Goal: Task Accomplishment & Management: Manage account settings

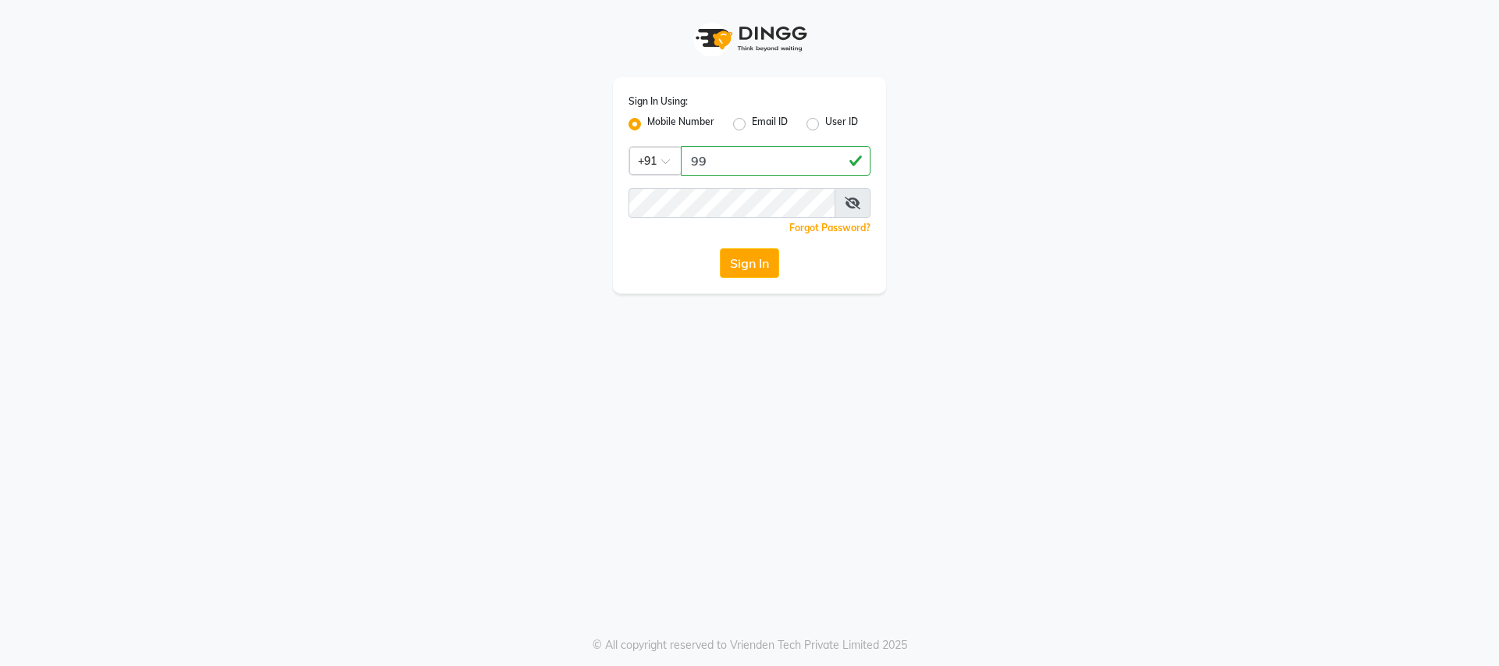
type input "9"
type input "9728722000"
click at [848, 192] on span at bounding box center [852, 203] width 36 height 30
click at [857, 201] on icon at bounding box center [853, 203] width 16 height 12
click at [738, 260] on button "Sign In" at bounding box center [749, 263] width 59 height 30
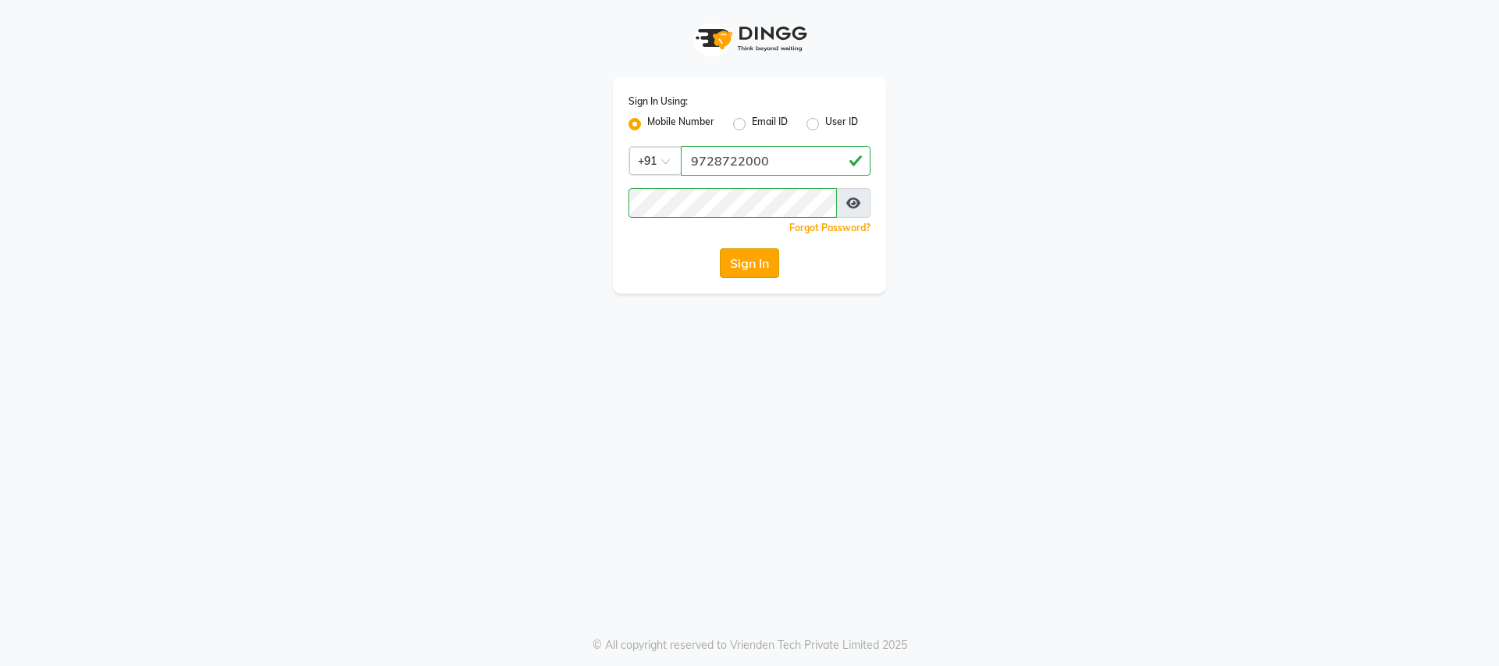
click at [738, 260] on button "Sign In" at bounding box center [749, 263] width 59 height 30
click at [763, 270] on button "Sign In" at bounding box center [749, 263] width 59 height 30
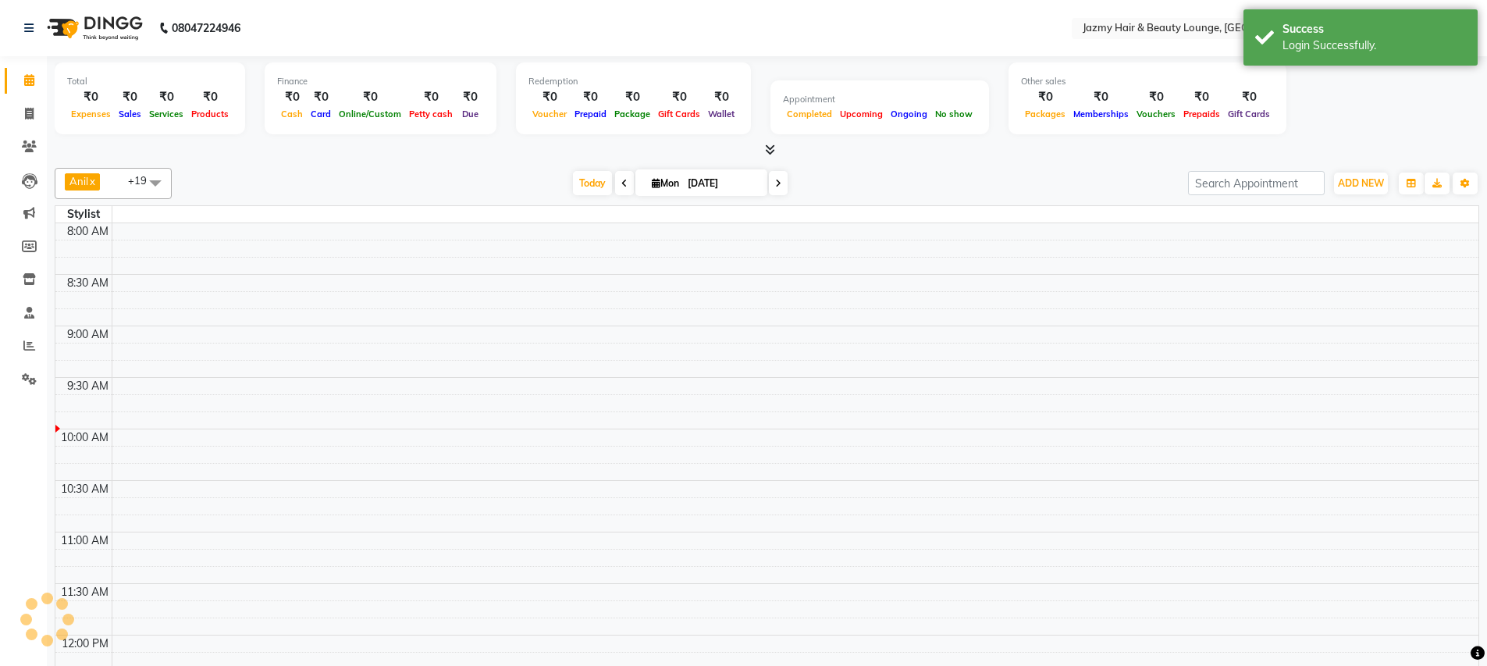
select select "en"
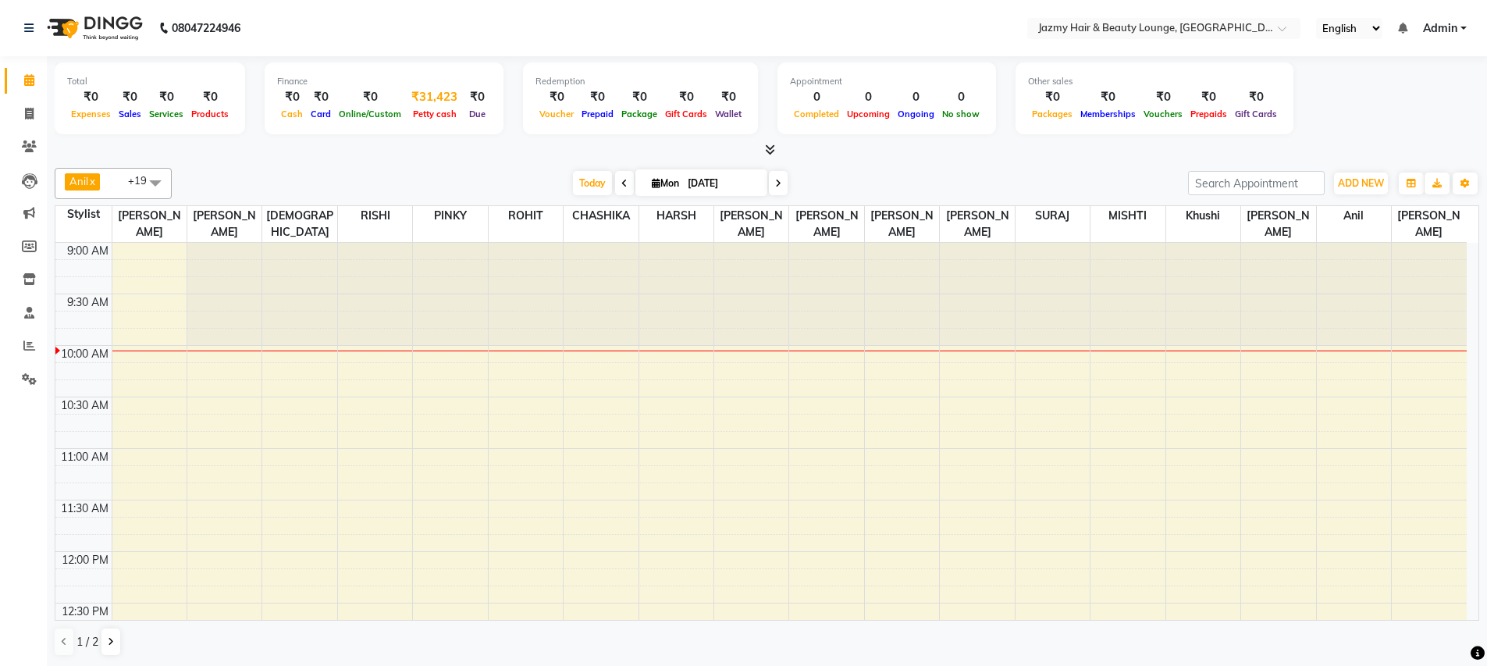
click at [444, 94] on div "₹31,423" at bounding box center [434, 97] width 59 height 18
select select "2354"
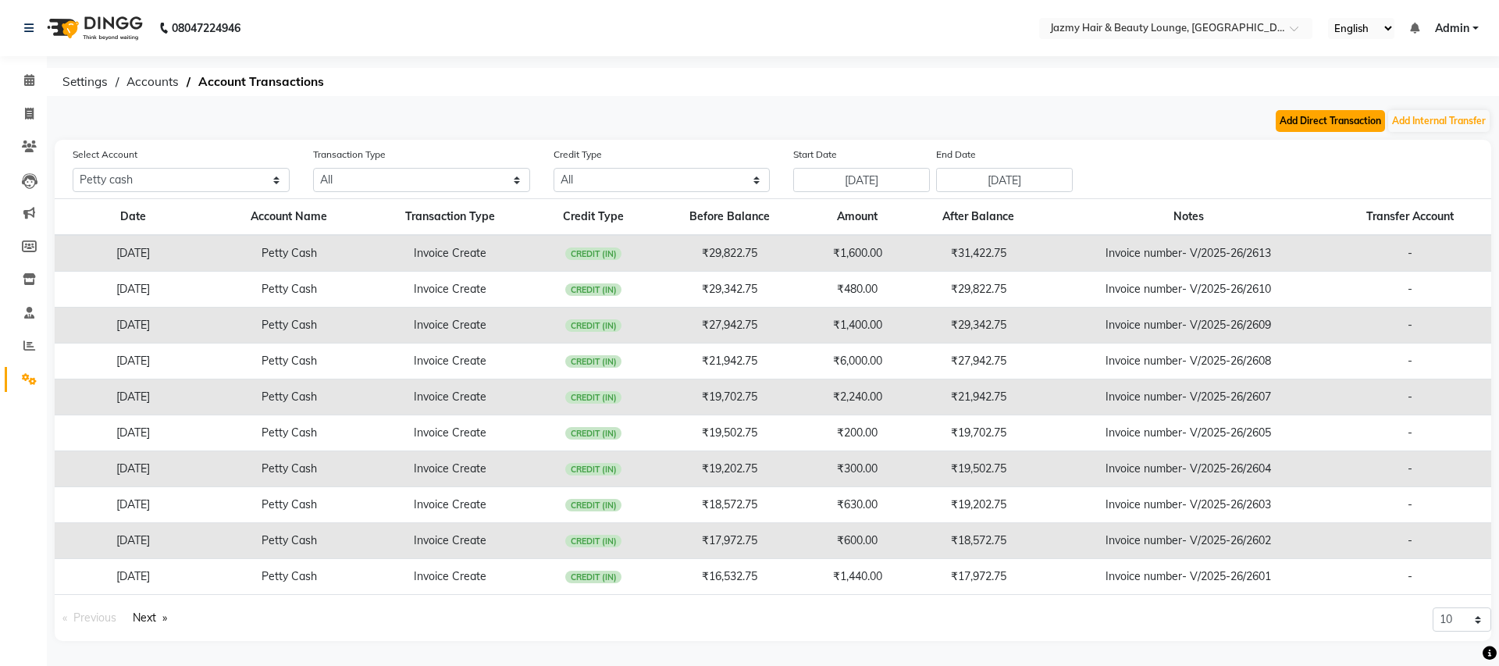
click at [1345, 123] on button "Add Direct Transaction" at bounding box center [1329, 121] width 109 height 22
select select "direct"
select select "2354"
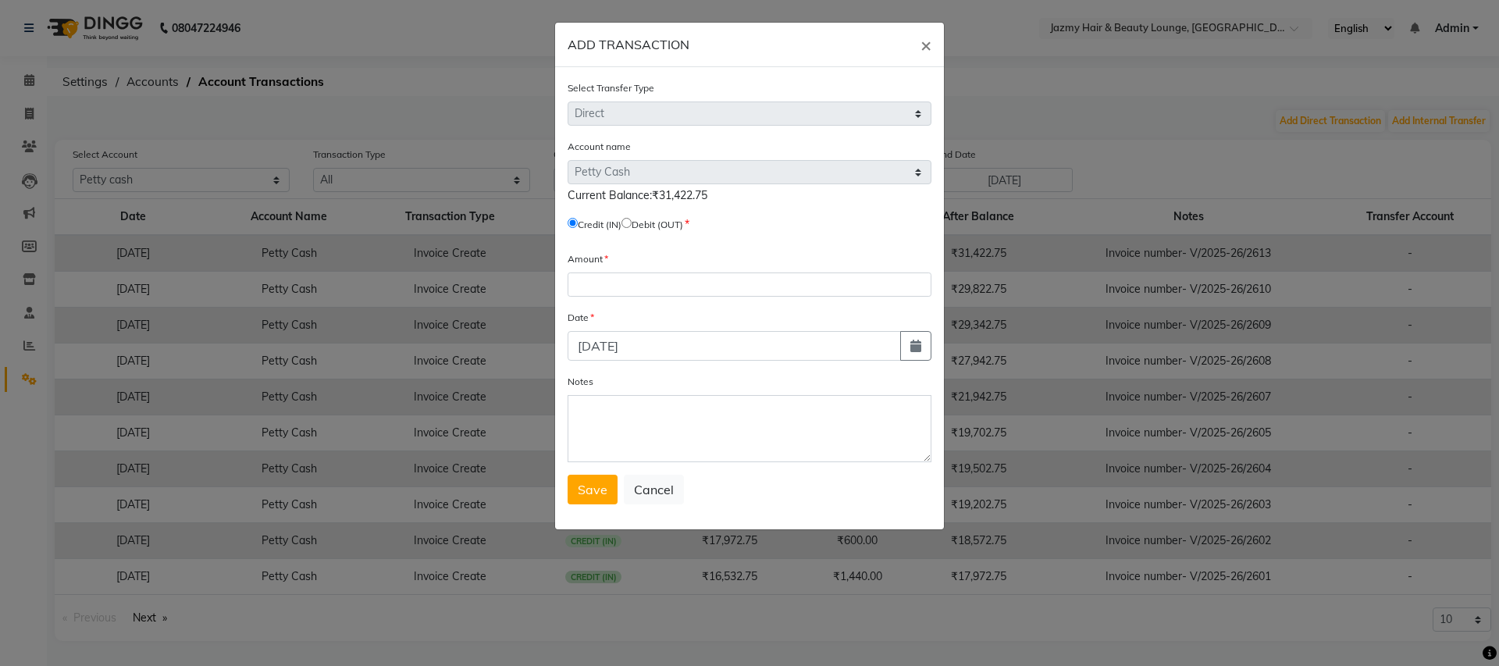
click at [631, 221] on input "radio" at bounding box center [626, 223] width 10 height 10
radio input "true"
click at [599, 294] on input "number" at bounding box center [749, 284] width 364 height 24
type input "16500"
click at [605, 415] on textarea "Notes" at bounding box center [749, 428] width 364 height 67
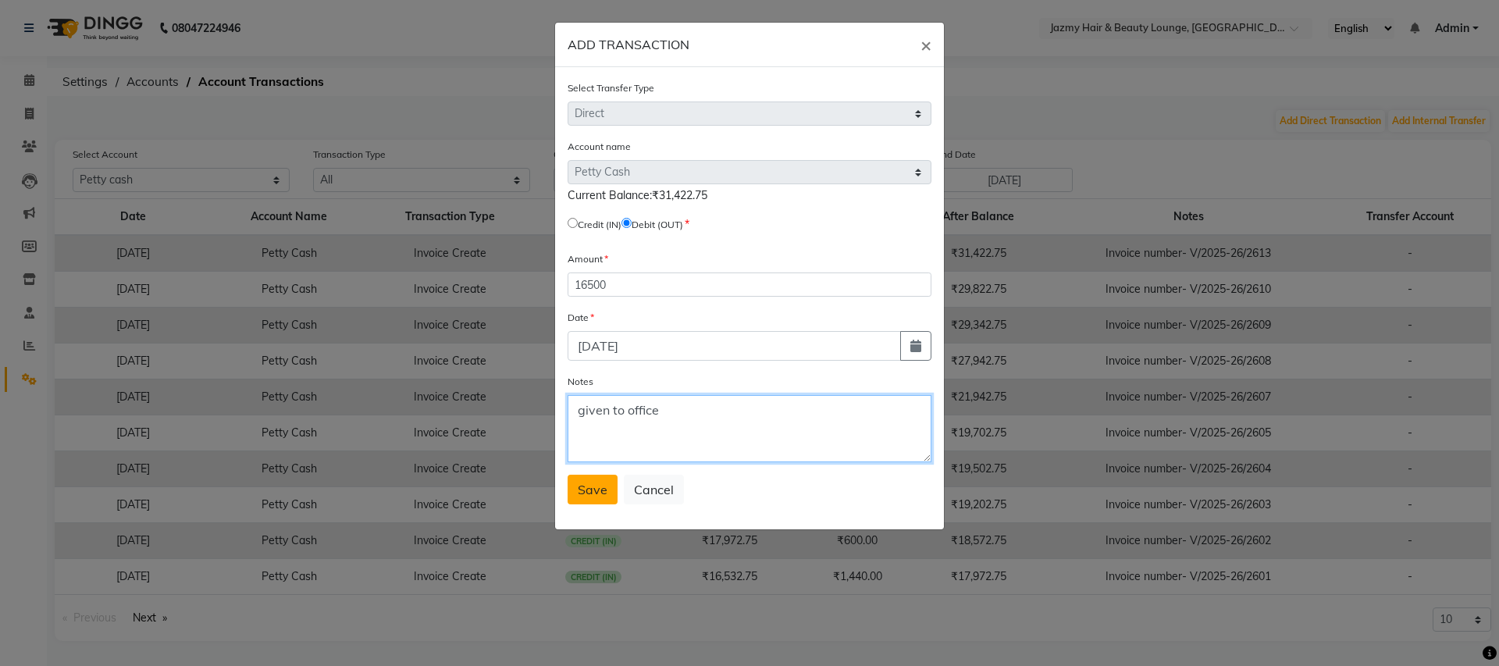
type textarea "given to office"
click at [586, 486] on span "Save" at bounding box center [593, 490] width 30 height 16
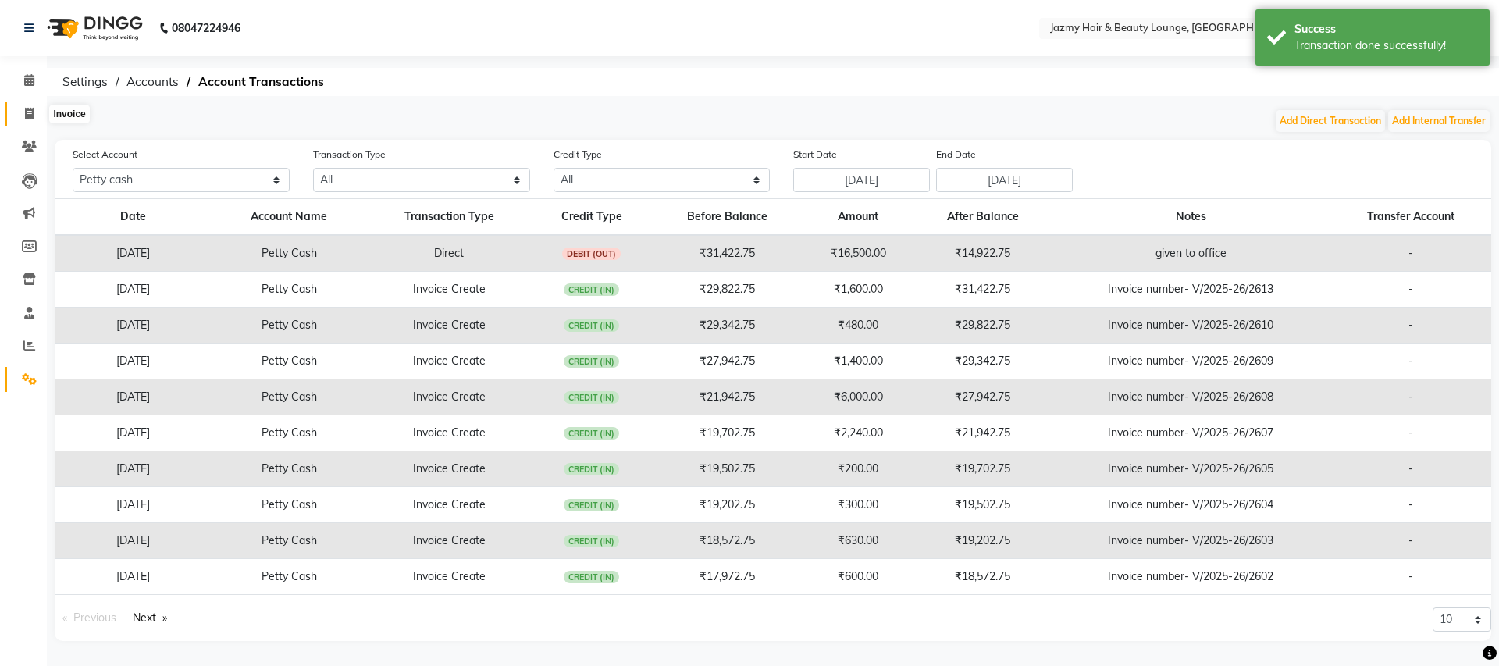
click at [30, 106] on span at bounding box center [29, 114] width 27 height 18
select select "service"
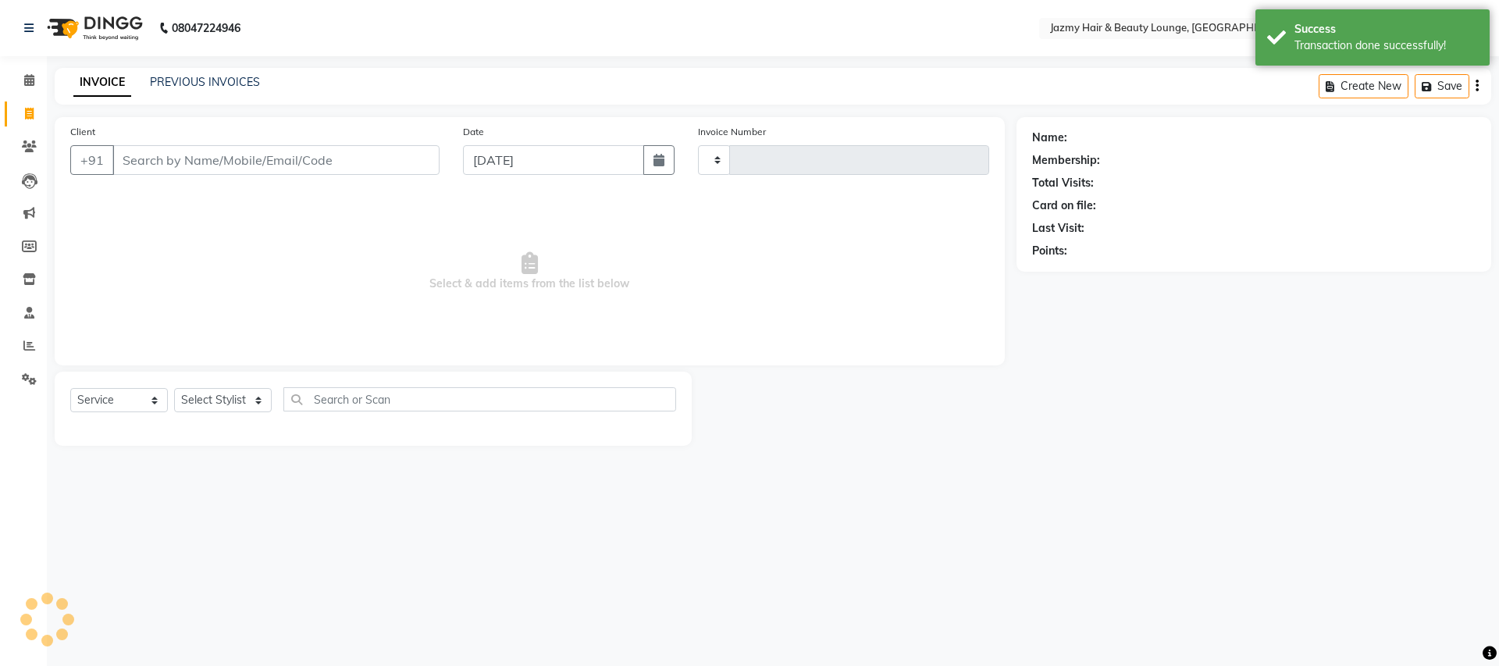
type input "2615"
select select "759"
click at [31, 82] on icon at bounding box center [29, 80] width 10 height 12
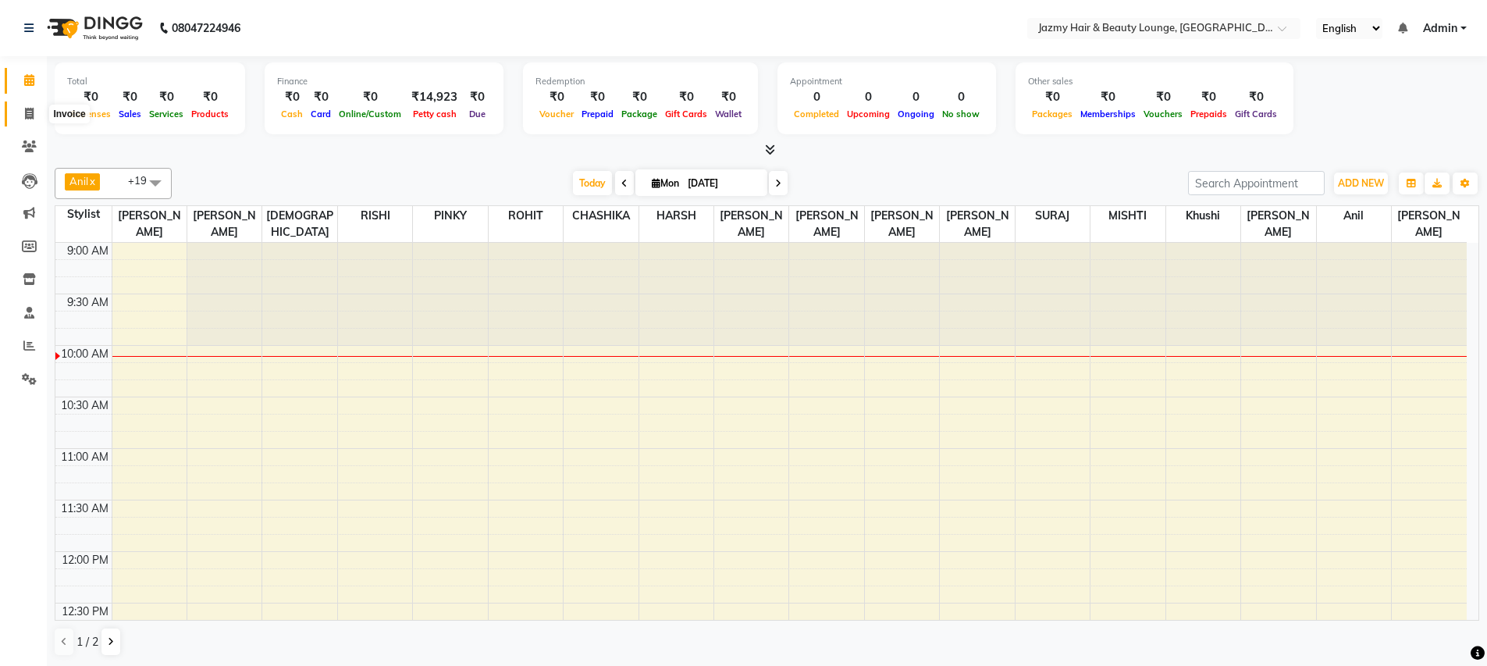
click at [34, 116] on span at bounding box center [29, 114] width 27 height 18
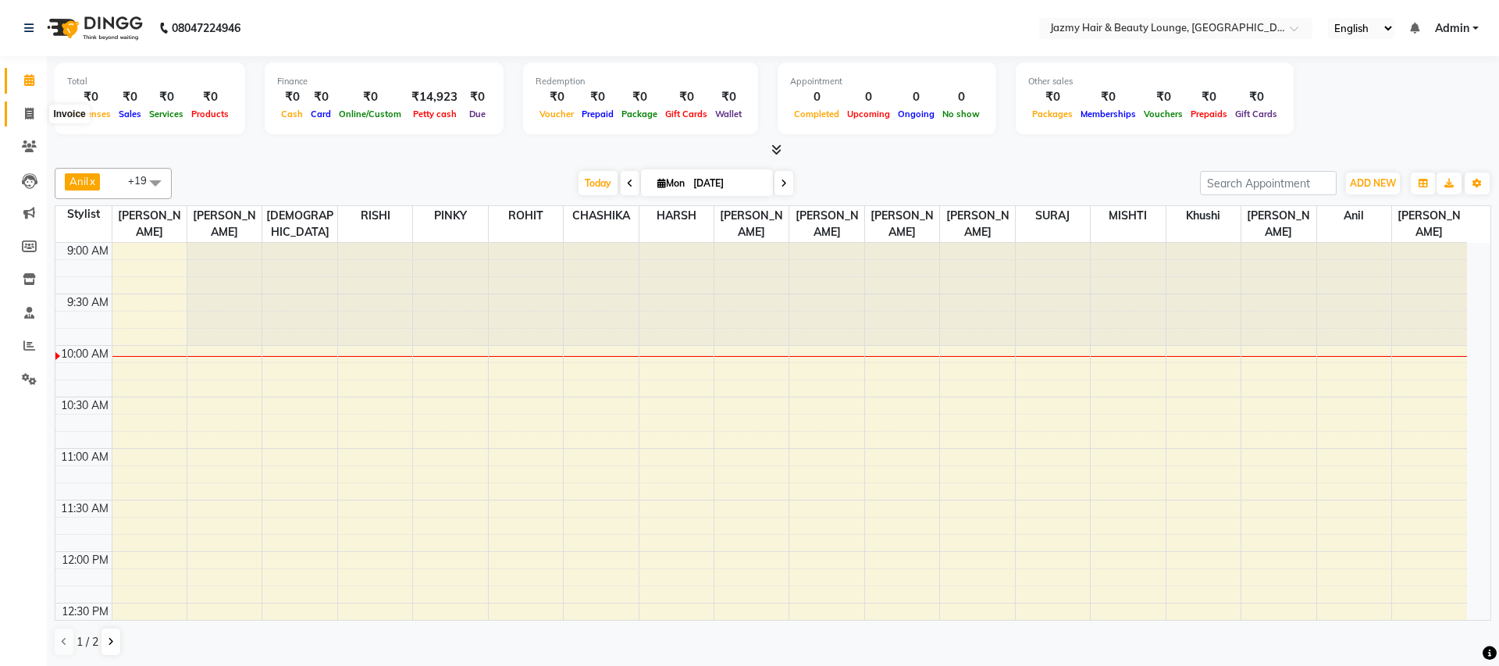
select select "service"
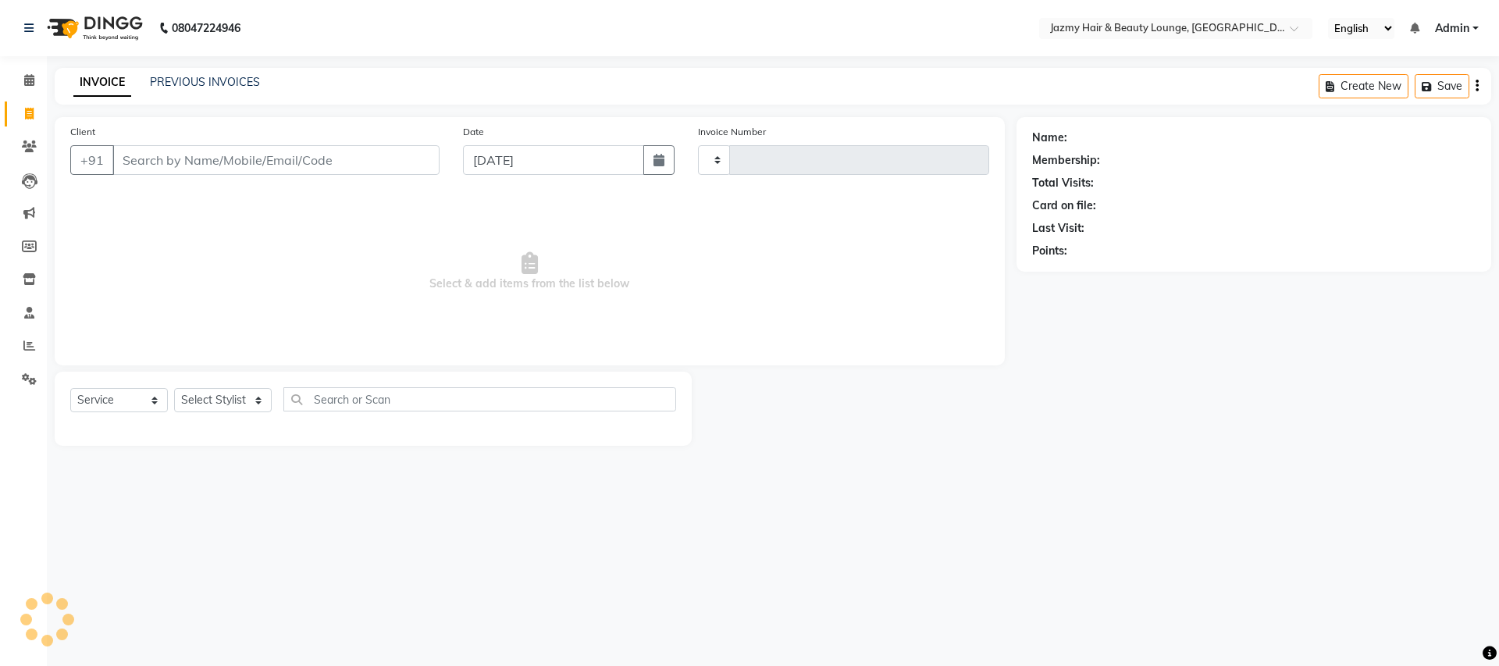
type input "2615"
select select "759"
click at [187, 84] on link "PREVIOUS INVOICES" at bounding box center [205, 82] width 110 height 14
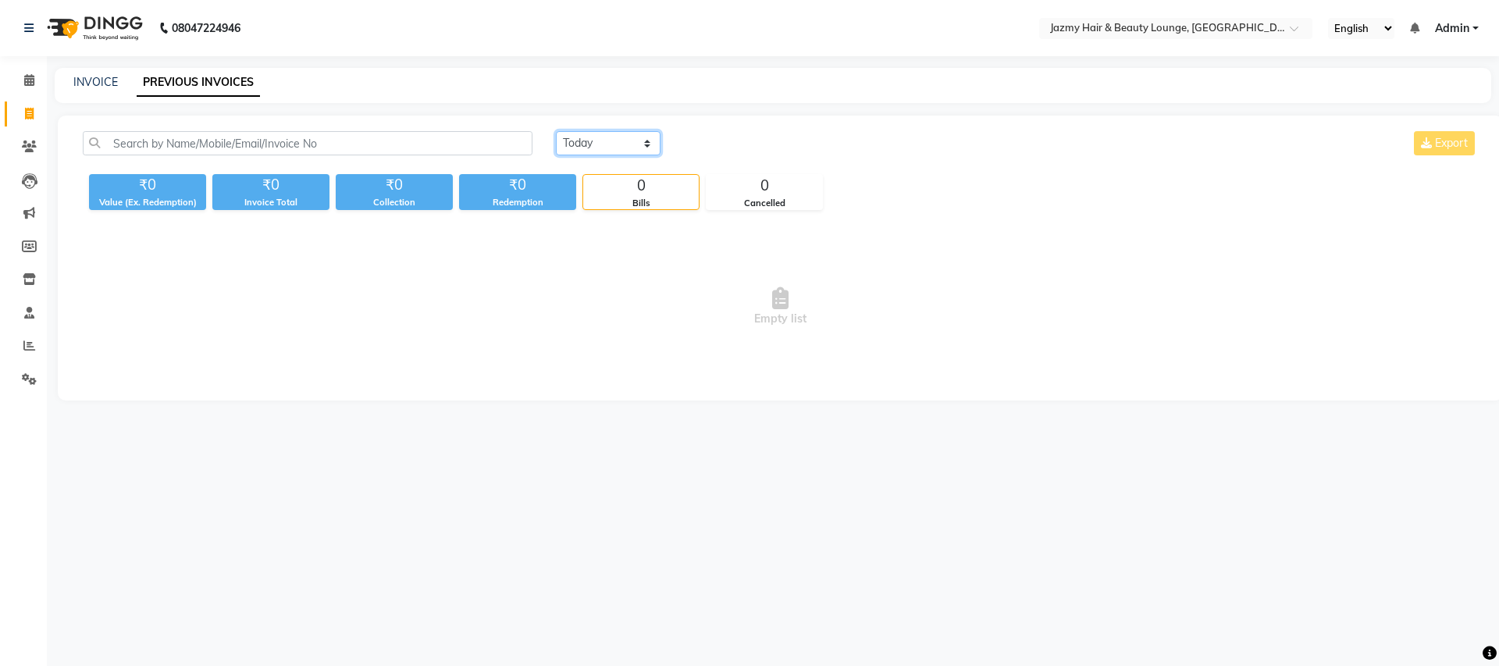
click at [648, 144] on select "[DATE] [DATE] Custom Range" at bounding box center [608, 143] width 105 height 24
select select "[DATE]"
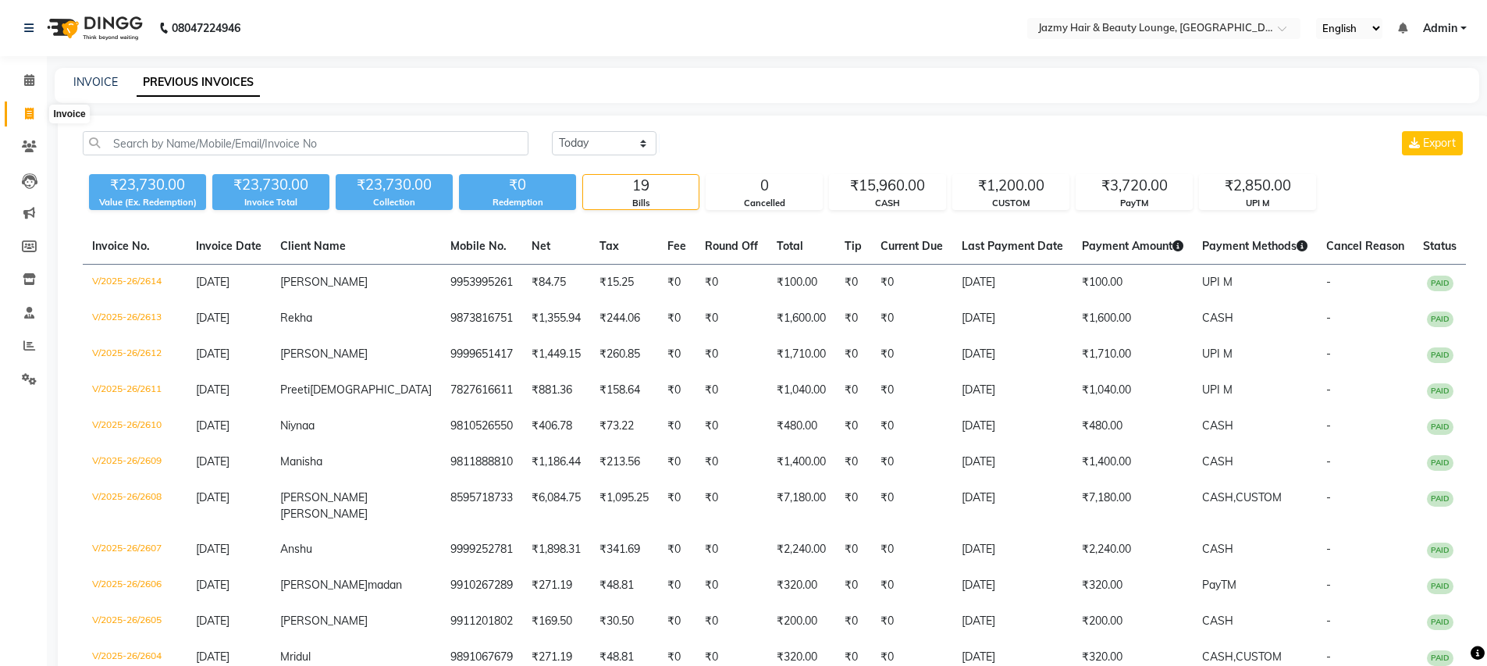
click at [31, 116] on icon at bounding box center [29, 114] width 9 height 12
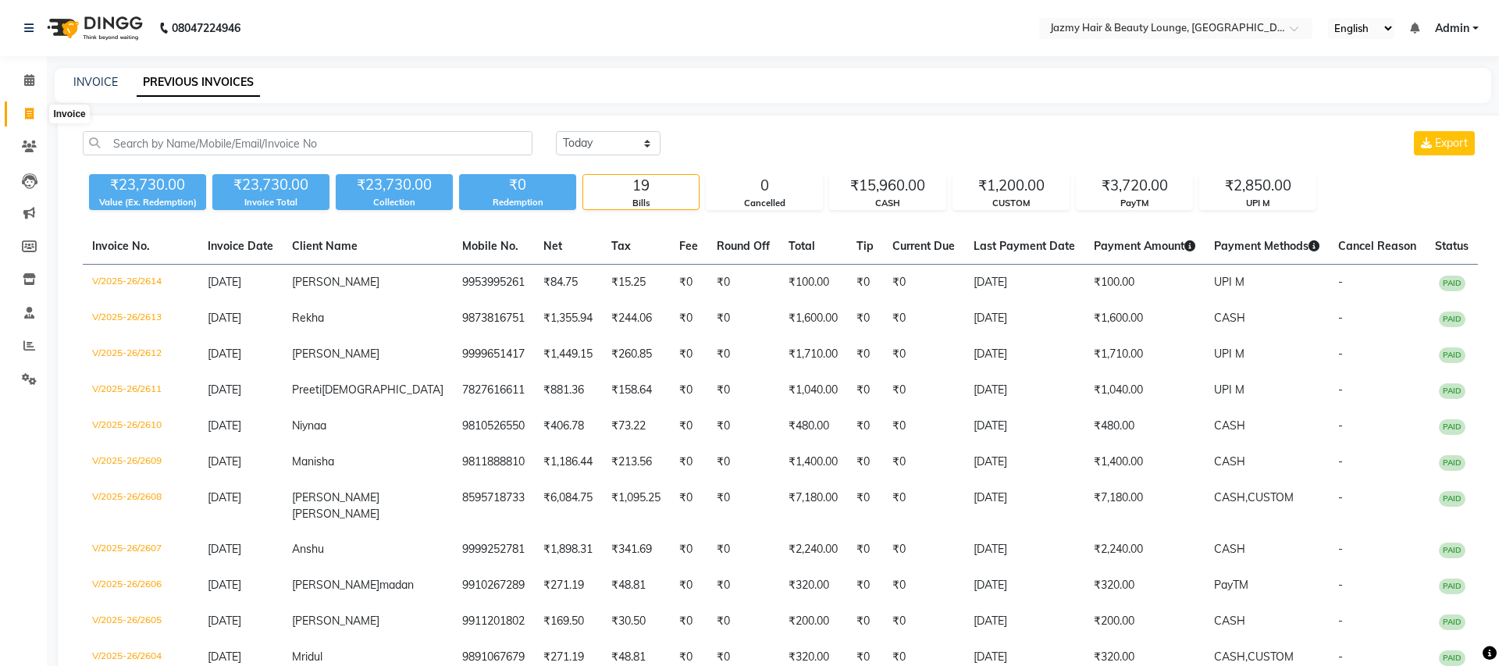
select select "759"
select select "service"
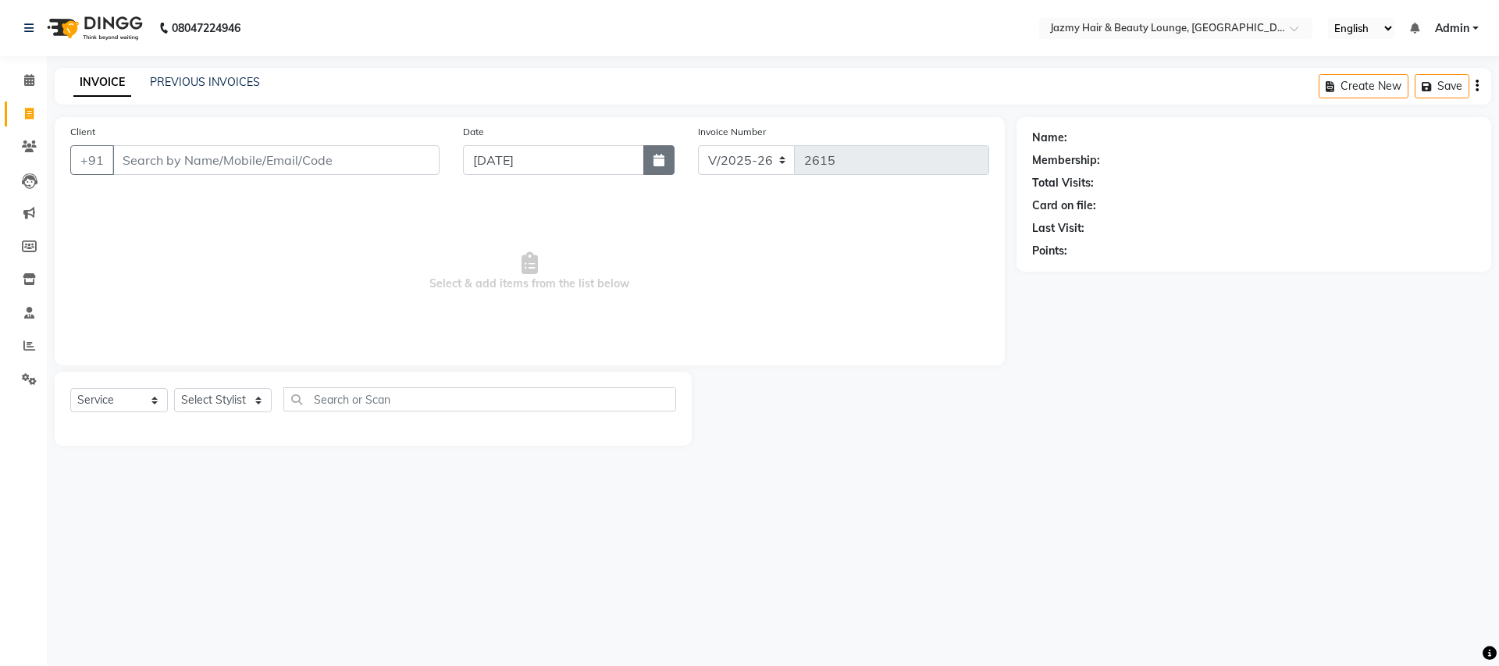
click at [662, 163] on icon "button" at bounding box center [658, 160] width 11 height 12
select select "9"
select select "2025"
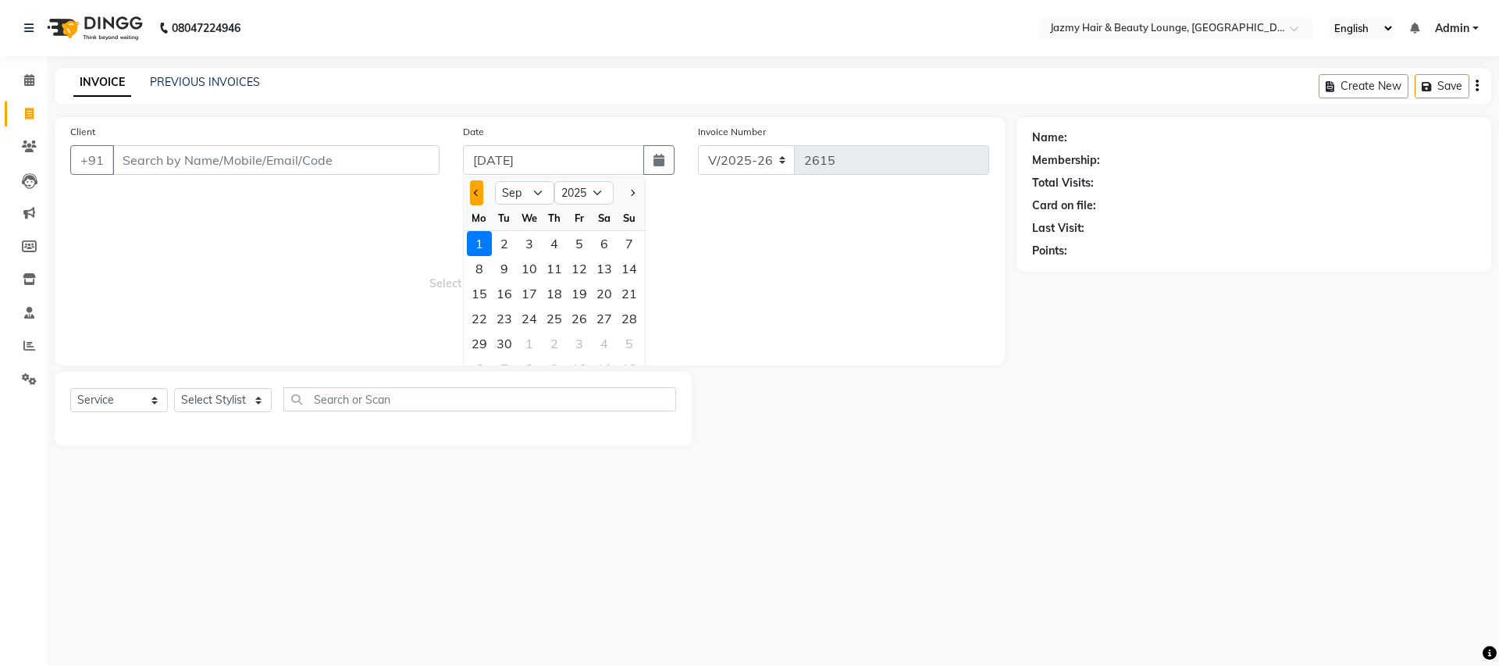
click at [478, 194] on span "Previous month" at bounding box center [477, 193] width 6 height 6
select select "8"
click at [628, 342] on div "31" at bounding box center [629, 343] width 25 height 25
type input "[DATE]"
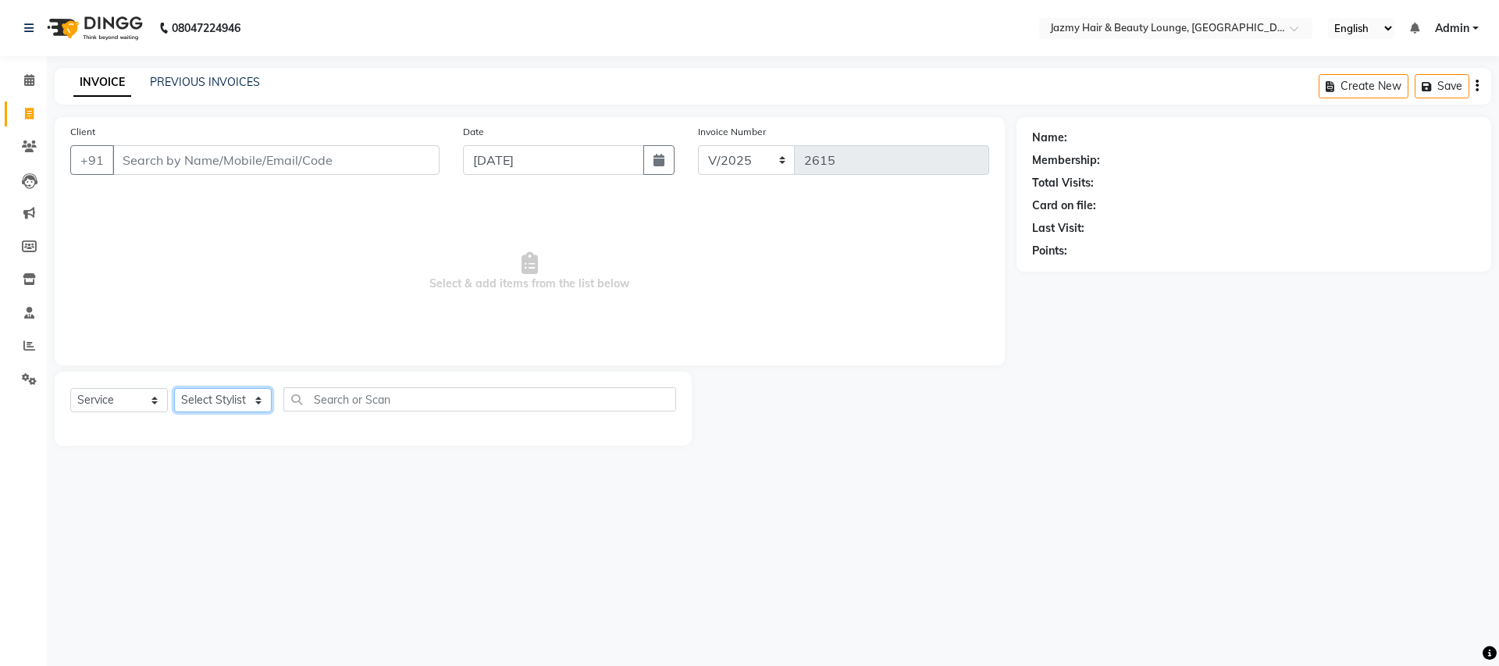
click at [260, 398] on select "Select Stylist AMIT [PERSON_NAME] [PERSON_NAME] CHASHIKA [PERSON_NAME] [PERSON_…" at bounding box center [223, 400] width 98 height 24
select select "51399"
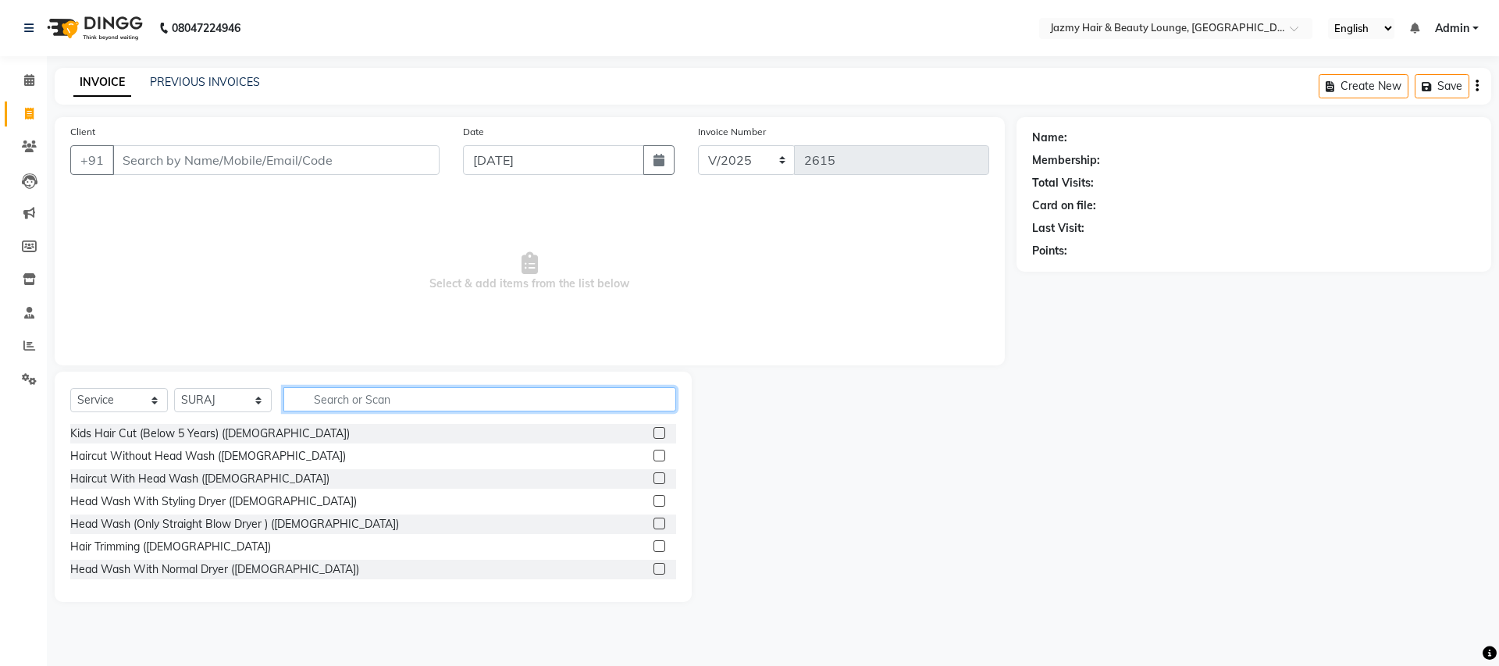
click at [318, 403] on input "text" at bounding box center [479, 399] width 393 height 24
click at [653, 454] on label at bounding box center [659, 456] width 12 height 12
click at [653, 454] on input "checkbox" at bounding box center [658, 456] width 10 height 10
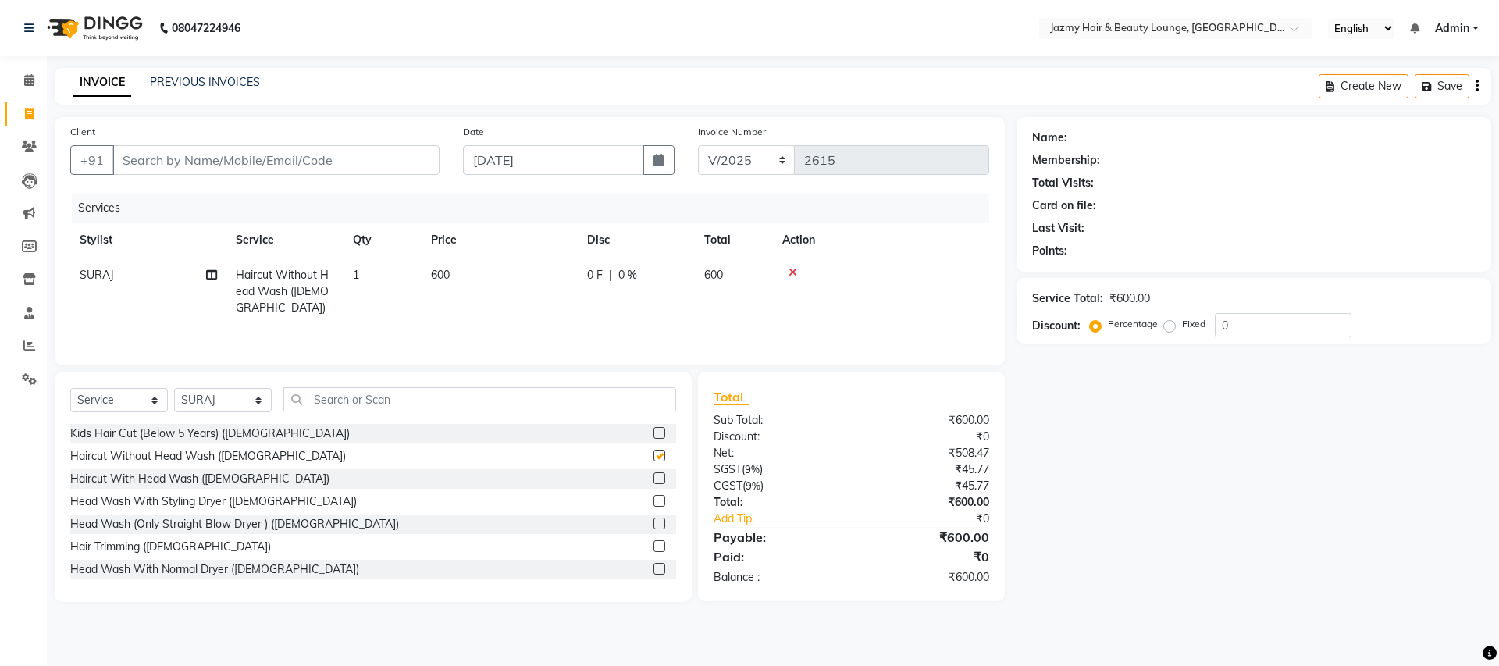
checkbox input "false"
click at [1214, 325] on input "0" at bounding box center [1282, 325] width 137 height 24
type input "20"
click at [321, 161] on input "Client" at bounding box center [275, 160] width 327 height 30
type input "9"
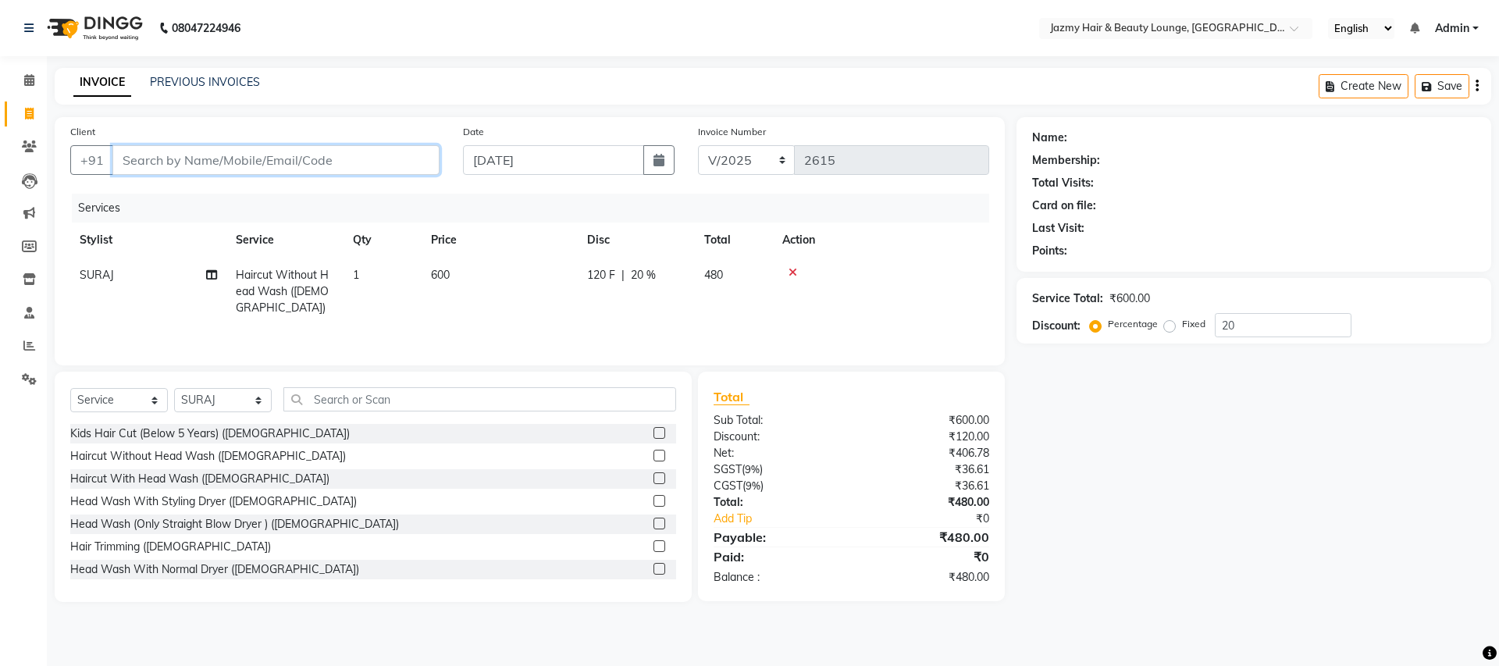
type input "0"
type input "9873398980"
click at [381, 165] on span "Add Client" at bounding box center [399, 160] width 62 height 16
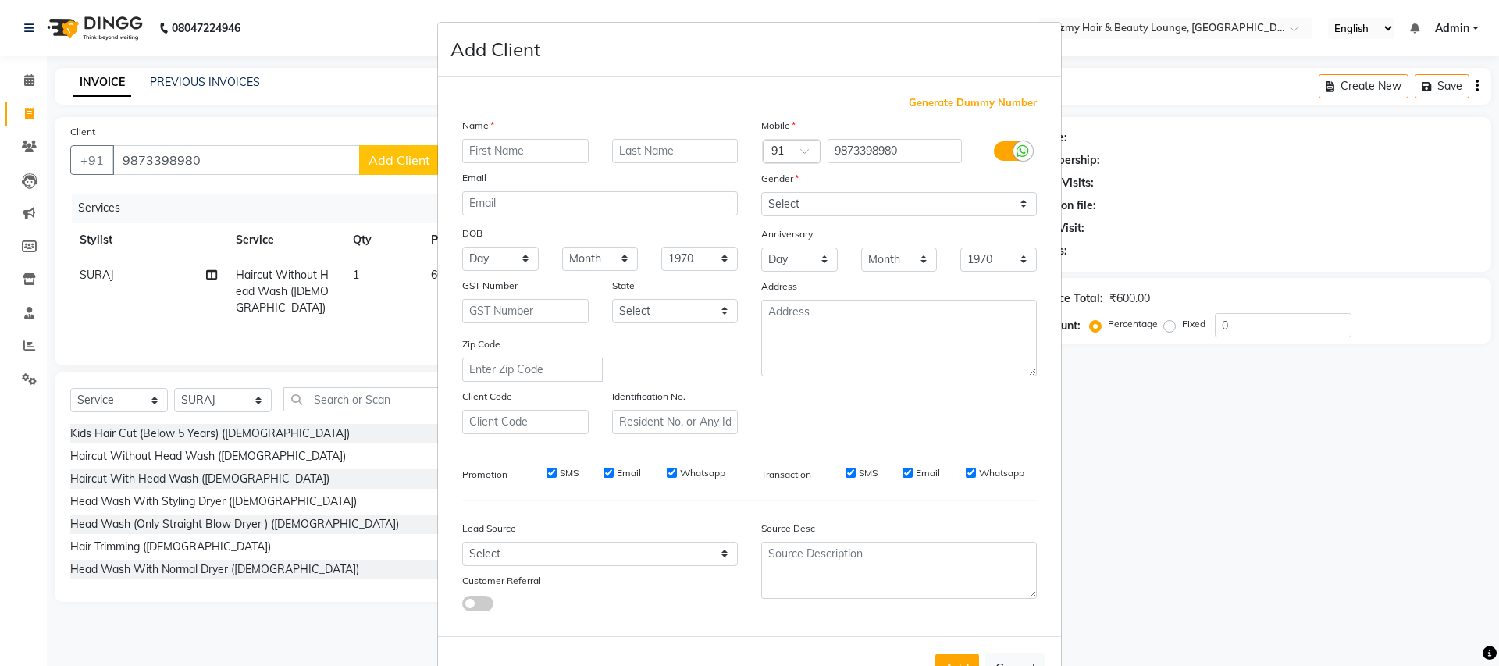
click at [521, 158] on input "text" at bounding box center [525, 151] width 126 height 24
type input "m"
type input "manya"
click at [1015, 204] on select "Select [DEMOGRAPHIC_DATA] [DEMOGRAPHIC_DATA] Other Prefer Not To Say" at bounding box center [899, 204] width 276 height 24
select select "[DEMOGRAPHIC_DATA]"
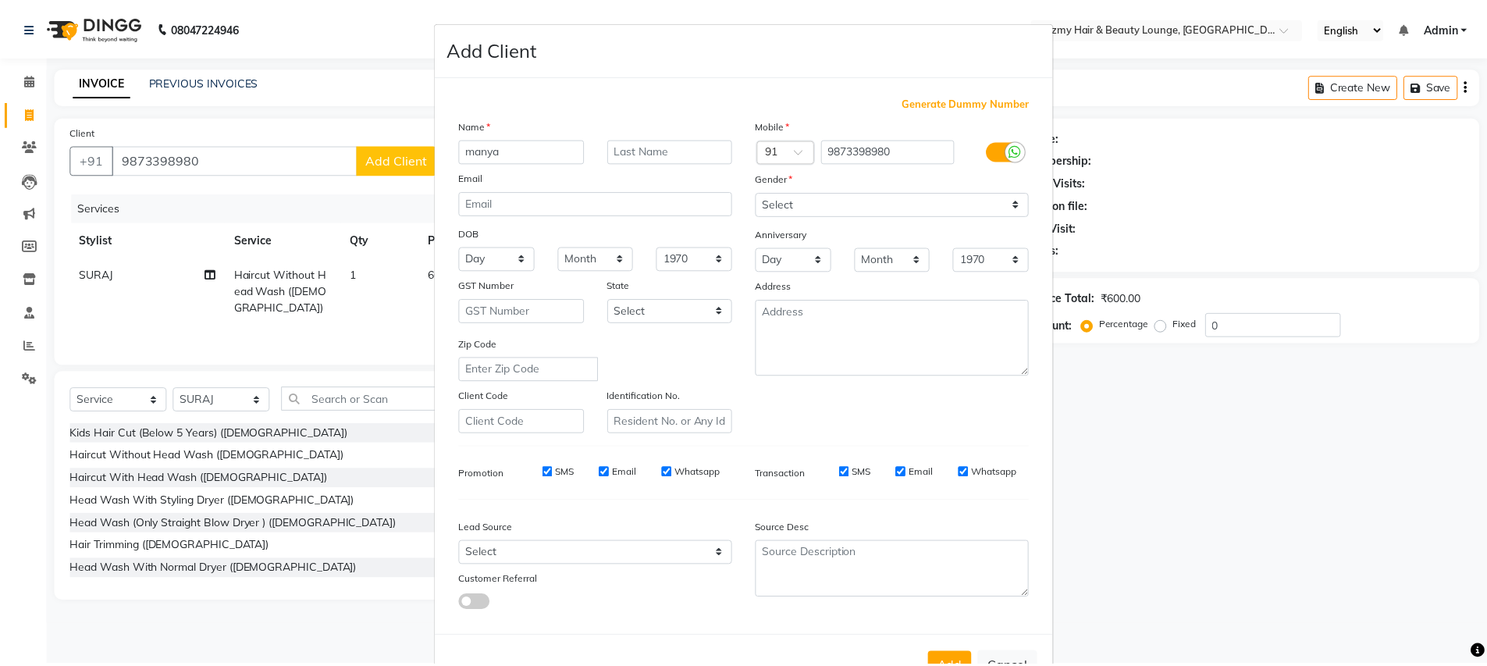
scroll to position [55, 0]
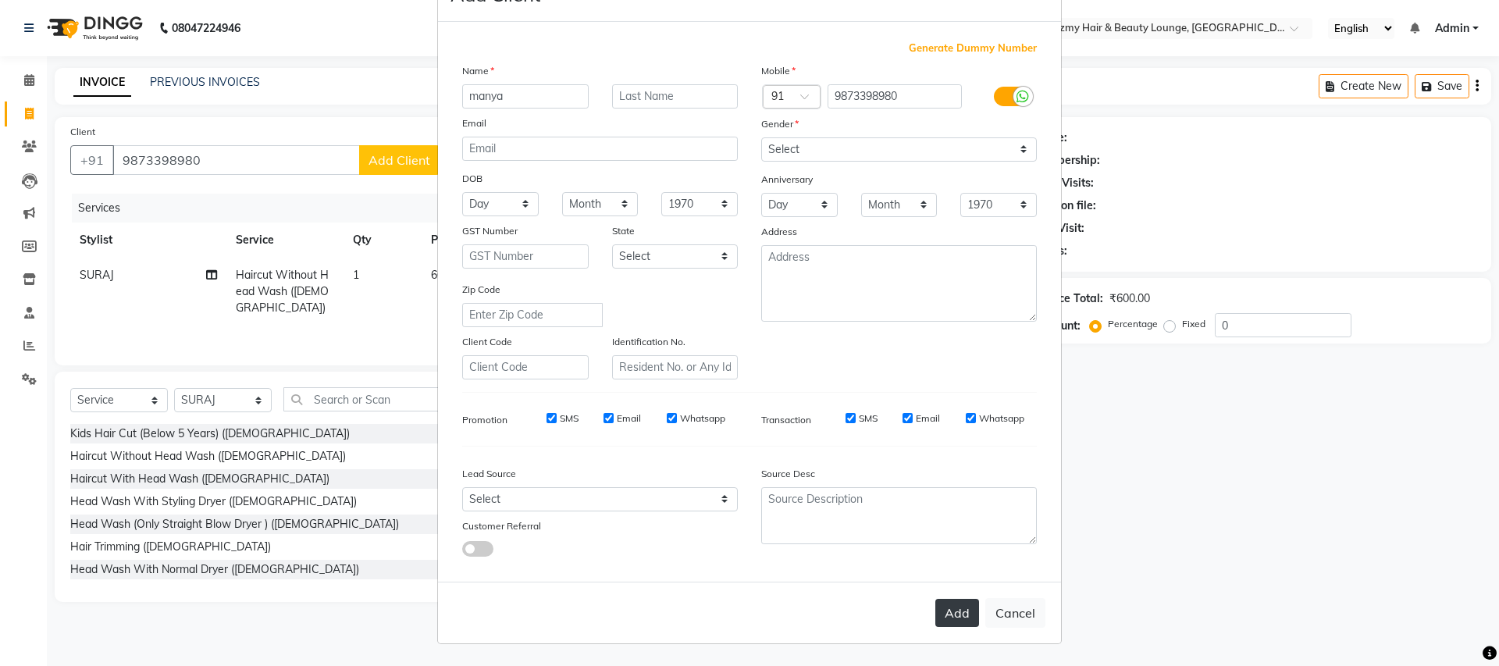
click at [967, 610] on button "Add" at bounding box center [957, 613] width 44 height 28
select select
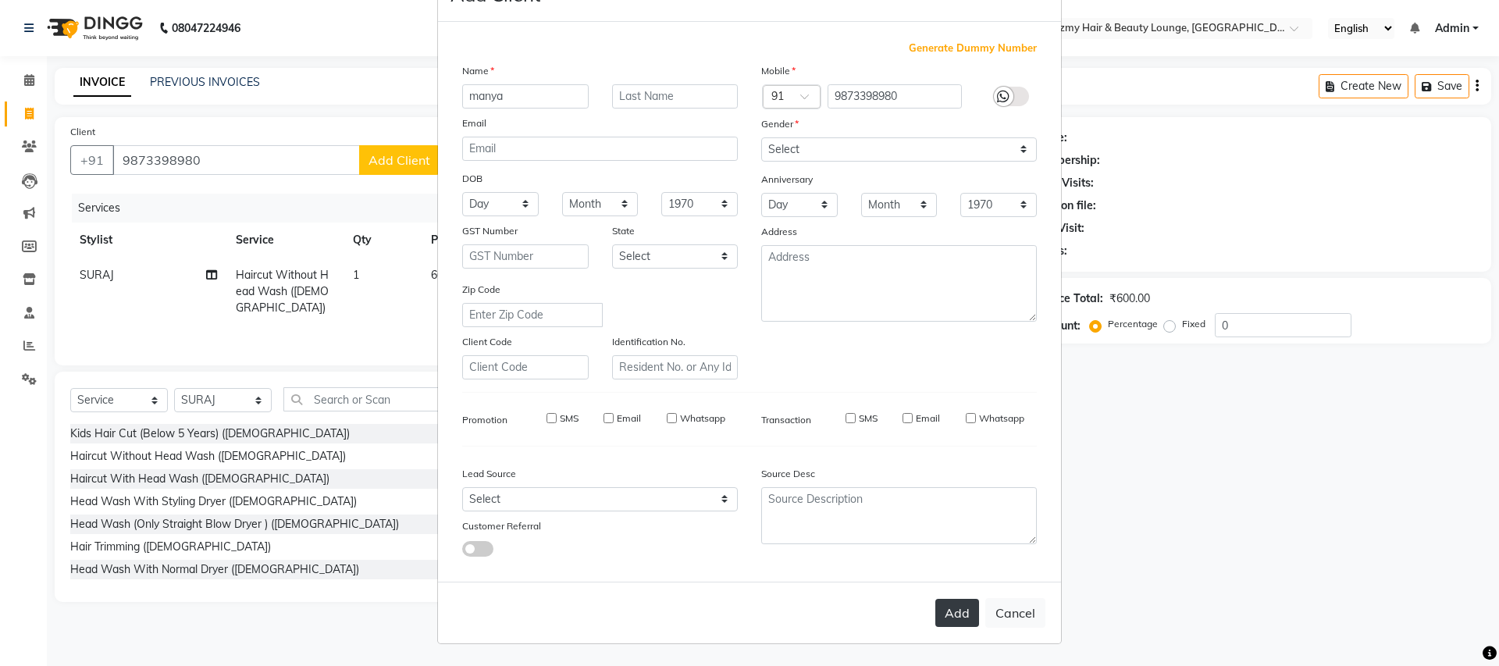
select select
checkbox input "false"
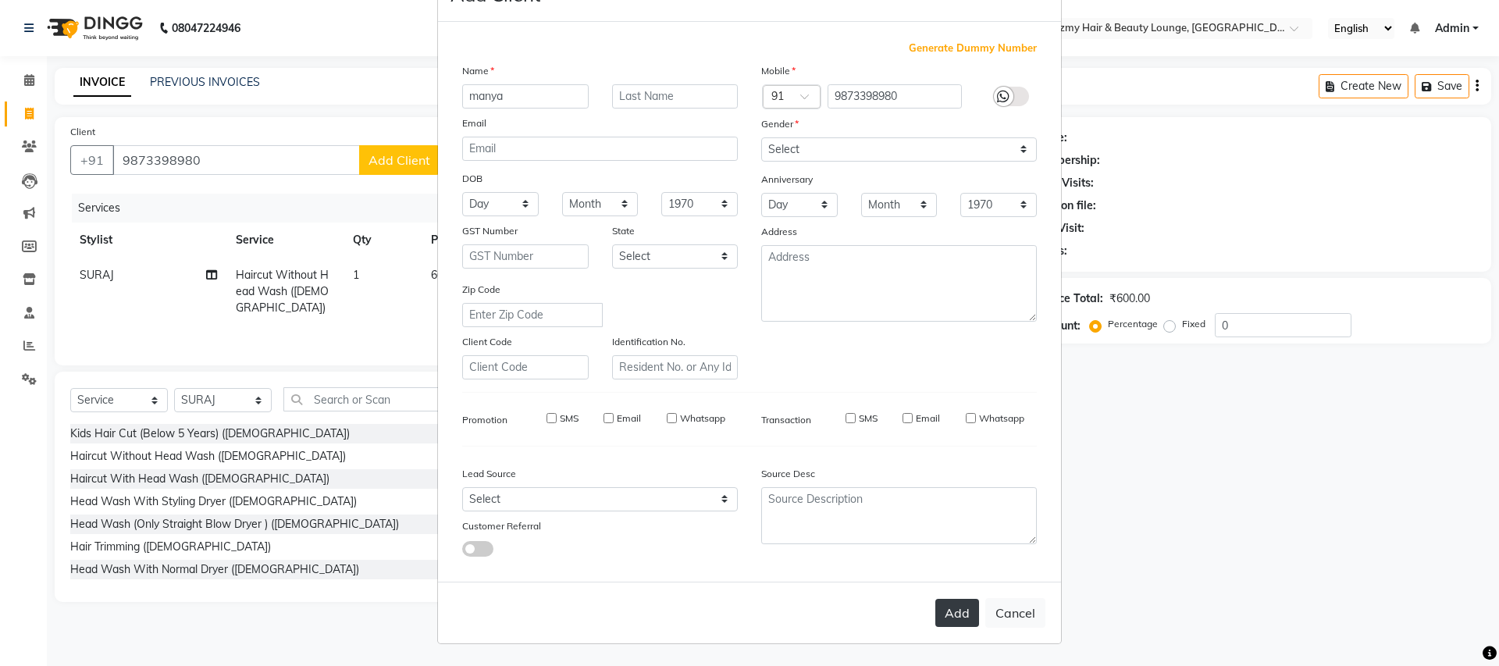
checkbox input "false"
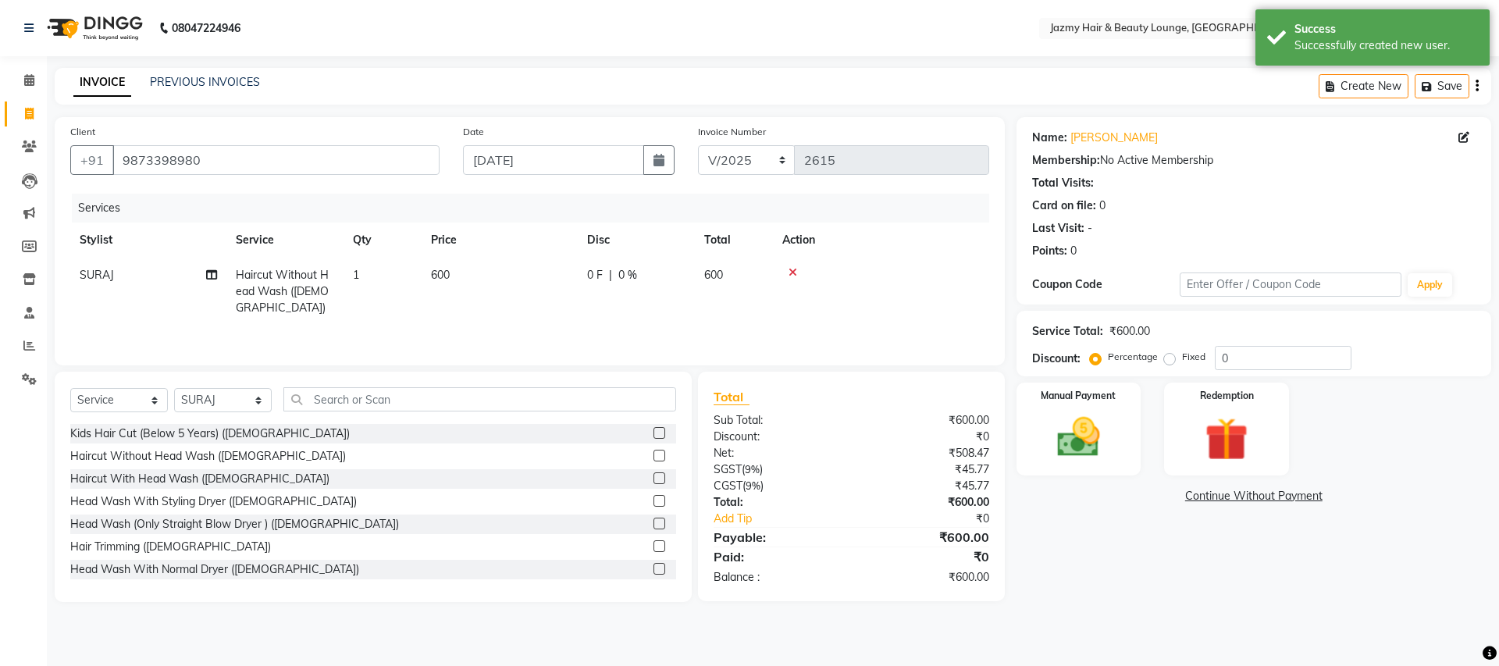
click at [1211, 359] on div "Percentage Fixed" at bounding box center [1154, 357] width 122 height 20
click at [1217, 357] on input "0" at bounding box center [1282, 358] width 137 height 24
type input "20"
click at [1066, 451] on img at bounding box center [1078, 437] width 73 height 52
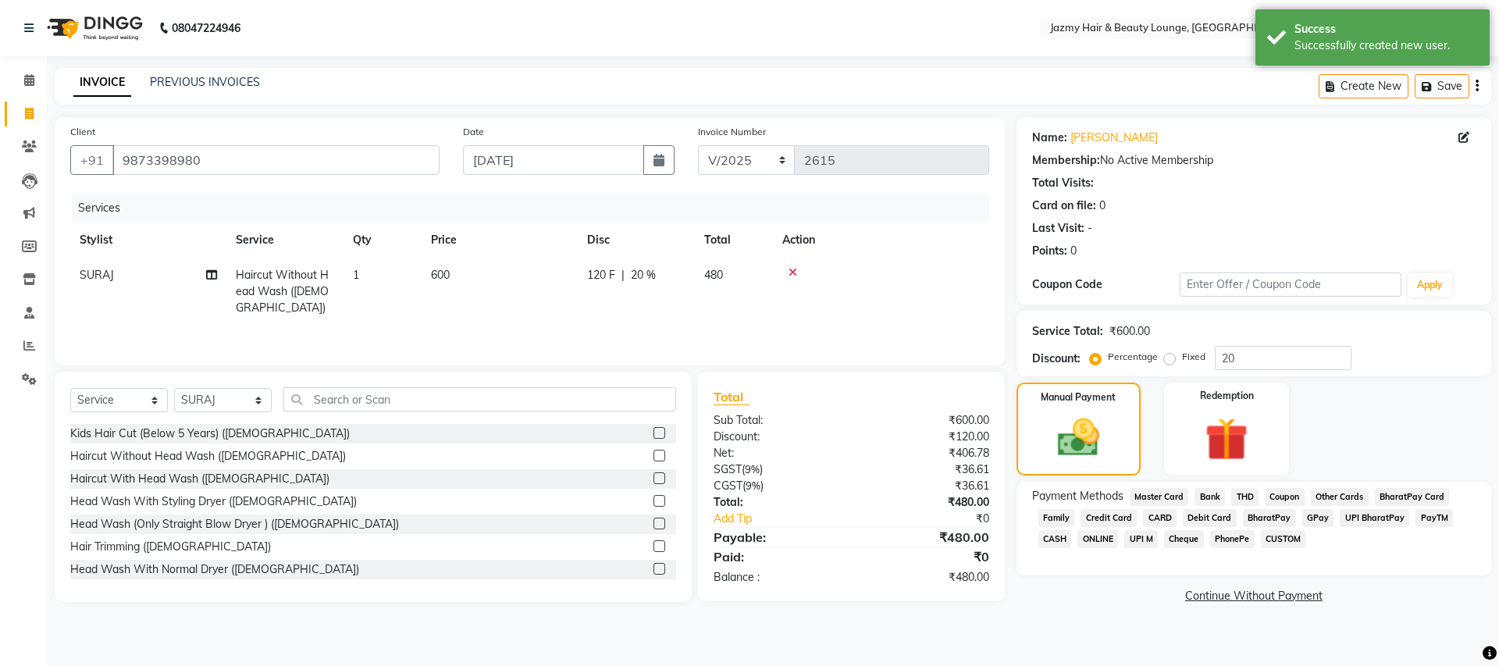
click at [1427, 515] on span "PayTM" at bounding box center [1433, 518] width 37 height 18
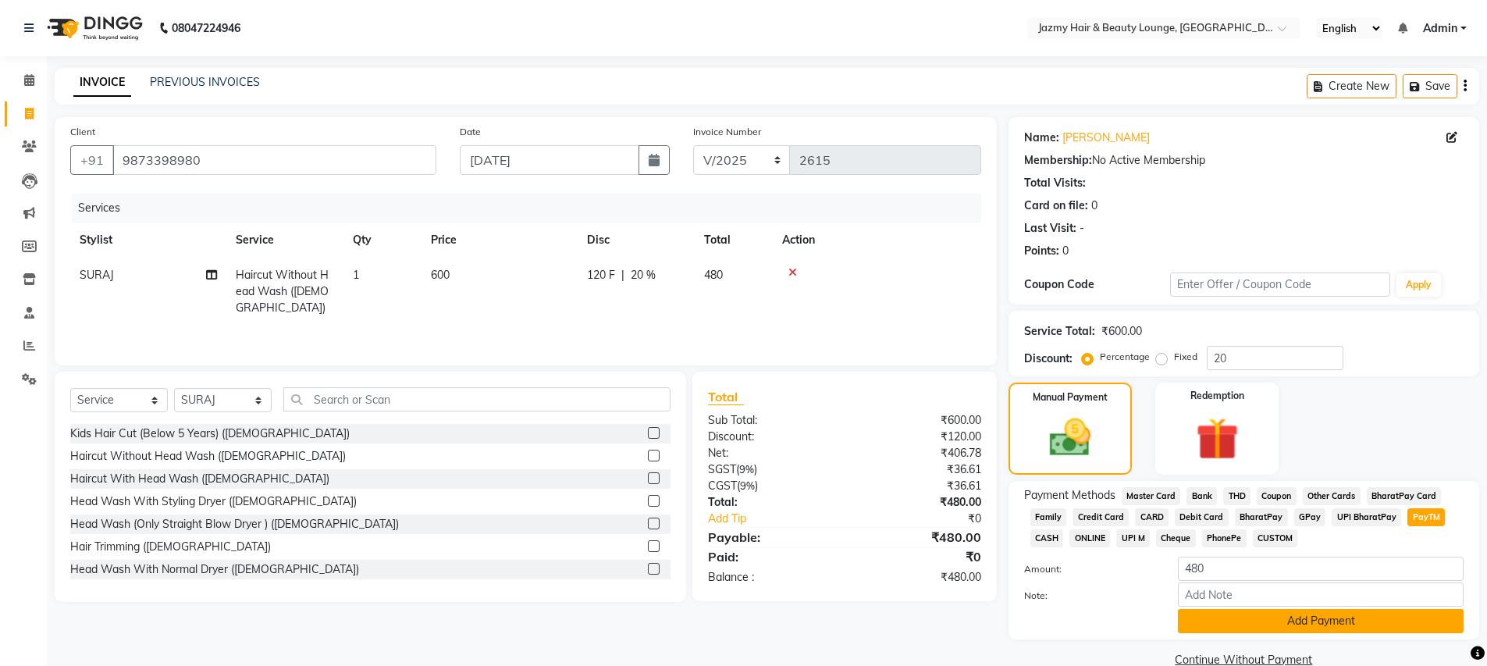
click at [1356, 618] on button "Add Payment" at bounding box center [1321, 621] width 286 height 24
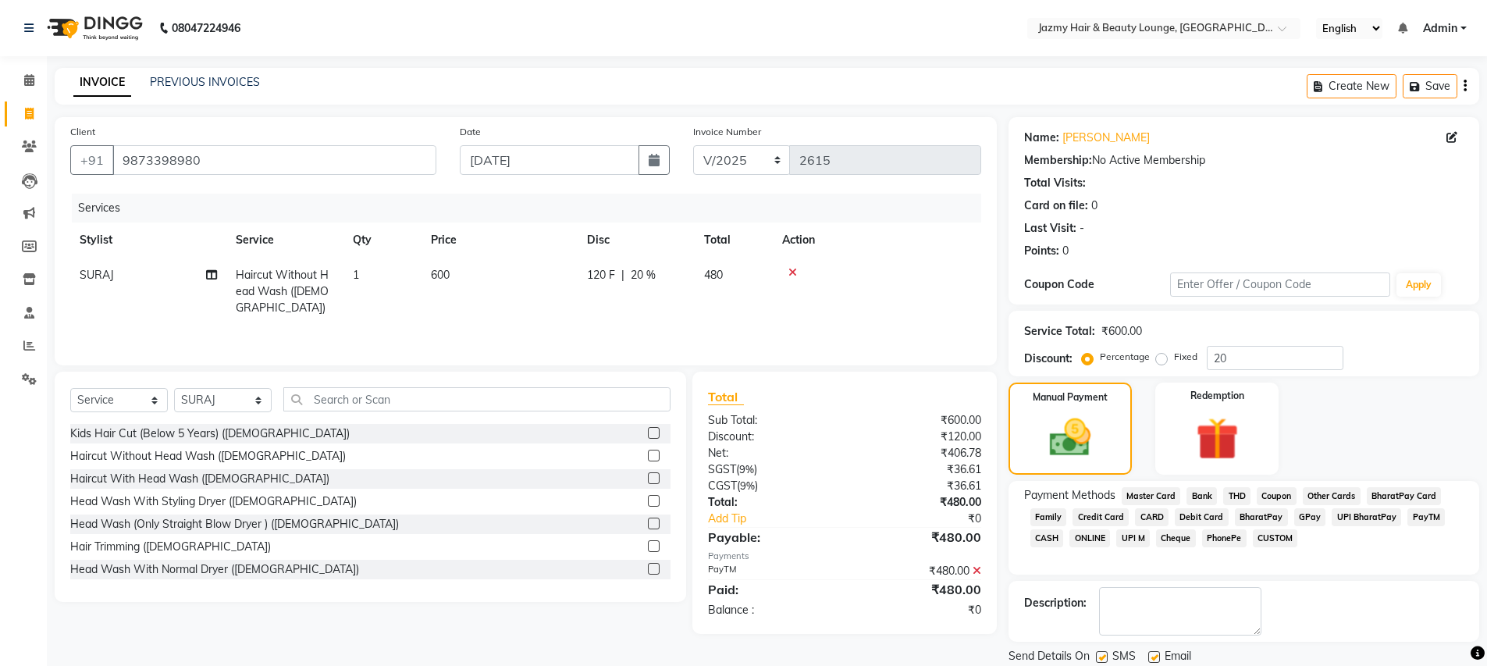
scroll to position [52, 0]
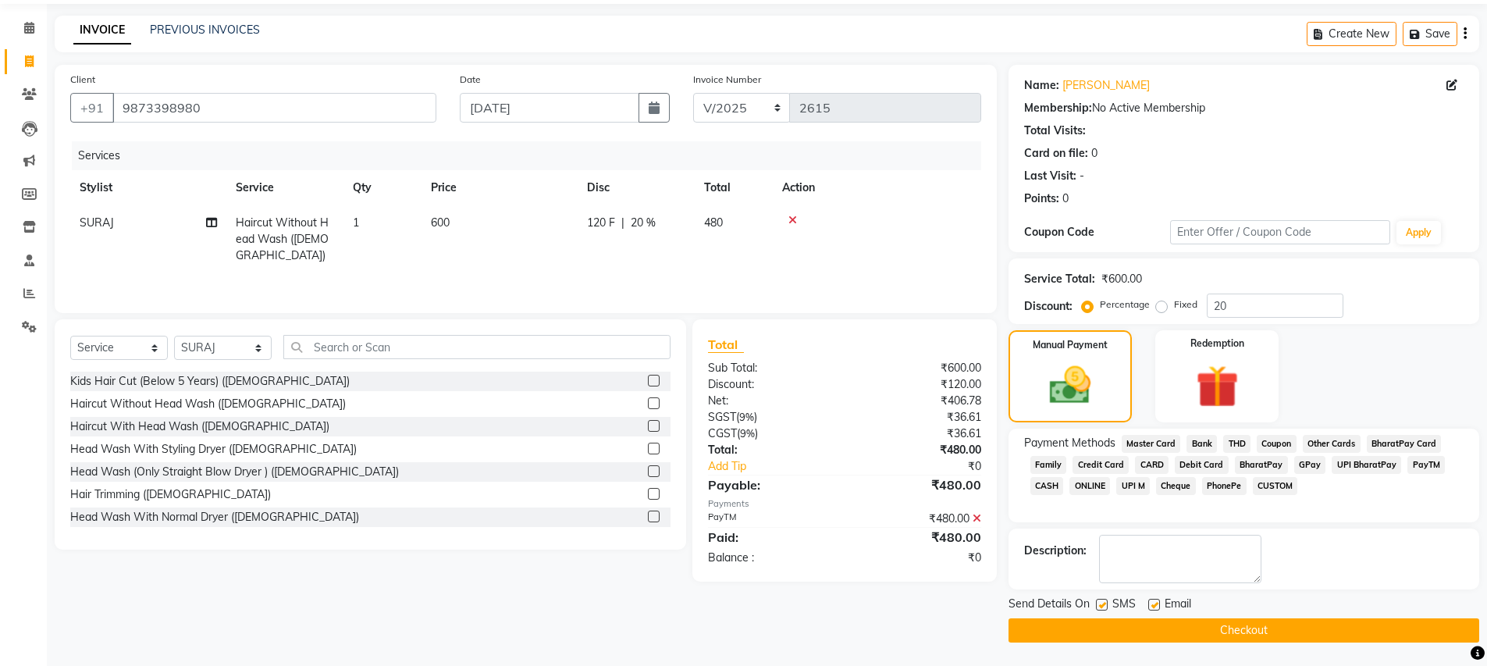
click at [1241, 631] on button "Checkout" at bounding box center [1243, 630] width 471 height 24
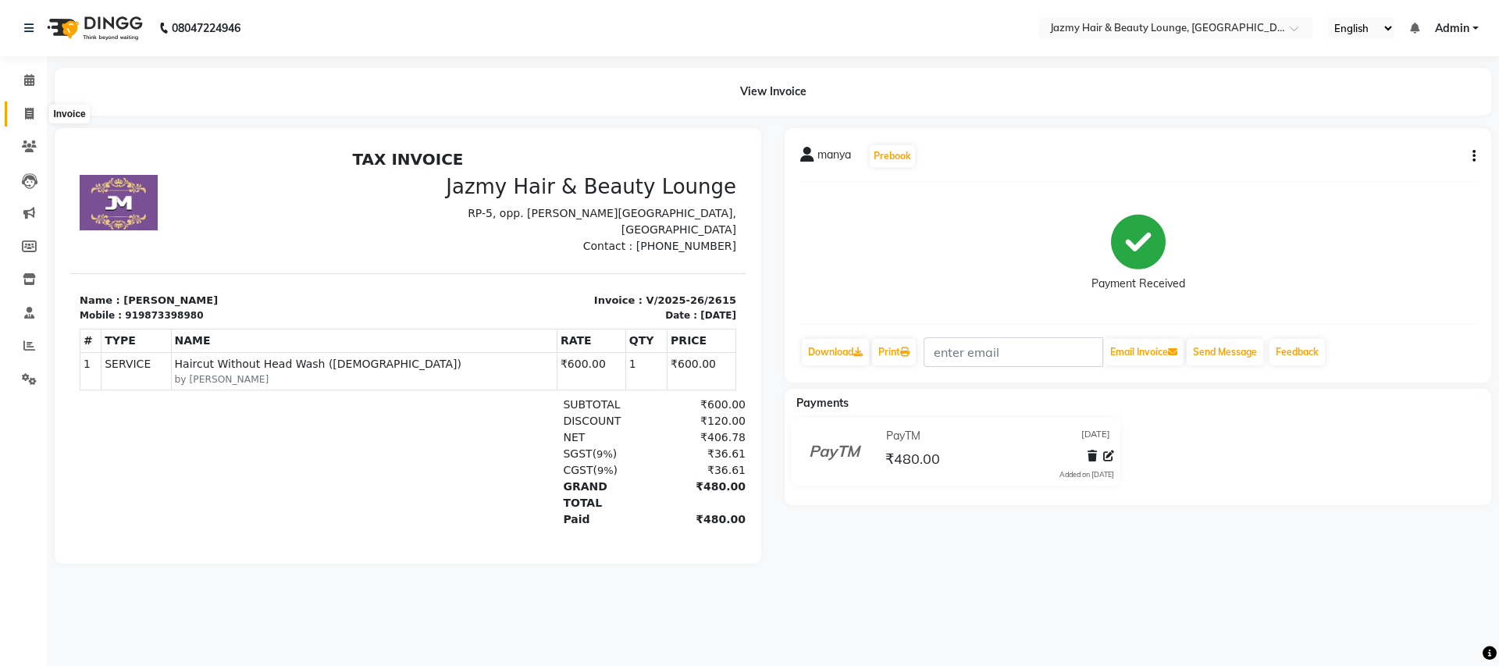
click at [30, 115] on icon at bounding box center [29, 114] width 9 height 12
select select "service"
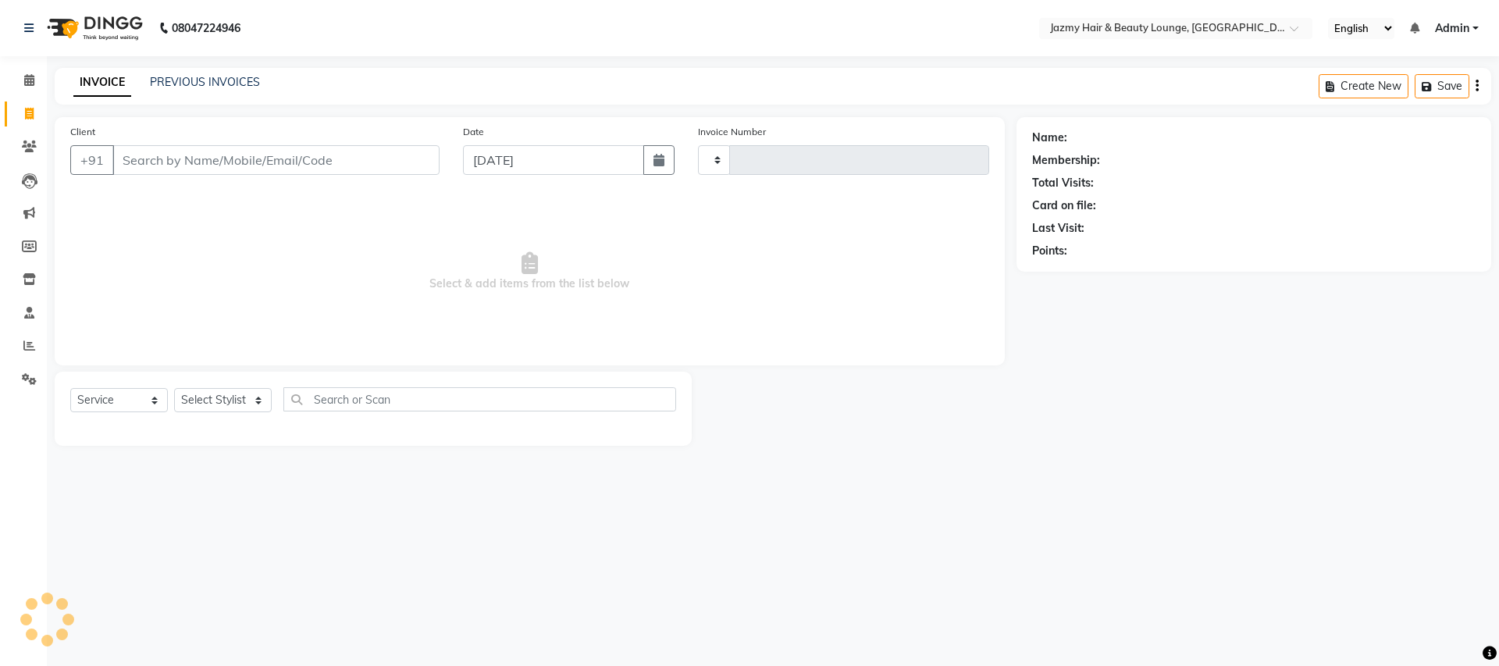
type input "2616"
select select "759"
click at [653, 164] on icon "button" at bounding box center [658, 160] width 11 height 12
select select "9"
select select "2025"
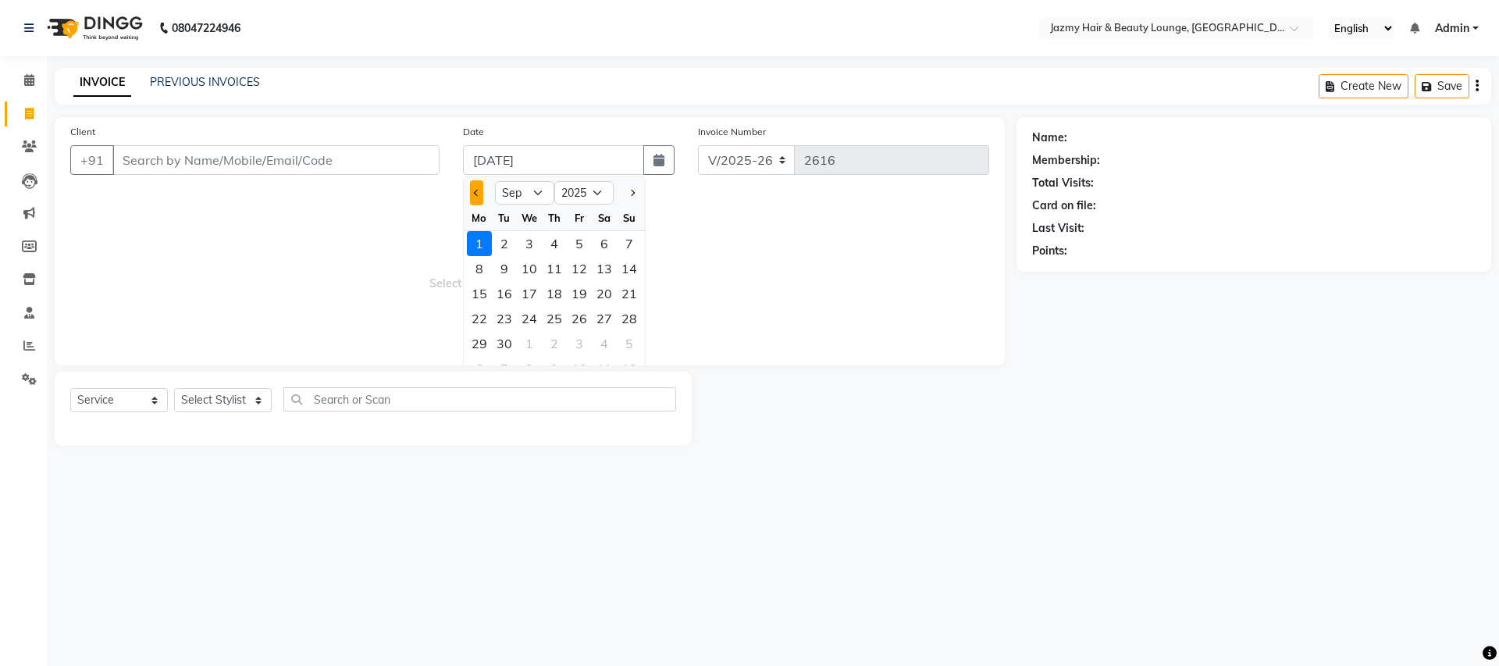
click at [472, 194] on button "Previous month" at bounding box center [476, 192] width 13 height 25
select select "8"
click at [631, 347] on div "31" at bounding box center [629, 343] width 25 height 25
type input "[DATE]"
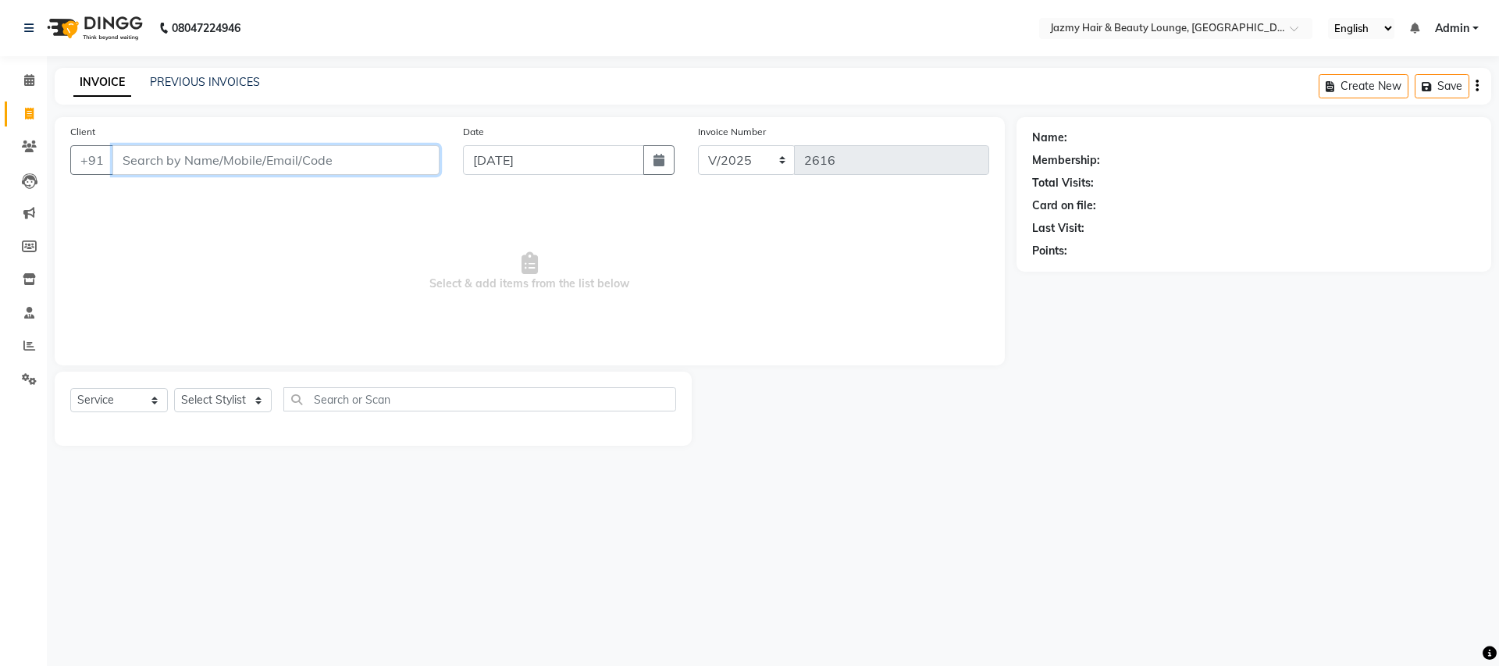
click at [270, 166] on input "Client" at bounding box center [275, 160] width 327 height 30
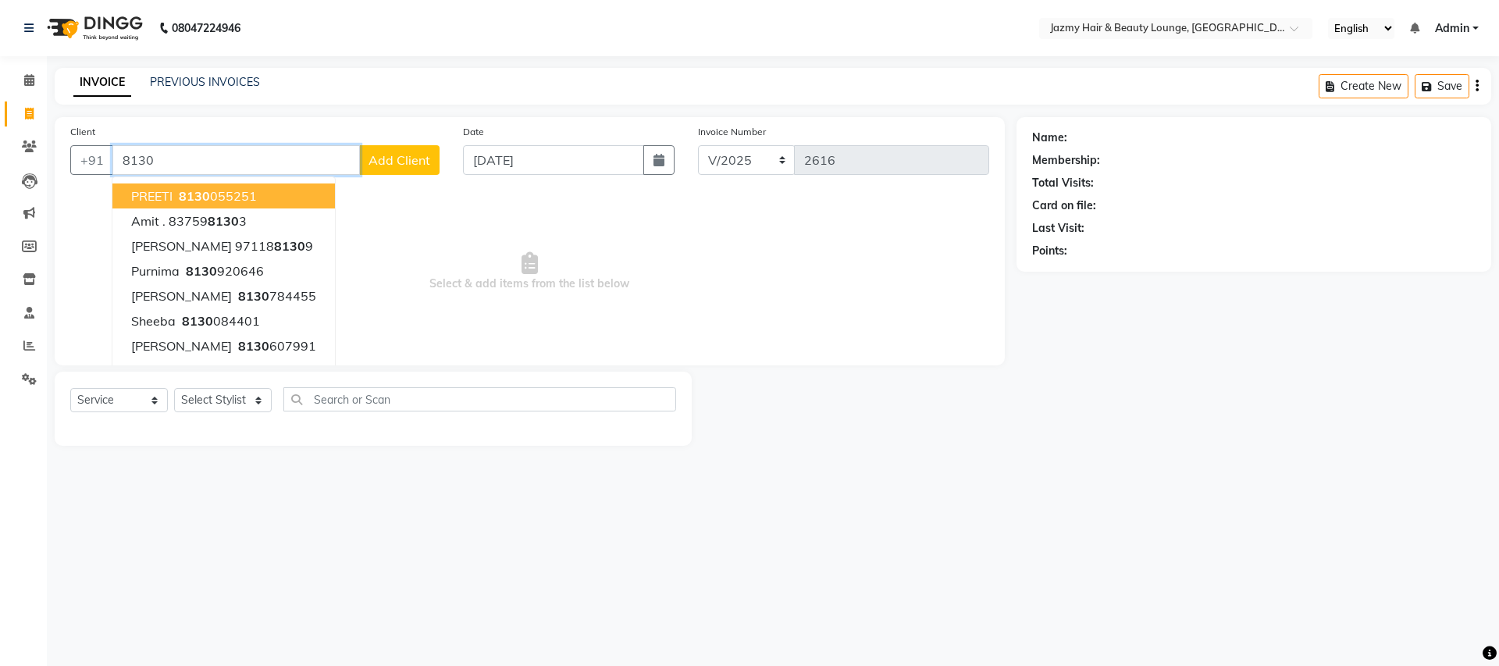
click at [262, 194] on button "PREETI 8130 055251" at bounding box center [223, 195] width 222 height 25
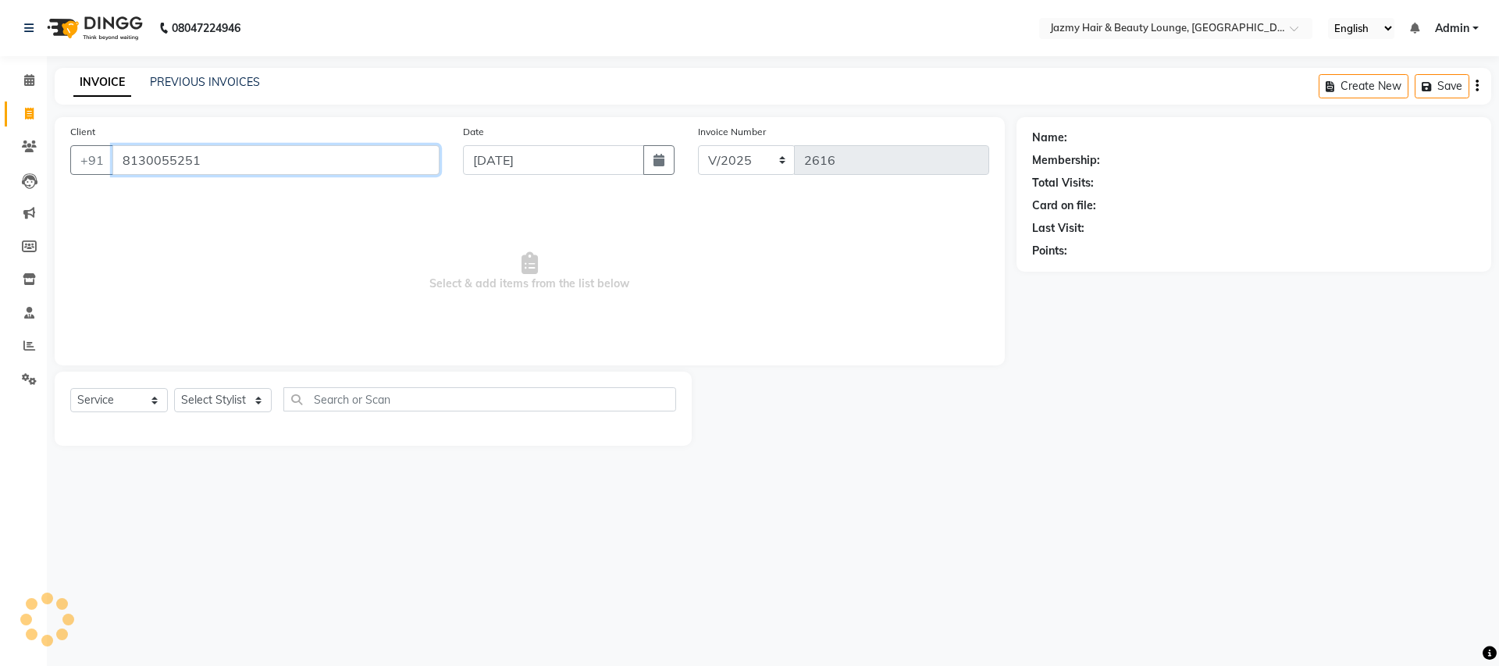
type input "8130055251"
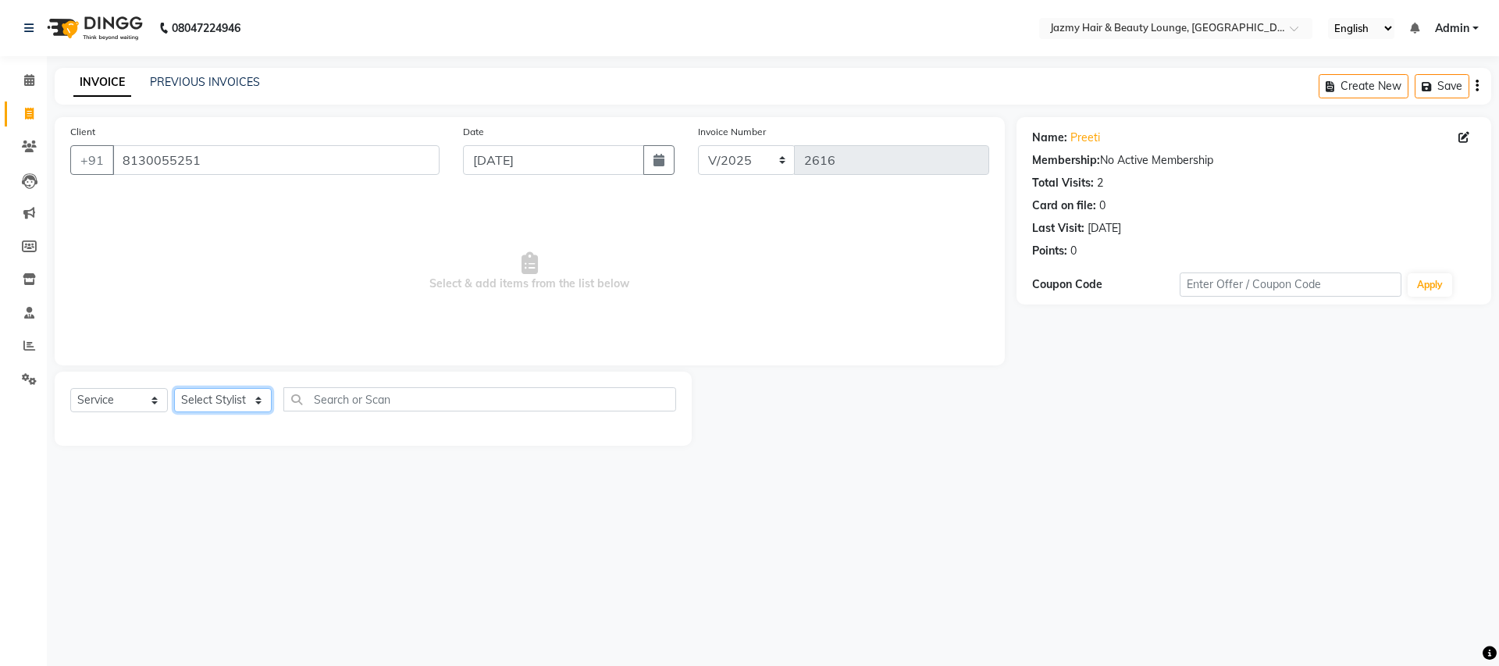
click at [261, 397] on select "Select Stylist AMIT [PERSON_NAME] [PERSON_NAME] CHASHIKA [PERSON_NAME] [PERSON_…" at bounding box center [223, 400] width 98 height 24
click at [252, 400] on select "Select Stylist AMIT [PERSON_NAME] [PERSON_NAME] CHASHIKA [PERSON_NAME] [PERSON_…" at bounding box center [223, 400] width 98 height 24
select select "34581"
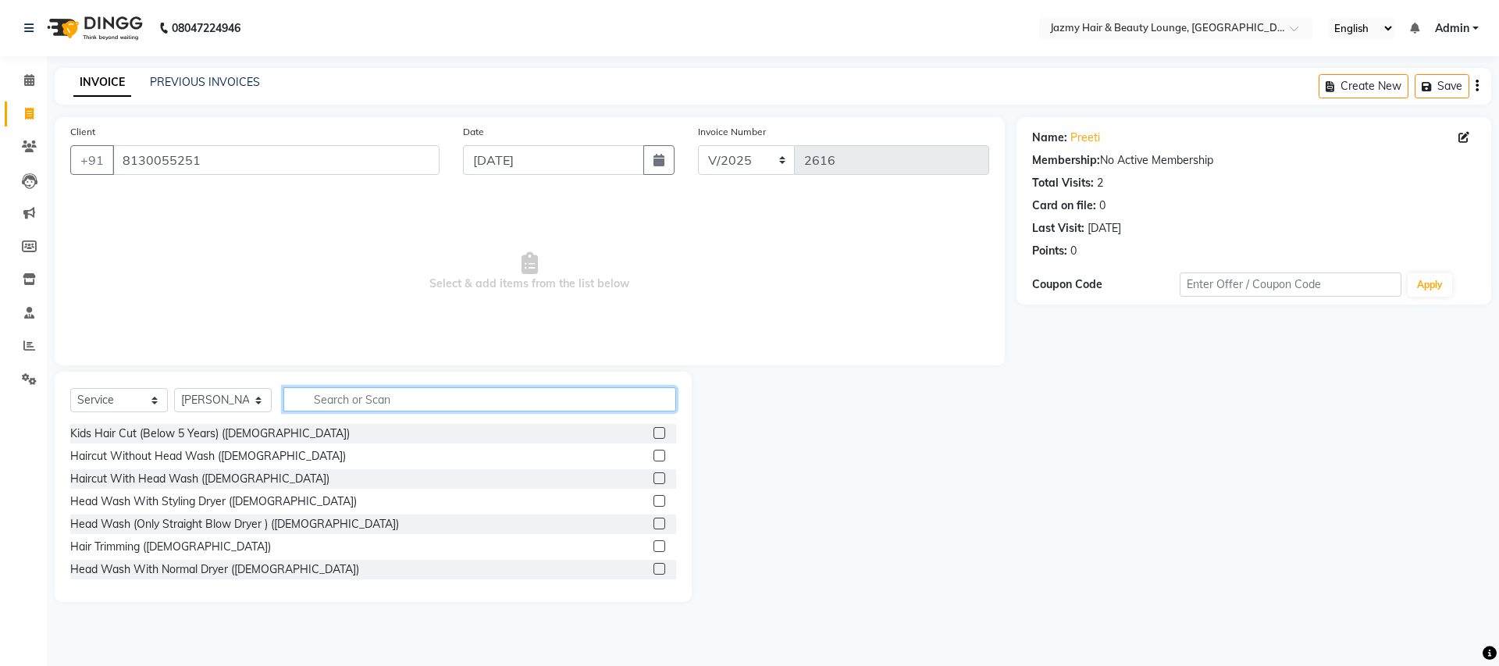
click at [396, 400] on input "text" at bounding box center [479, 399] width 393 height 24
type input "haircut"
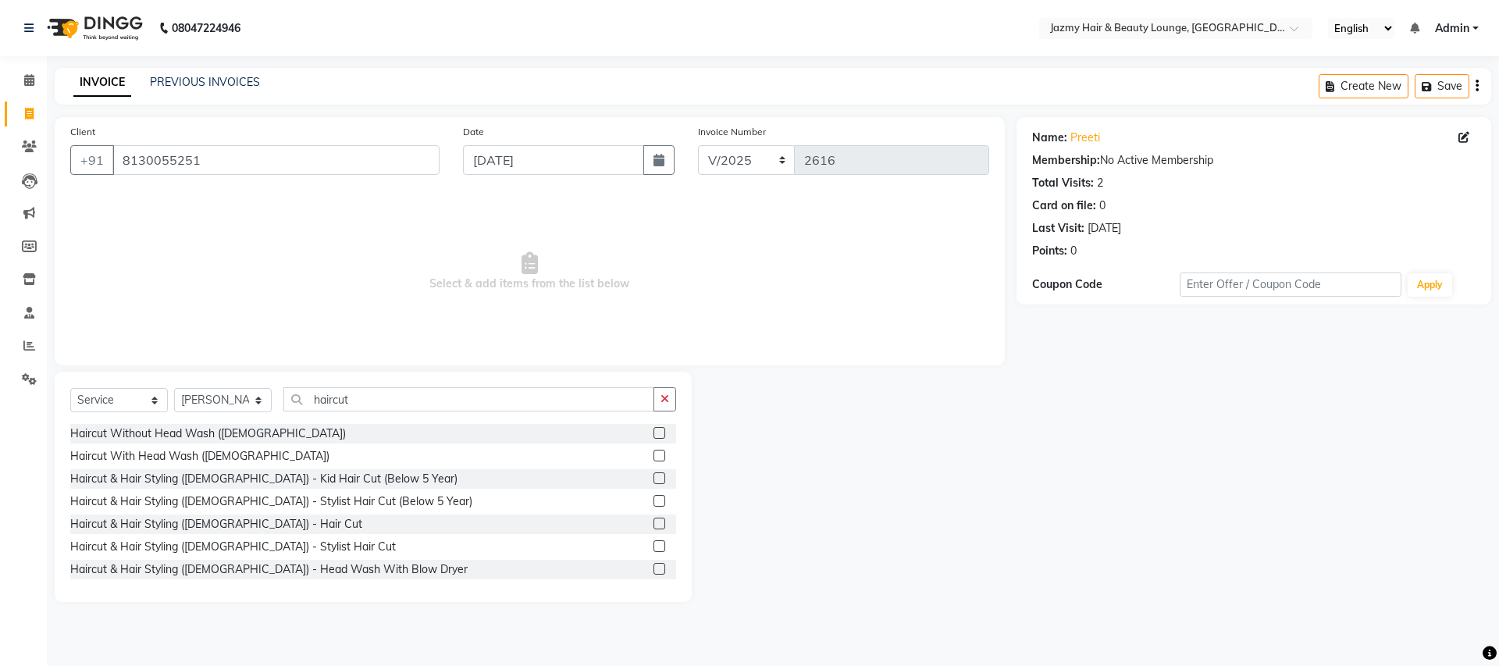
click at [653, 524] on label at bounding box center [659, 523] width 12 height 12
click at [653, 524] on input "checkbox" at bounding box center [658, 524] width 10 height 10
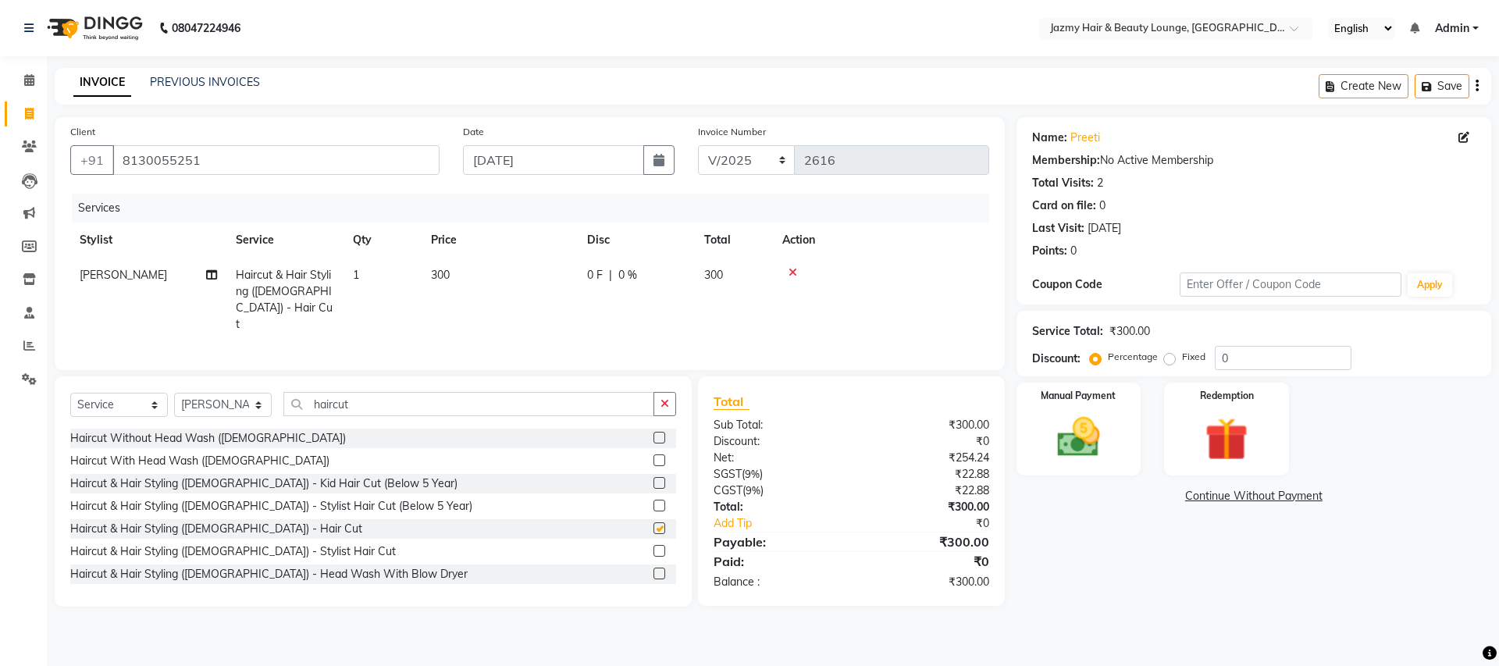
checkbox input "false"
click at [445, 276] on span "300" at bounding box center [440, 275] width 19 height 14
select select "34581"
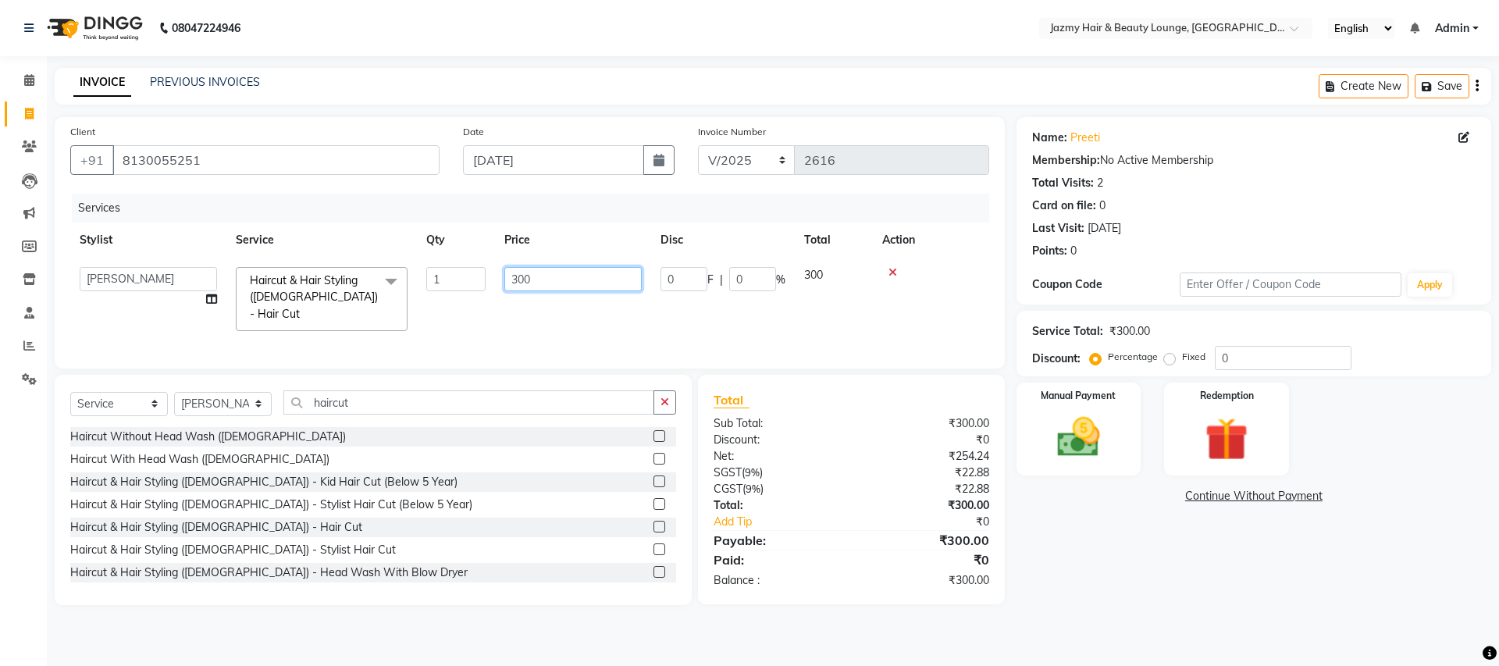
click at [518, 281] on input "300" at bounding box center [572, 279] width 137 height 24
type input "400"
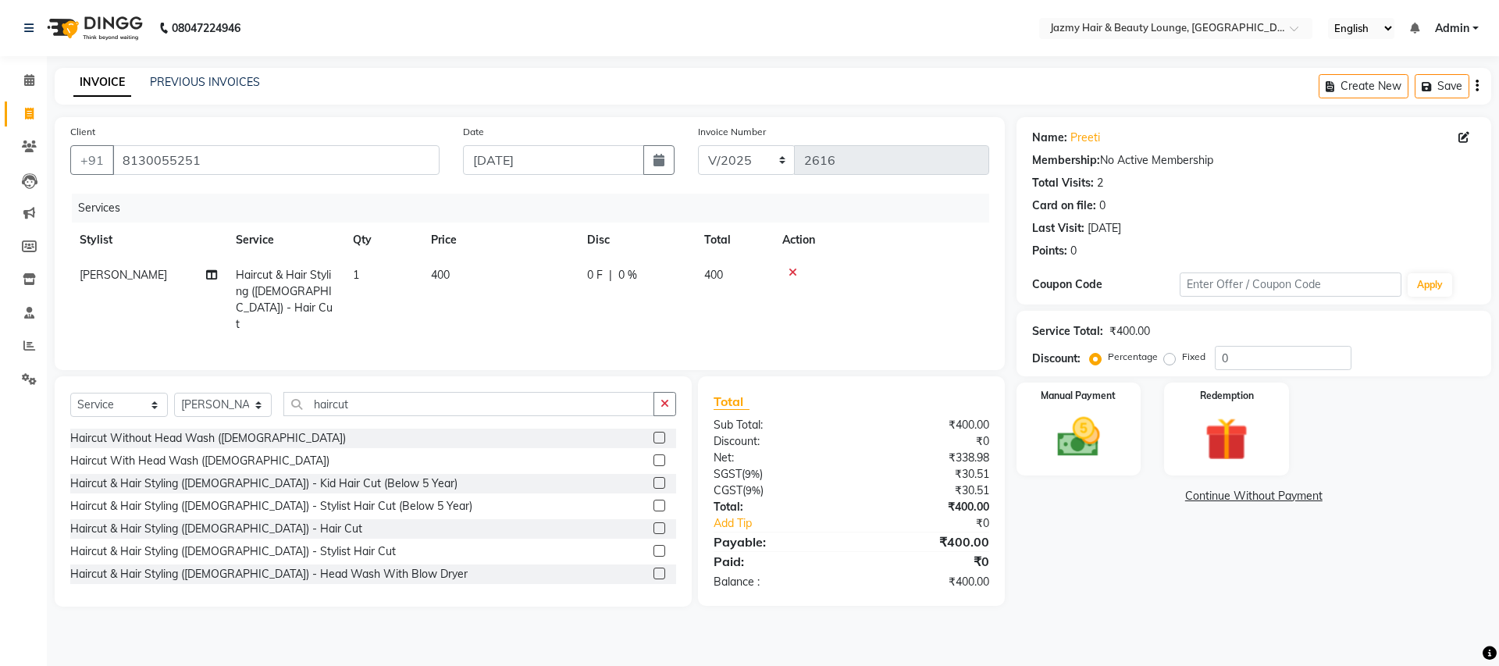
click at [1122, 567] on div "Name: Preeti Membership: No Active Membership Total Visits: 2 Card on file: 0 L…" at bounding box center [1259, 361] width 486 height 489
click at [335, 399] on input "haircut" at bounding box center [468, 404] width 371 height 24
click at [362, 395] on input "haircut" at bounding box center [468, 404] width 371 height 24
type input "h"
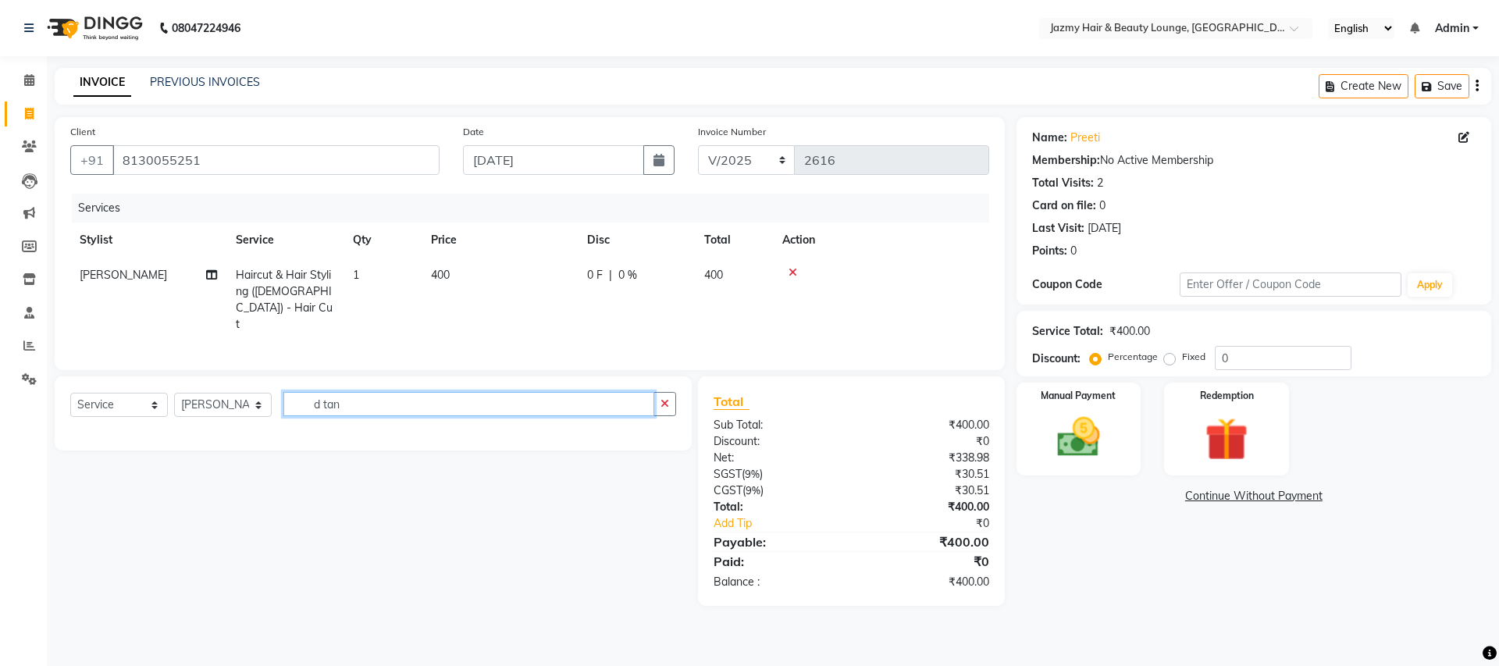
click at [370, 400] on input "d tan" at bounding box center [468, 404] width 371 height 24
type input "d"
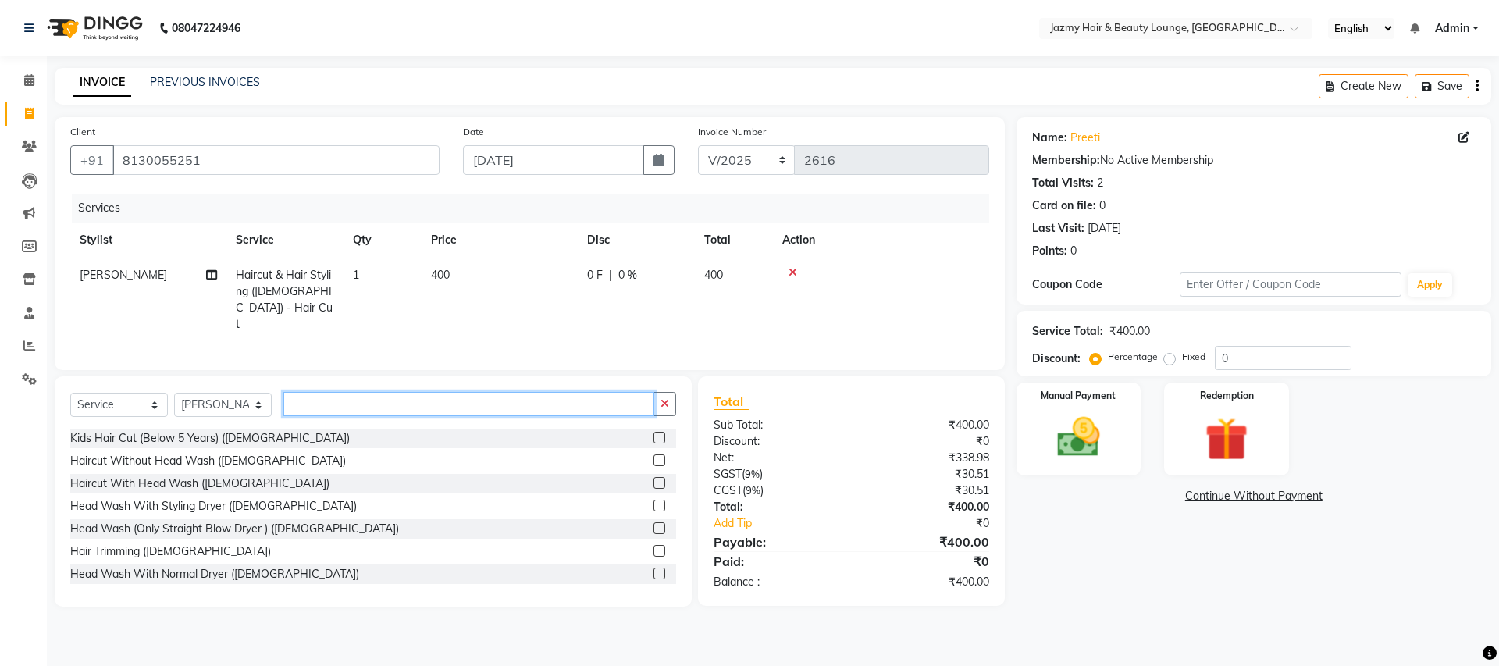
type input "d"
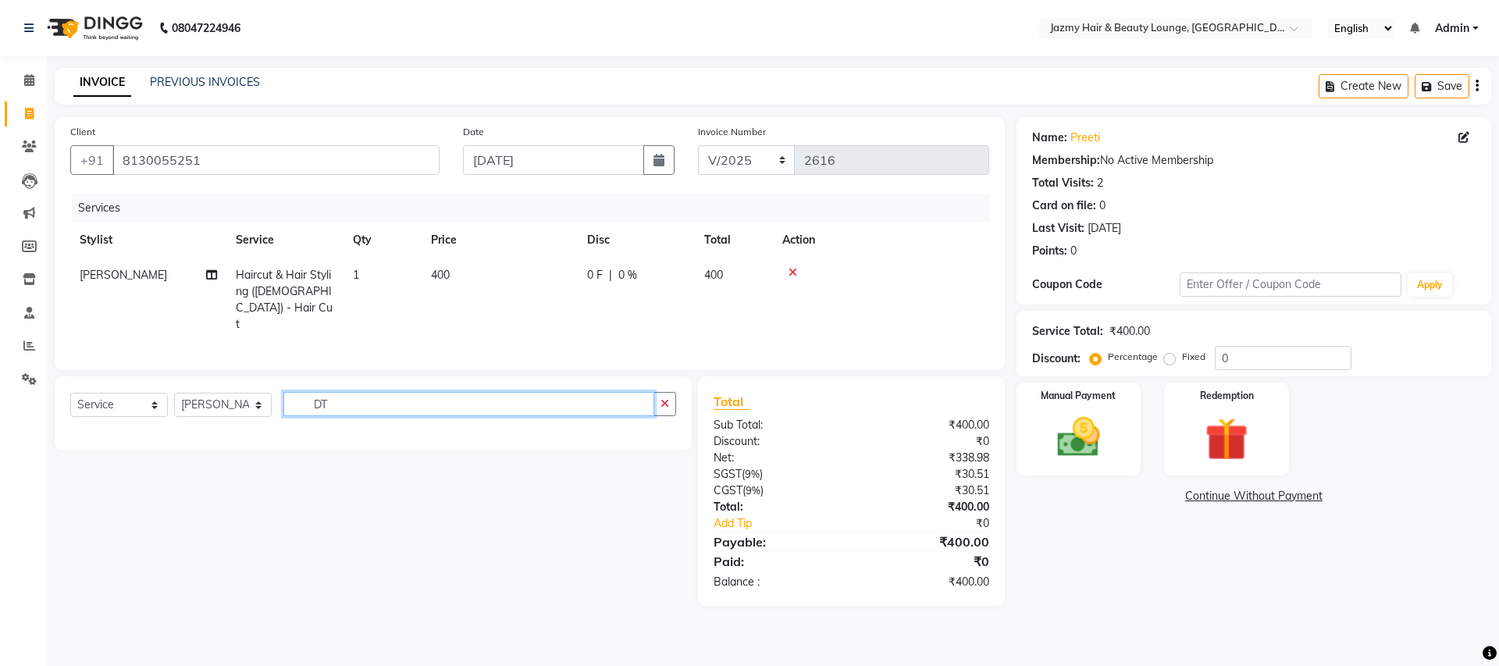
type input "D"
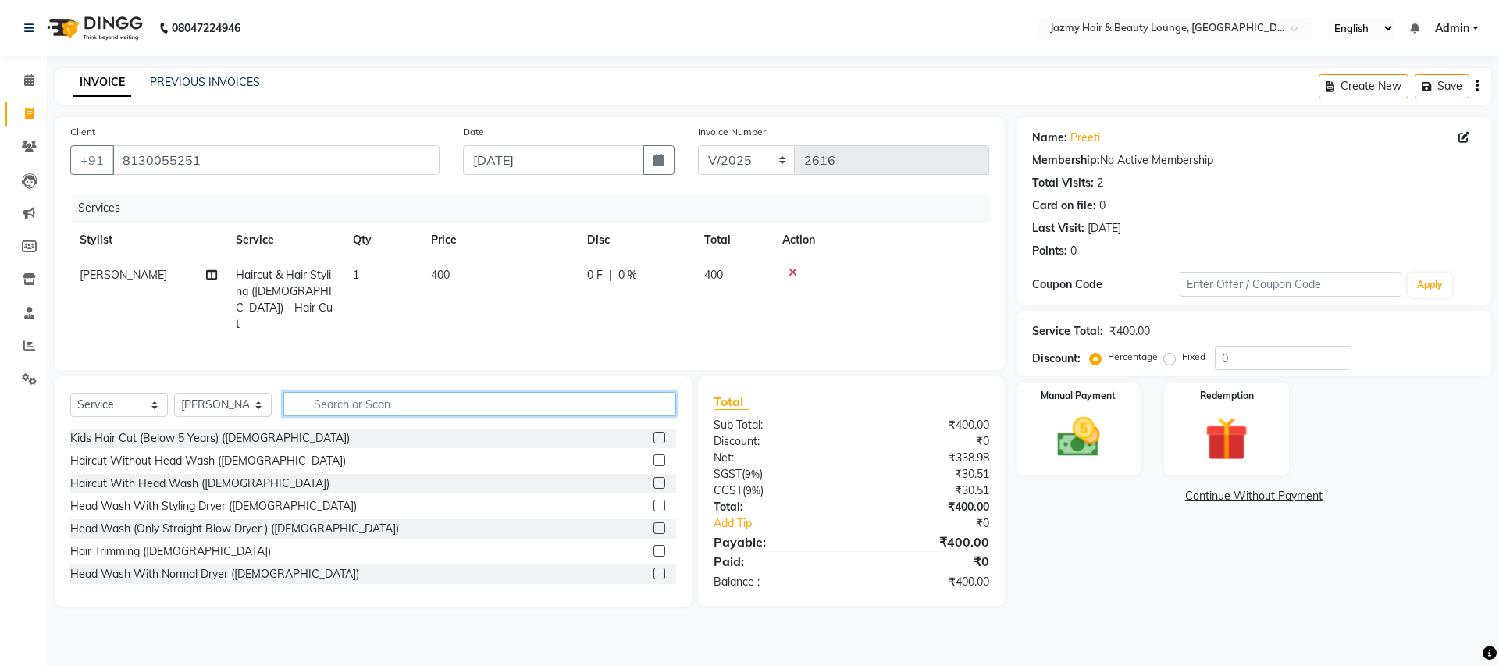
click at [418, 410] on input "text" at bounding box center [479, 404] width 393 height 24
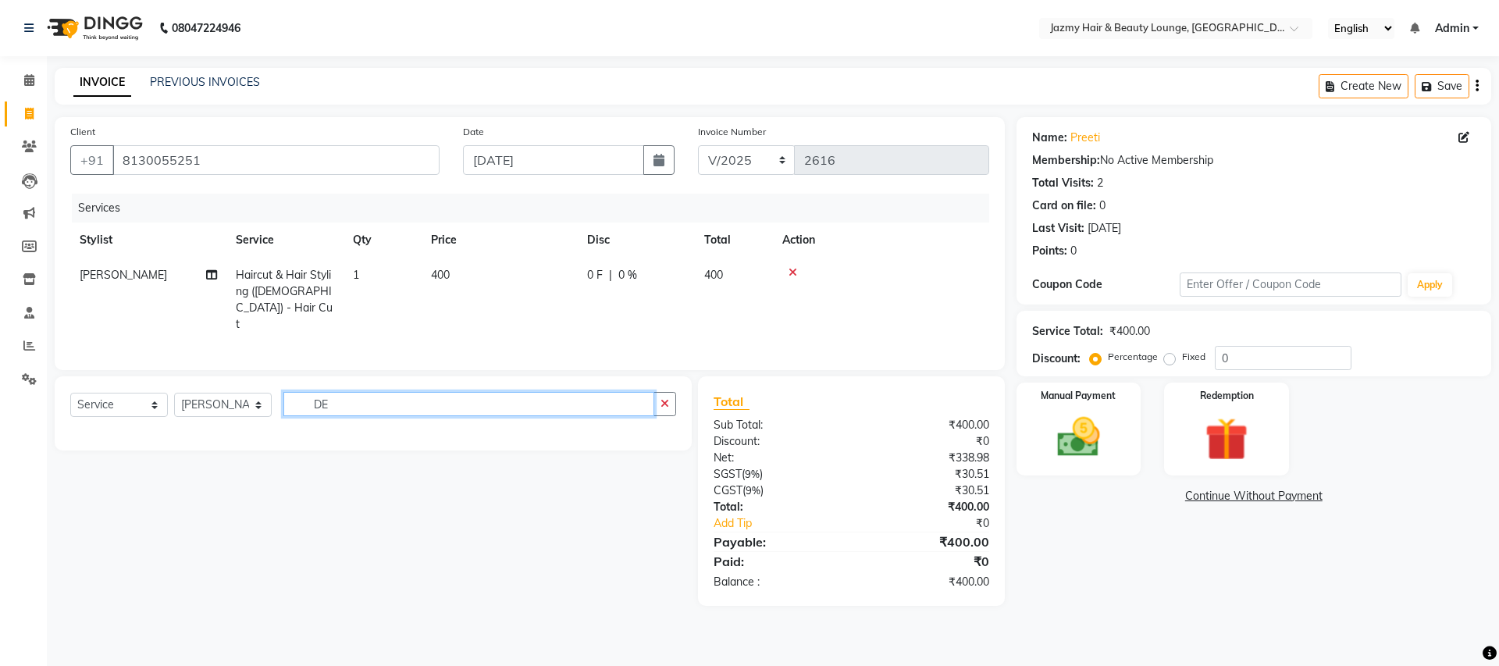
type input "D"
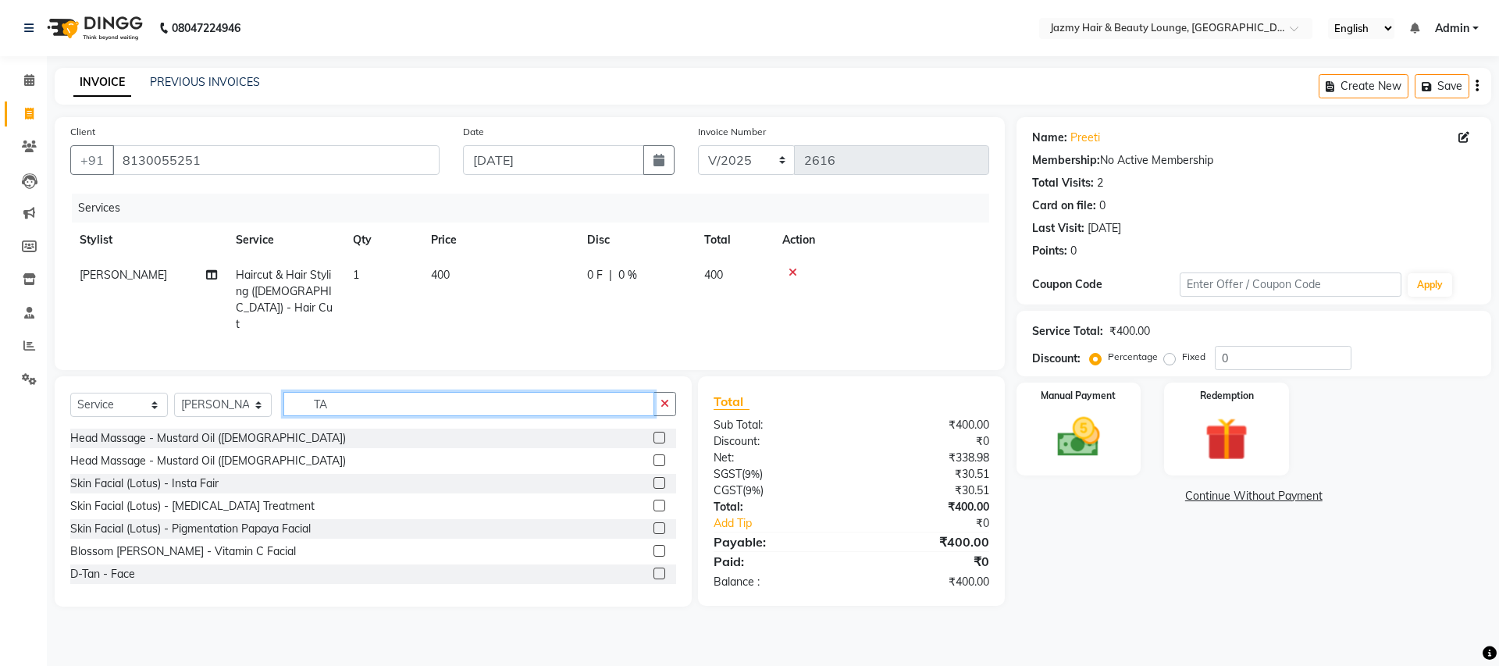
type input "TA"
click at [653, 569] on label at bounding box center [659, 573] width 12 height 12
click at [653, 569] on input "checkbox" at bounding box center [658, 574] width 10 height 10
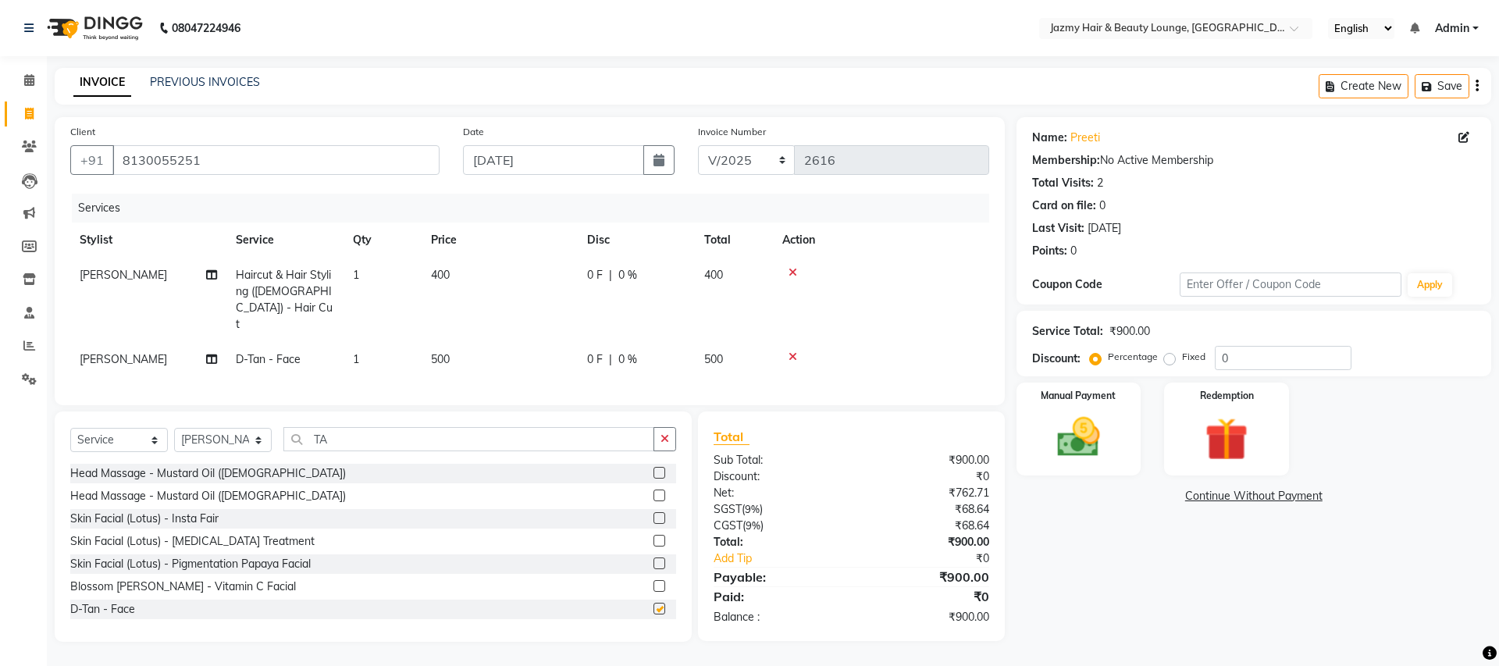
checkbox input "false"
click at [1221, 362] on input "0" at bounding box center [1282, 358] width 137 height 24
type input "20"
click at [1108, 445] on img at bounding box center [1078, 437] width 73 height 52
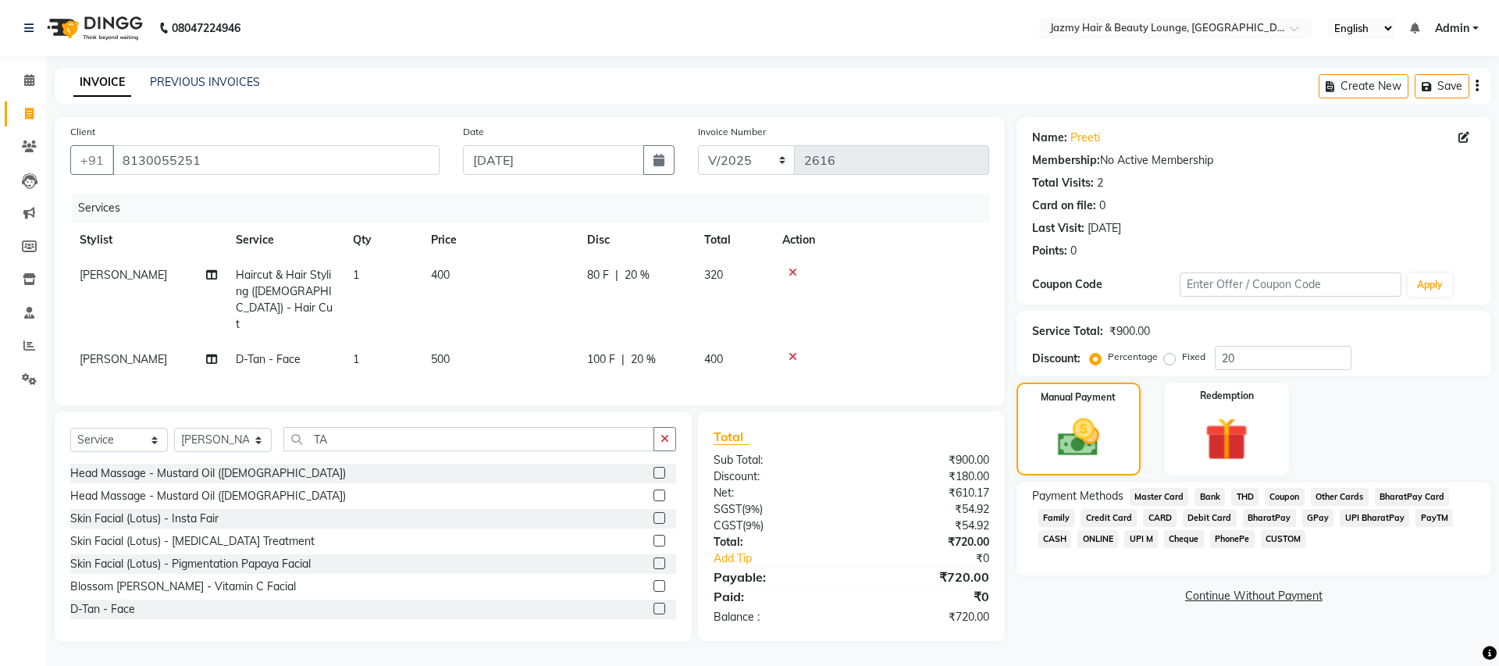
click at [1042, 535] on span "CASH" at bounding box center [1055, 539] width 34 height 18
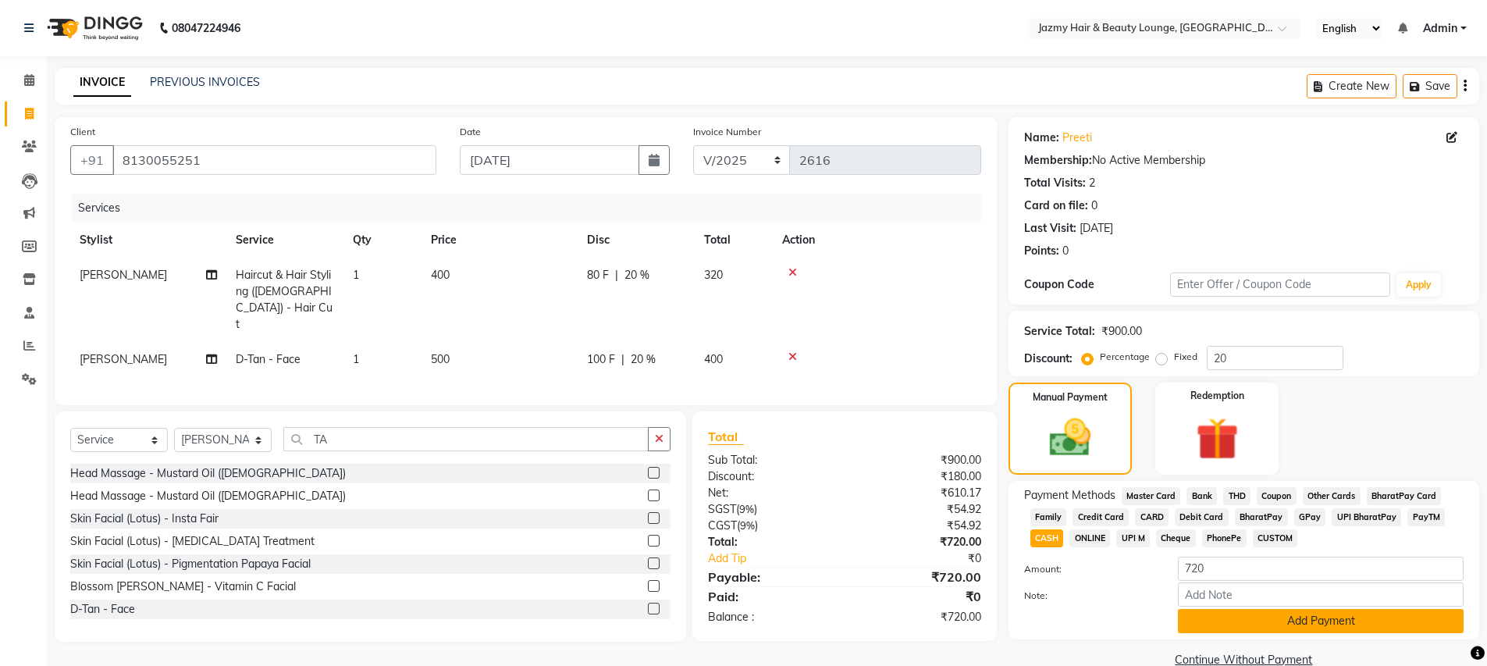
click at [1259, 631] on button "Add Payment" at bounding box center [1321, 621] width 286 height 24
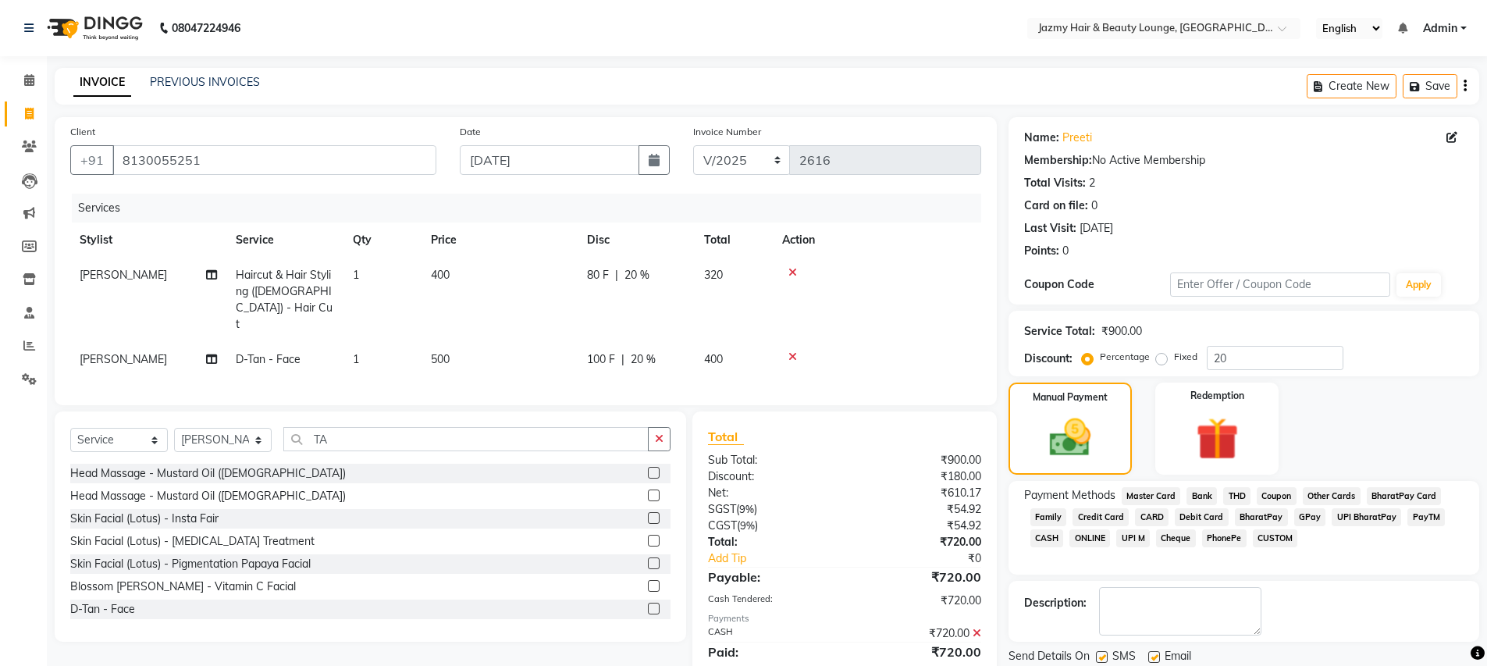
scroll to position [52, 0]
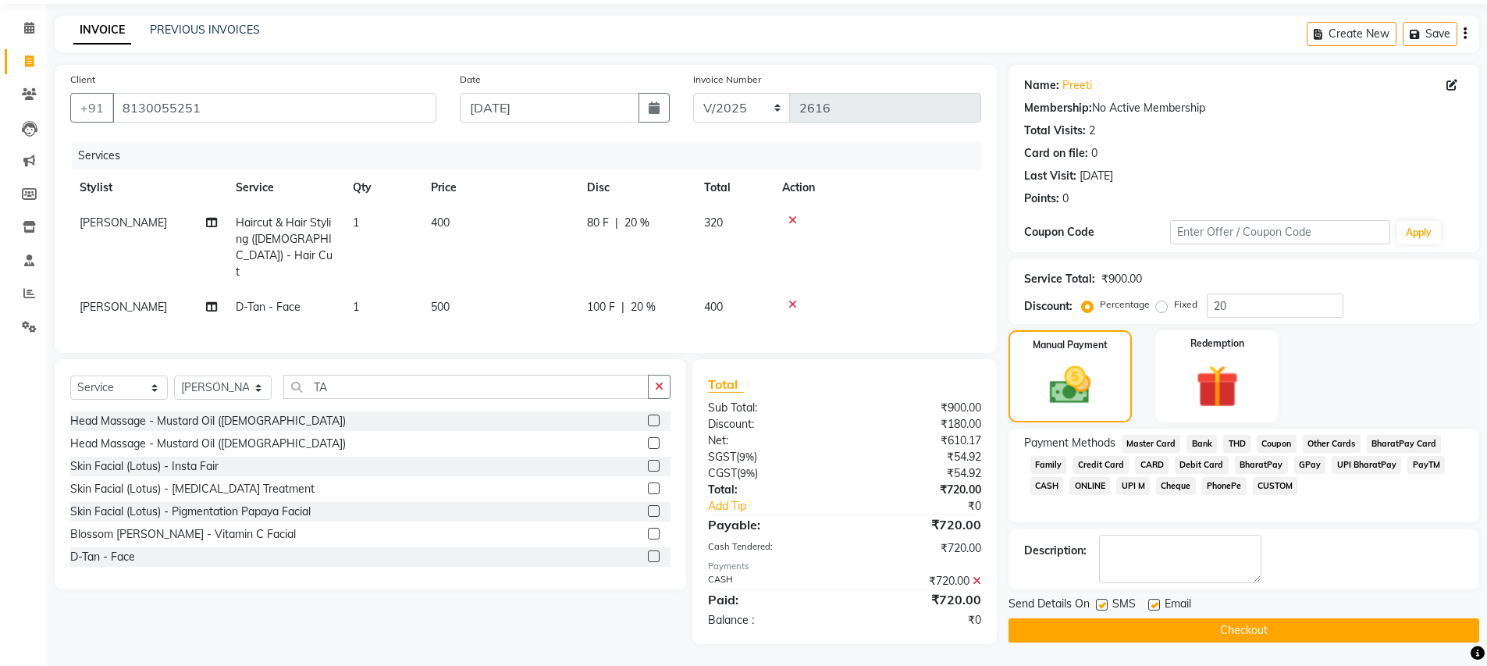
click at [1168, 631] on button "Checkout" at bounding box center [1243, 630] width 471 height 24
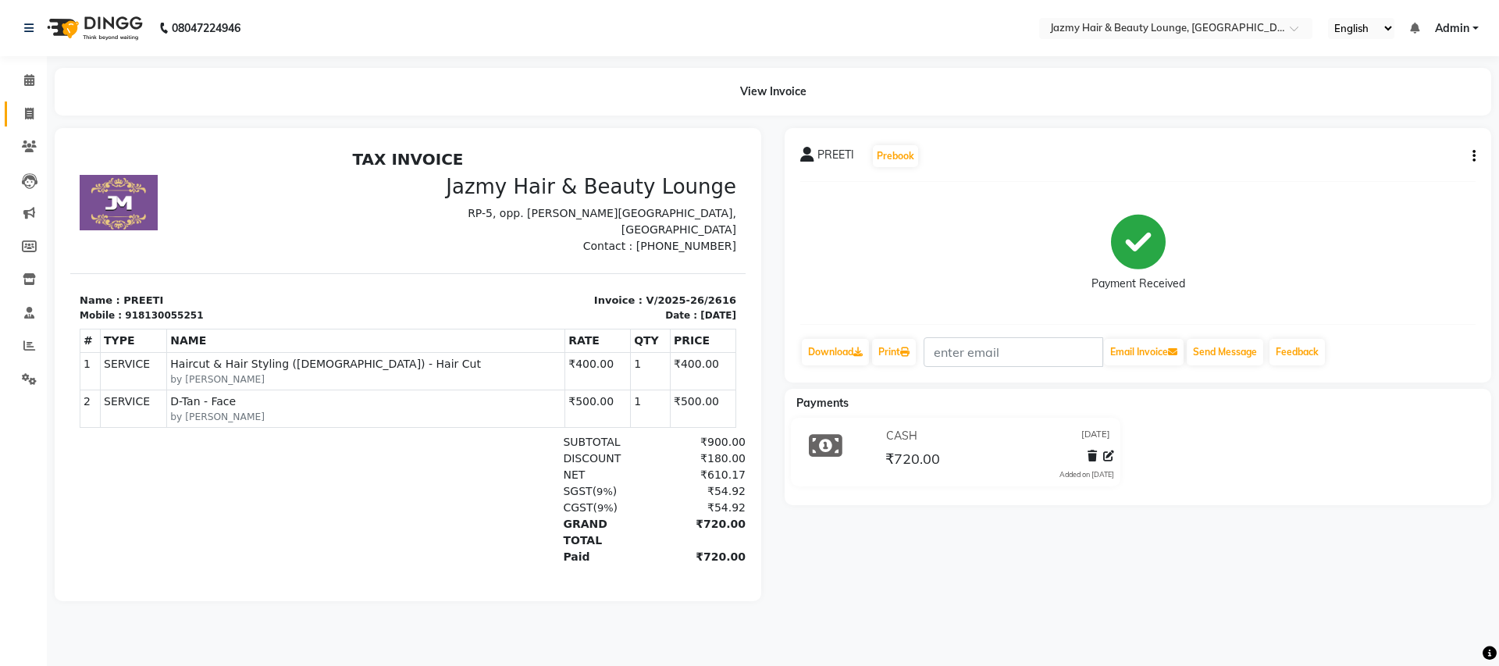
click at [31, 115] on icon at bounding box center [29, 114] width 9 height 12
select select "service"
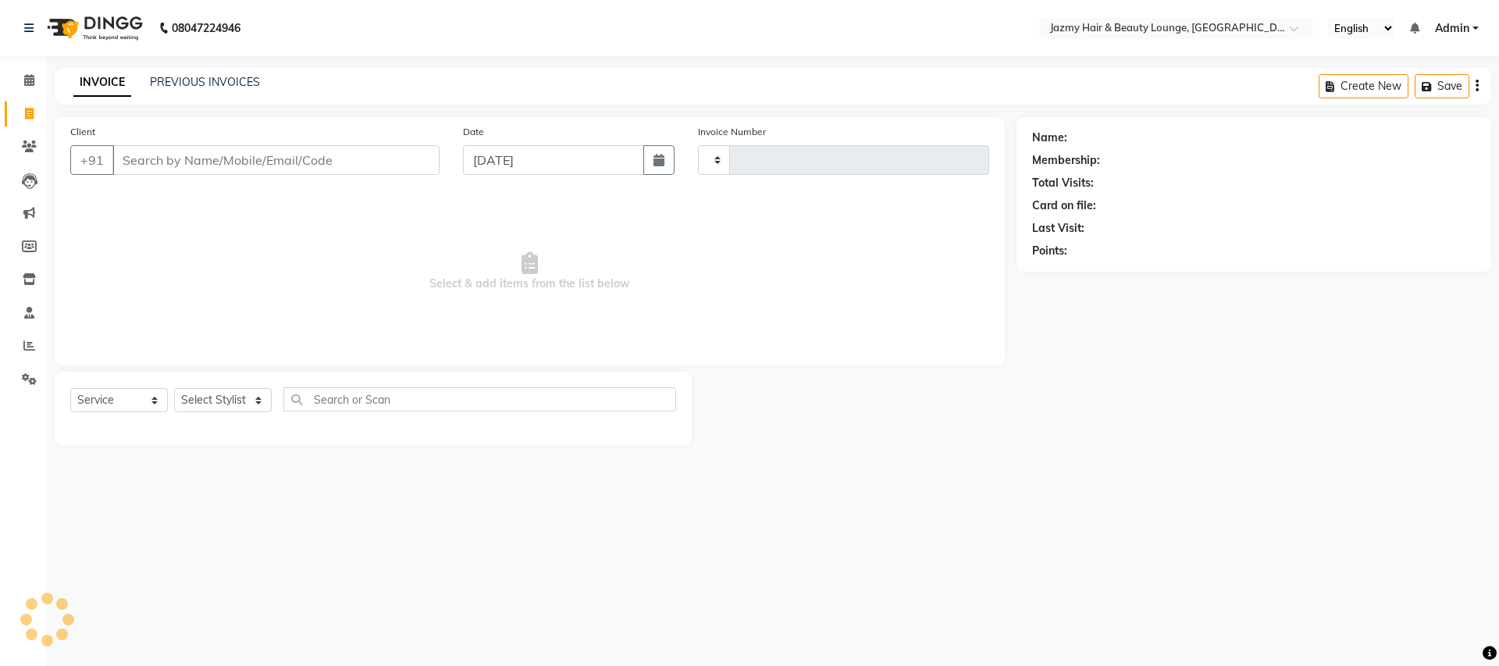
type input "2617"
select select "759"
click at [663, 162] on icon "button" at bounding box center [658, 160] width 11 height 12
select select "9"
select select "2025"
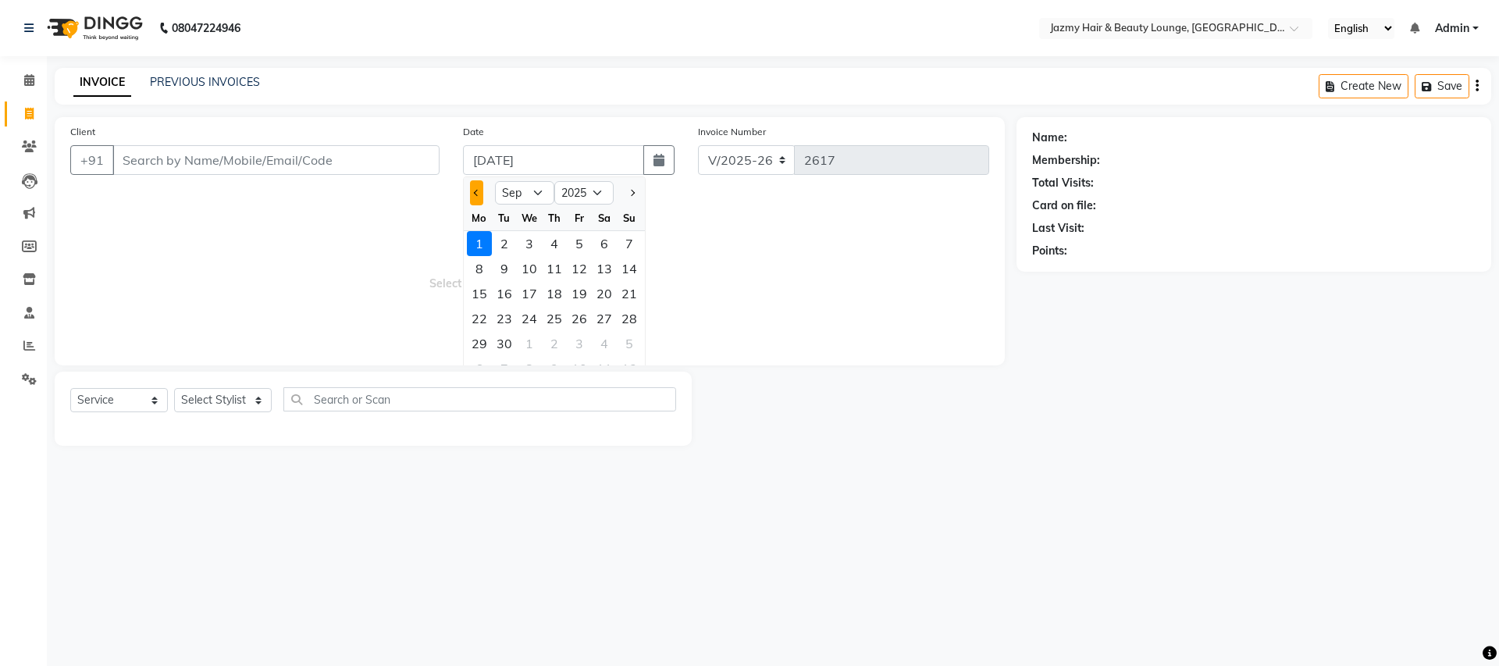
click at [476, 190] on span "Previous month" at bounding box center [477, 193] width 6 height 6
select select "8"
click at [621, 343] on div "31" at bounding box center [629, 343] width 25 height 25
type input "[DATE]"
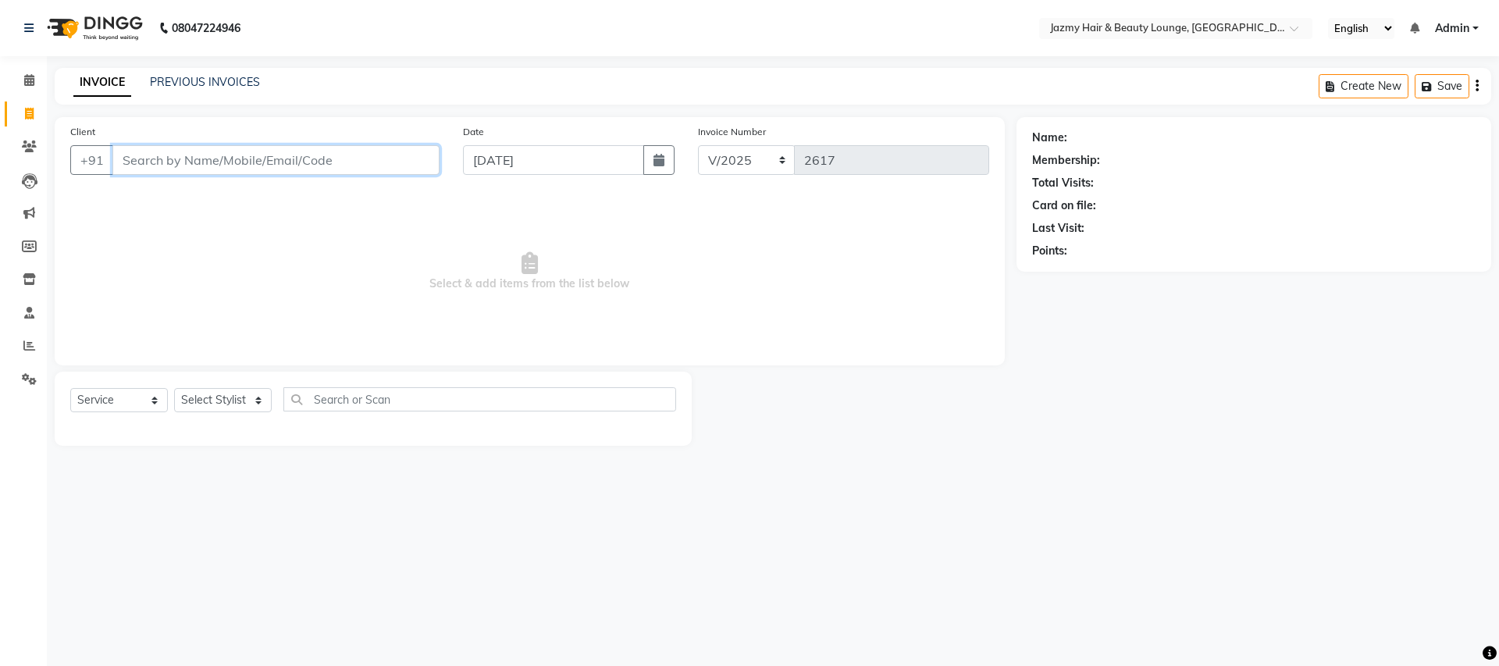
click at [299, 163] on input "Client" at bounding box center [275, 160] width 327 height 30
click at [329, 162] on input "Client" at bounding box center [275, 160] width 327 height 30
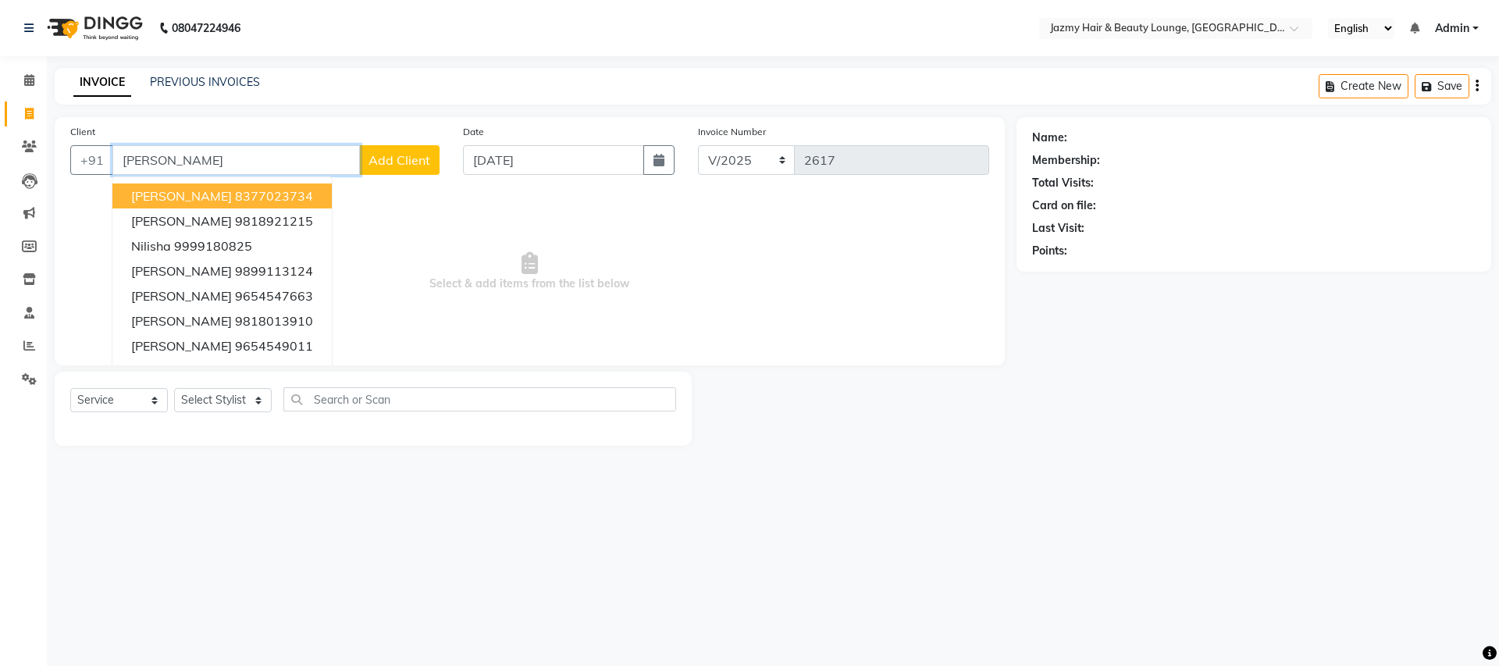
click at [235, 198] on ngb-highlight "8377023734" at bounding box center [274, 196] width 78 height 16
type input "8377023734"
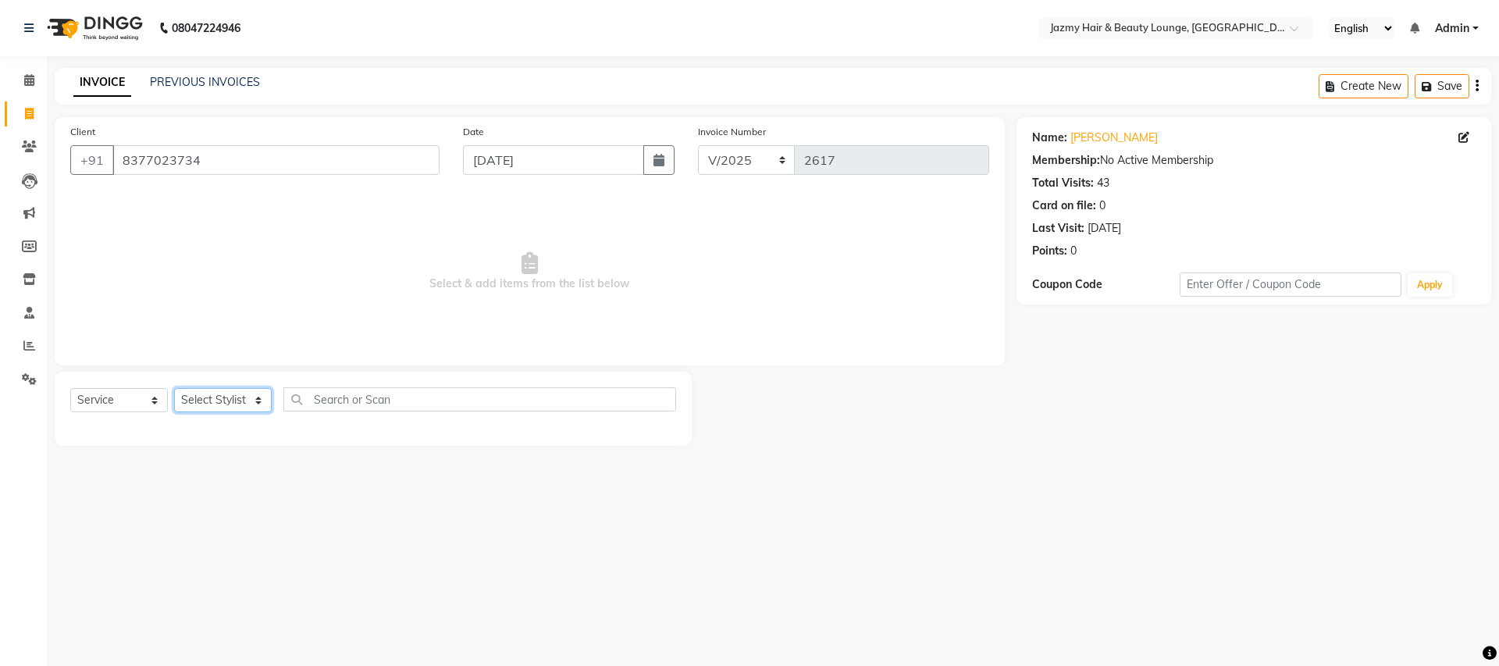
click at [247, 399] on select "Select Stylist AMIT [PERSON_NAME] [PERSON_NAME] CHASHIKA [PERSON_NAME] [PERSON_…" at bounding box center [223, 400] width 98 height 24
select select "46530"
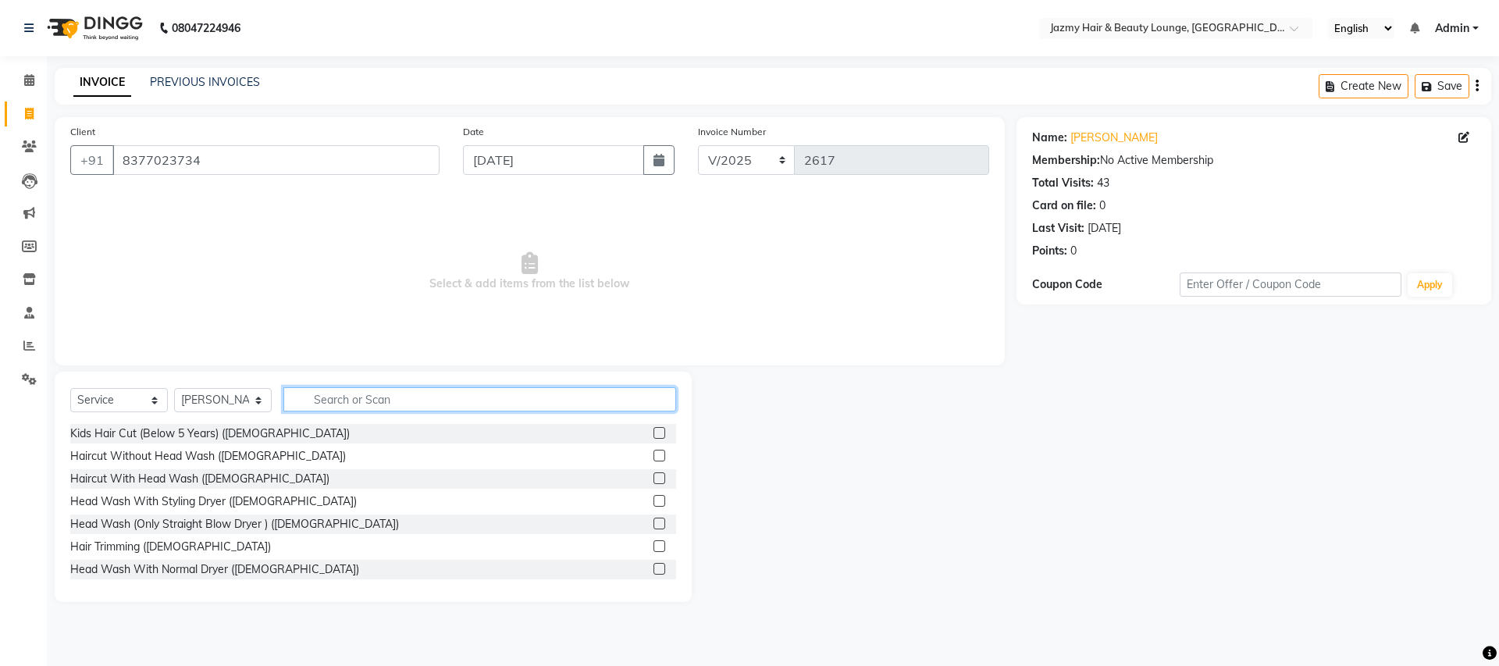
click at [351, 393] on input "text" at bounding box center [479, 399] width 393 height 24
type input "GLOBA"
click at [653, 546] on label at bounding box center [659, 546] width 12 height 12
click at [653, 546] on input "checkbox" at bounding box center [658, 547] width 10 height 10
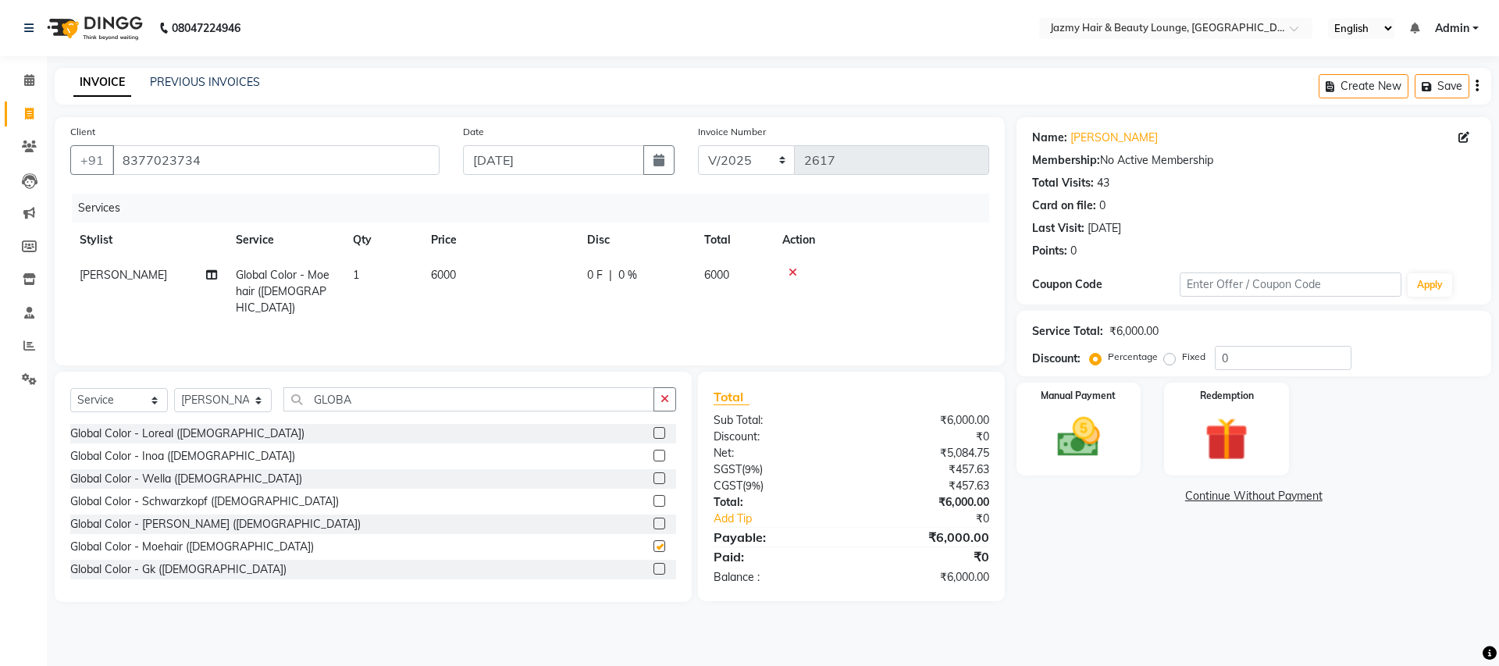
checkbox input "false"
click at [436, 275] on span "6000" at bounding box center [443, 275] width 25 height 14
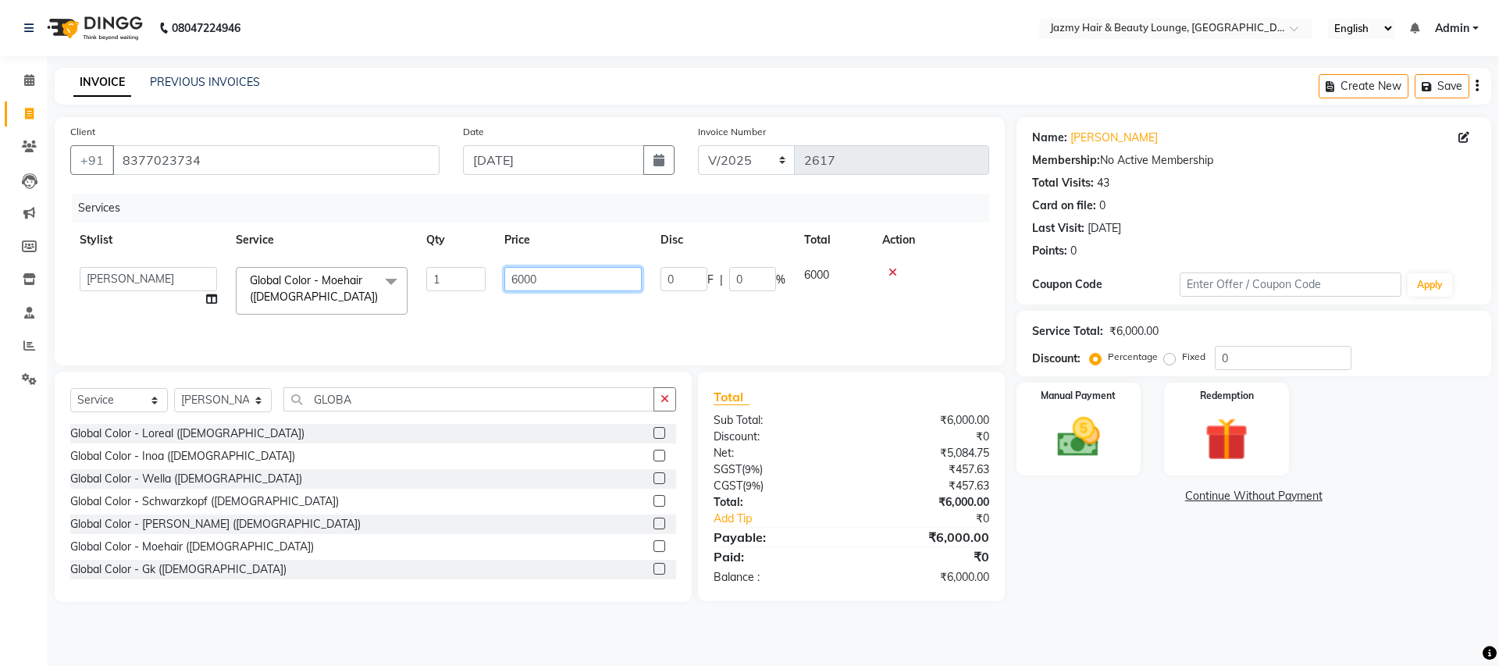
click at [518, 281] on input "6000" at bounding box center [572, 279] width 137 height 24
type input "4000"
click at [1082, 404] on div "Manual Payment" at bounding box center [1078, 429] width 130 height 96
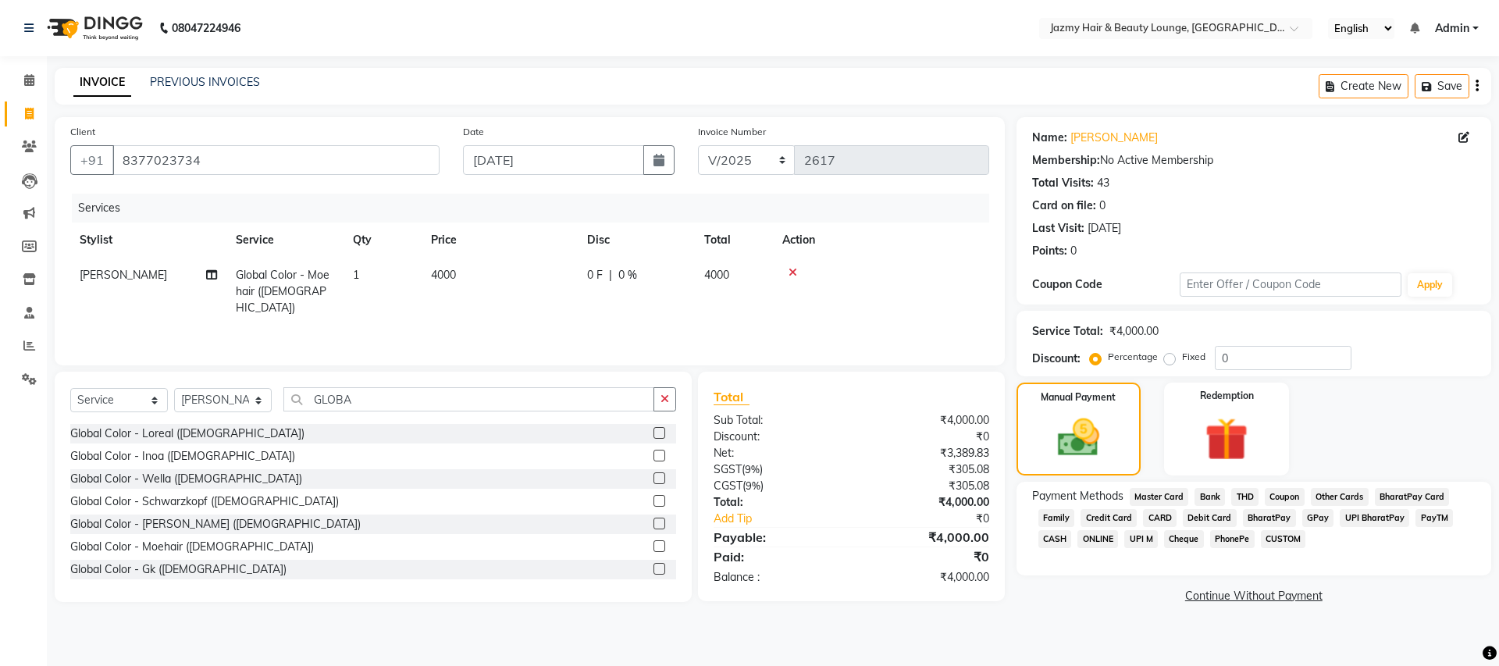
click at [1058, 539] on span "CASH" at bounding box center [1055, 539] width 34 height 18
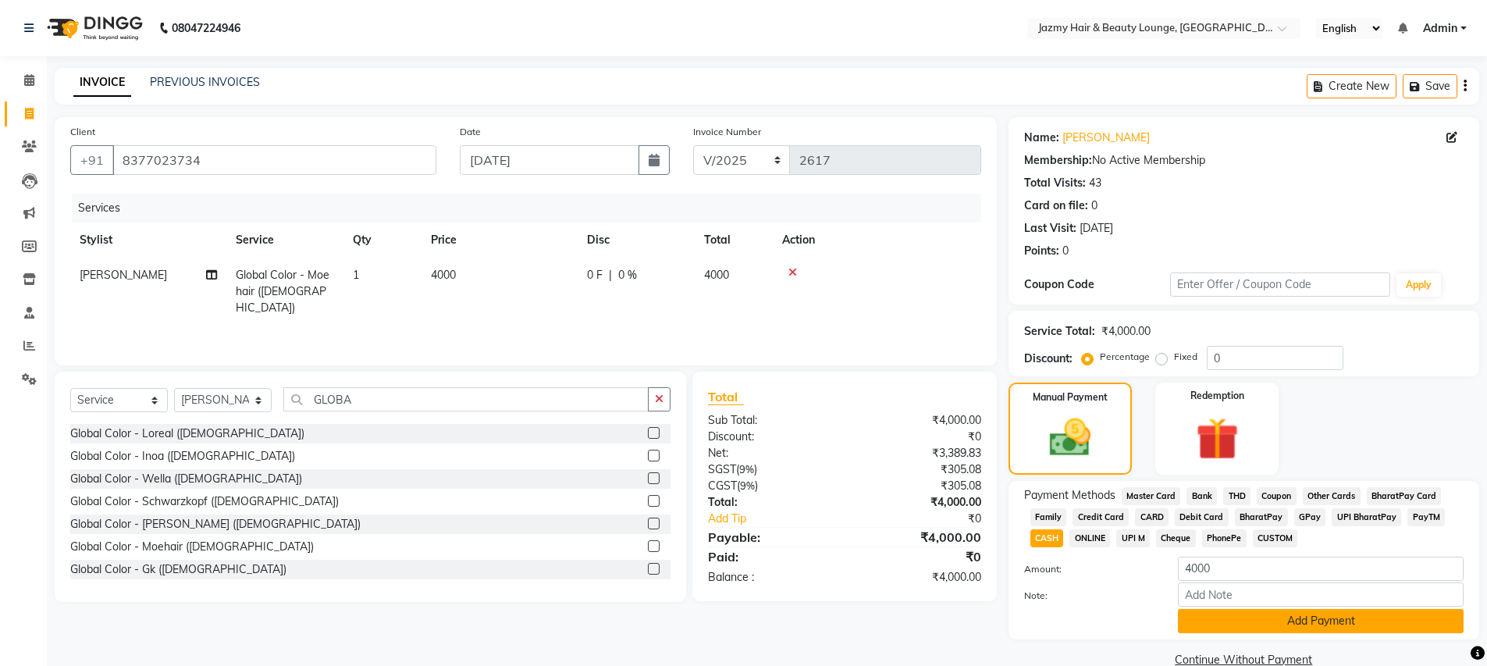
click at [1191, 622] on button "Add Payment" at bounding box center [1321, 621] width 286 height 24
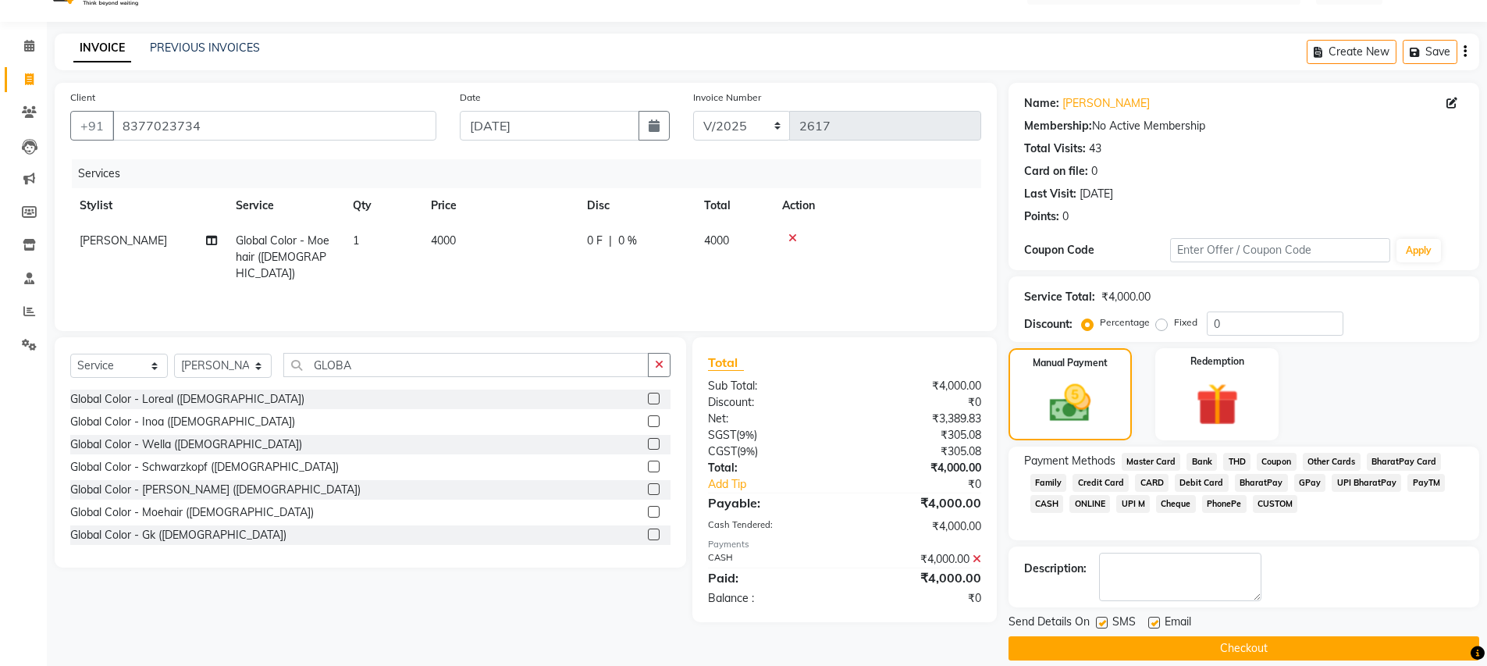
scroll to position [52, 0]
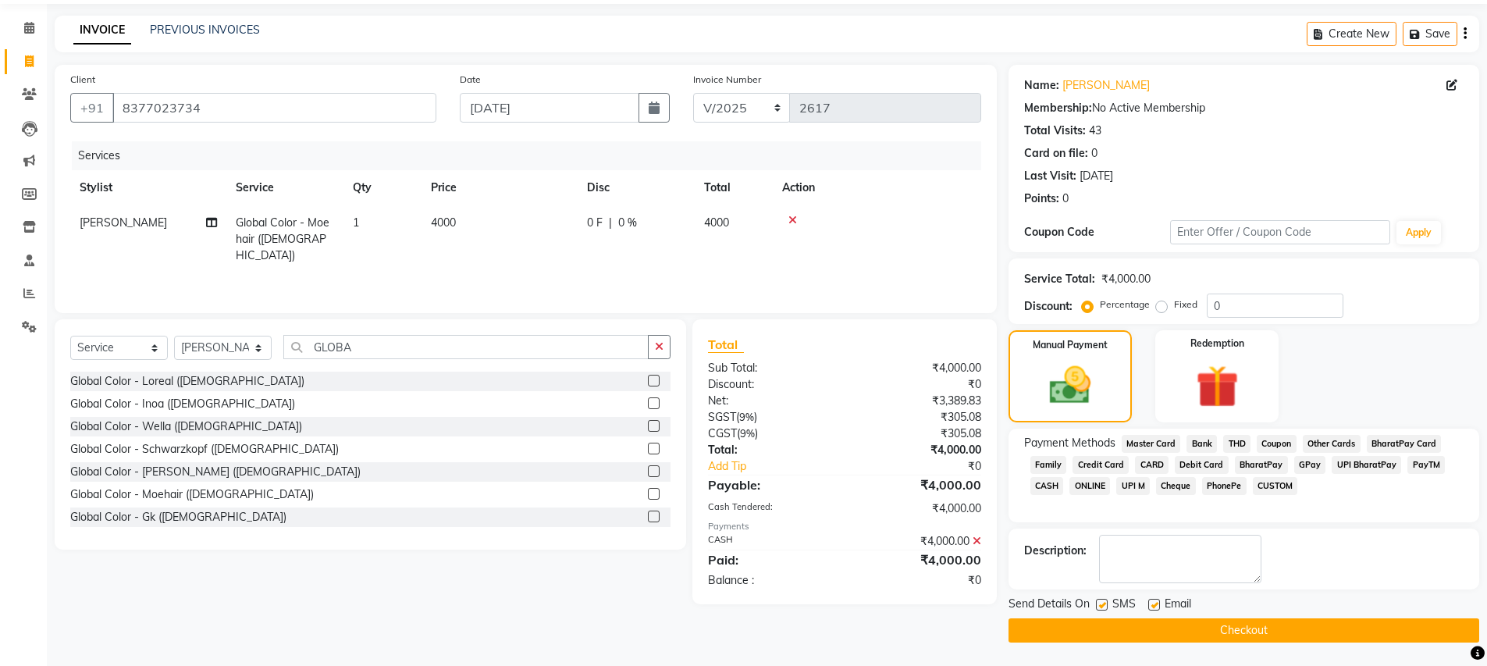
click at [1131, 631] on button "Checkout" at bounding box center [1243, 630] width 471 height 24
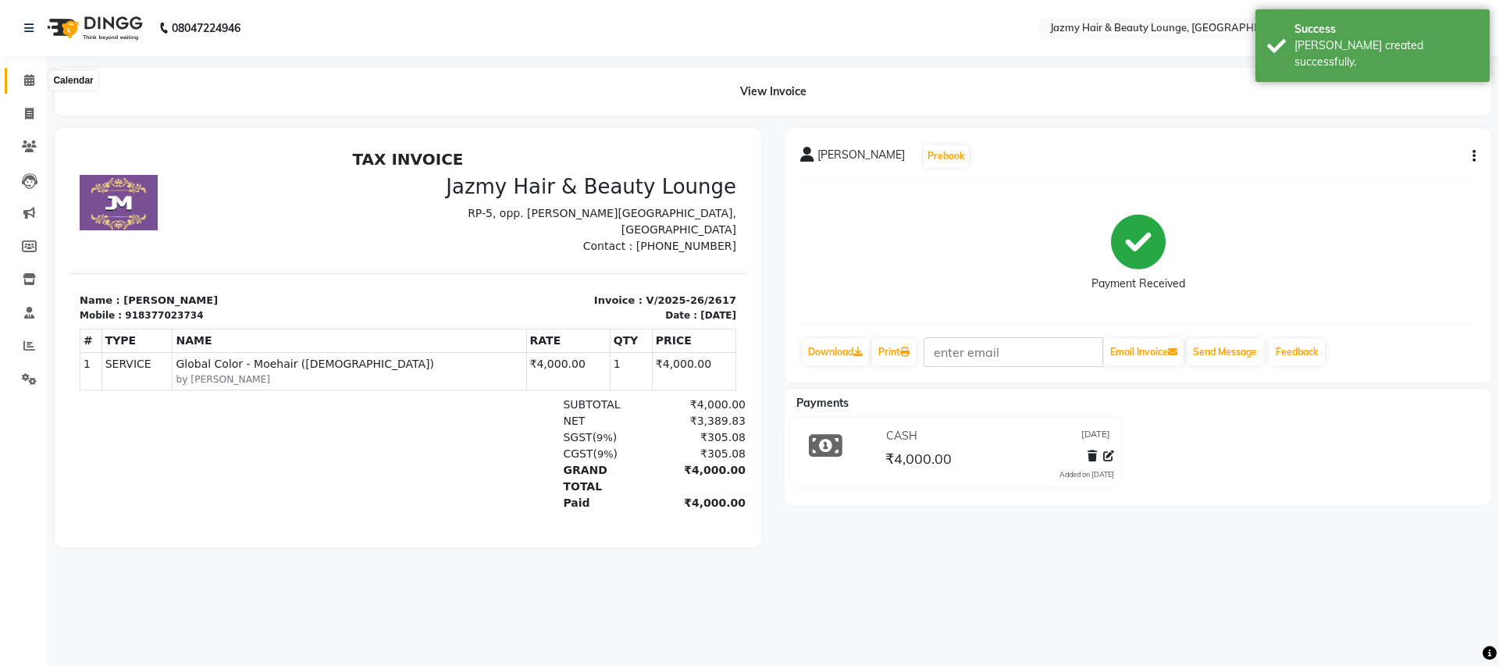
click at [26, 79] on icon at bounding box center [29, 80] width 10 height 12
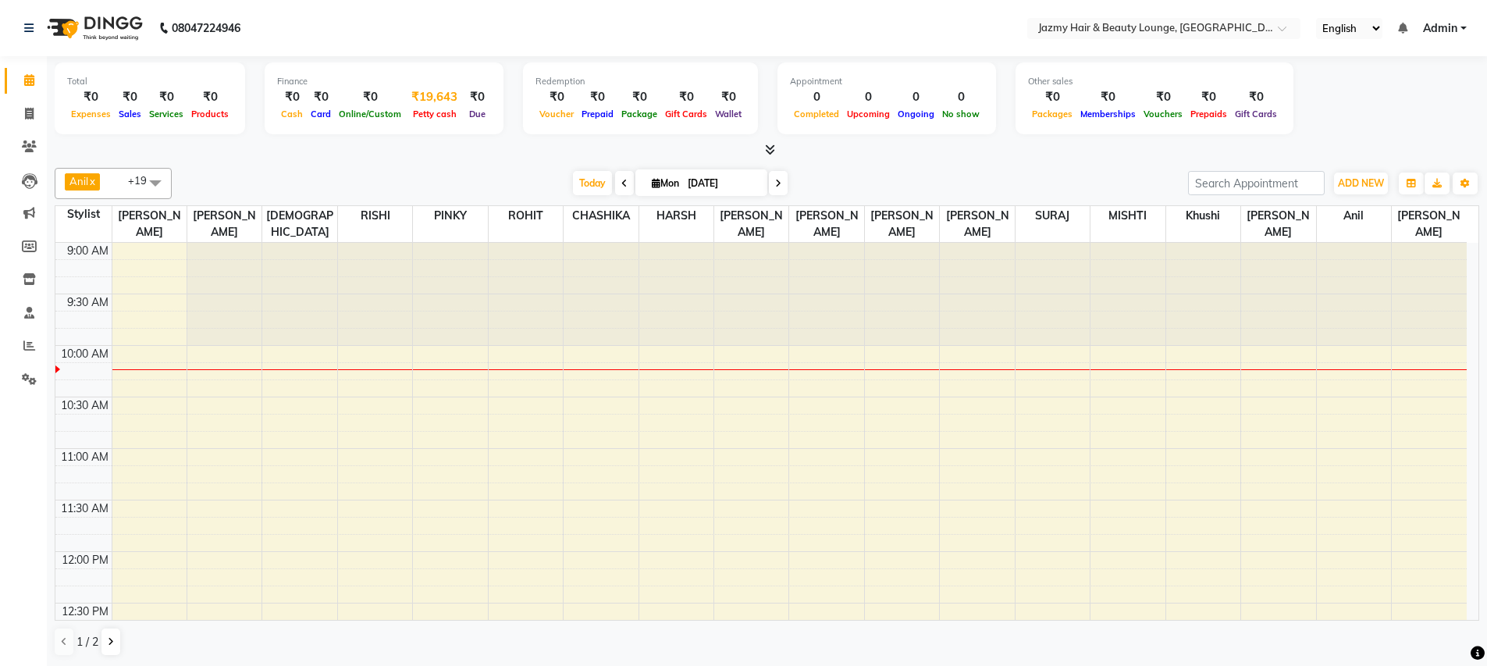
click at [428, 92] on div "₹19,643" at bounding box center [434, 97] width 59 height 18
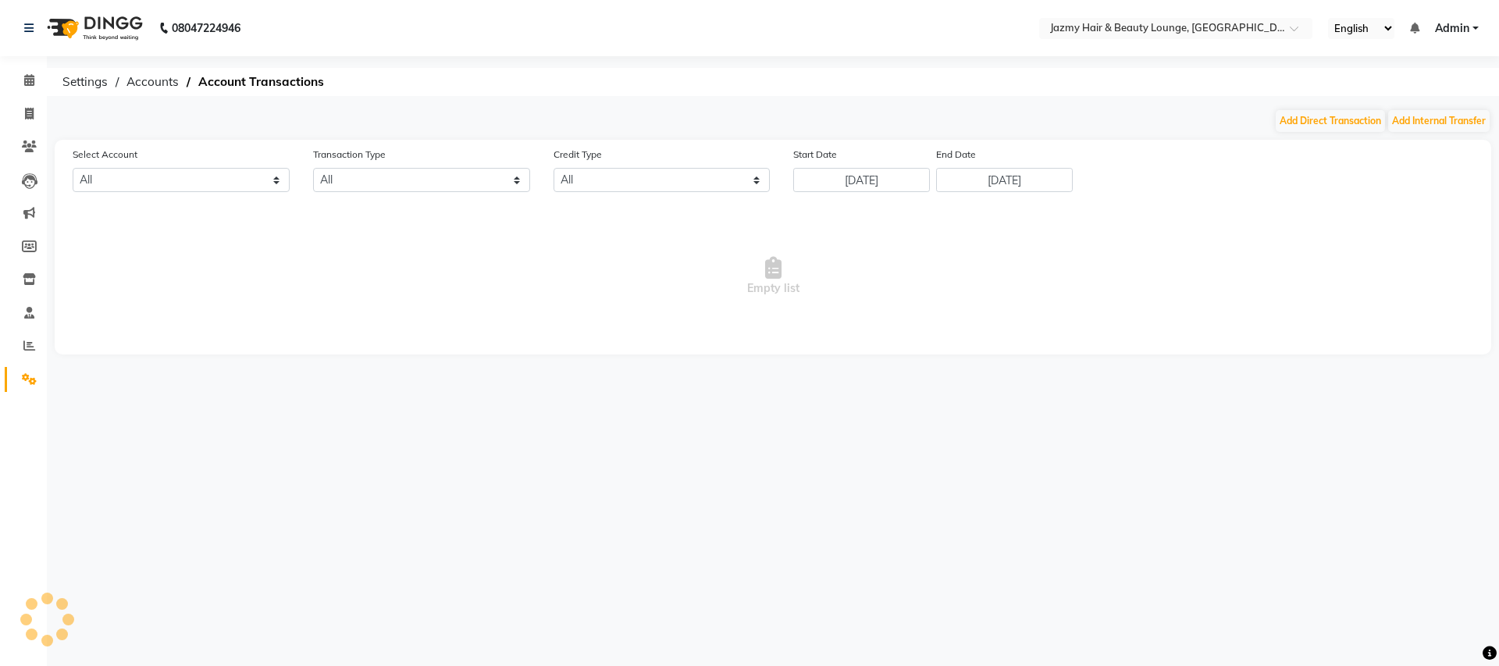
select select "2354"
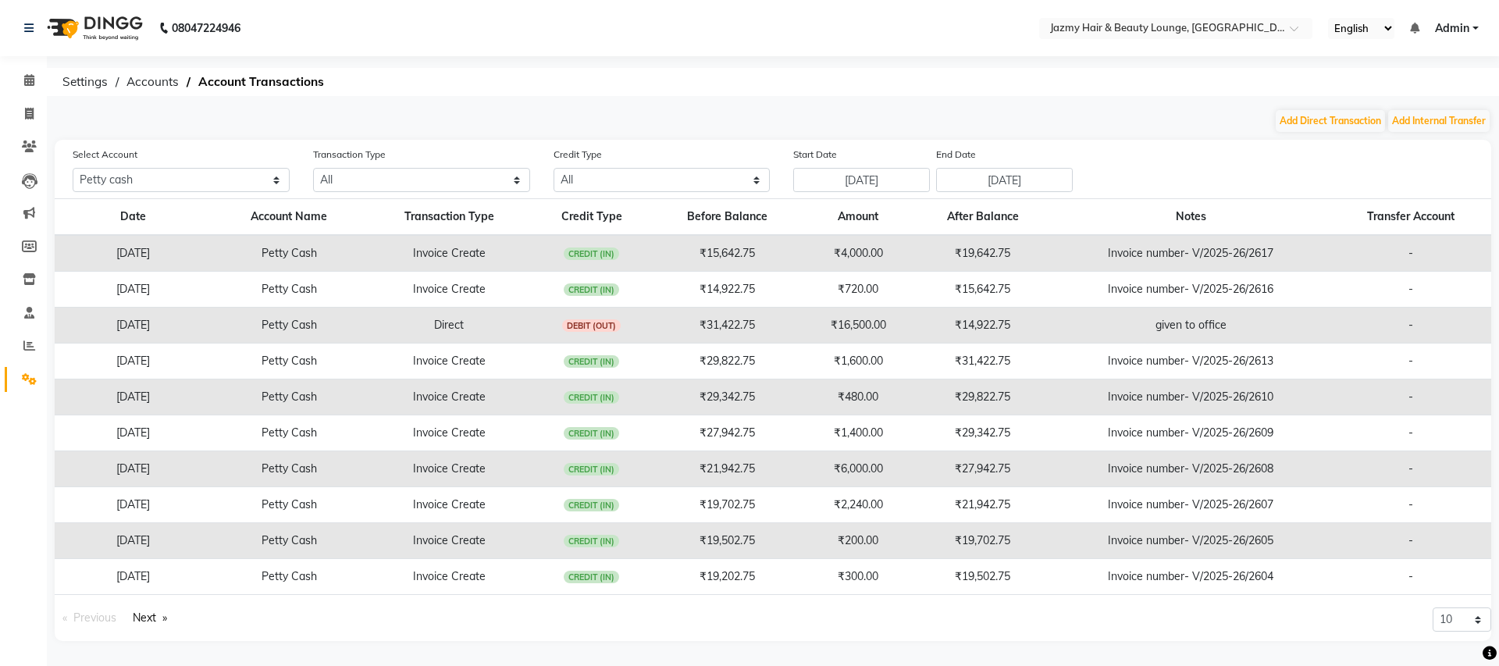
click at [428, 93] on ol "Settings Accounts Account Transactions" at bounding box center [770, 82] width 1431 height 28
drag, startPoint x: 59, startPoint y: 84, endPoint x: 41, endPoint y: 86, distance: 17.3
click at [444, 7] on nav "08047224946 Select Location × Jazmy Hair & Beauty Lounge, [GEOGRAPHIC_DATA] Eng…" at bounding box center [749, 28] width 1499 height 56
click at [31, 81] on icon at bounding box center [29, 80] width 10 height 12
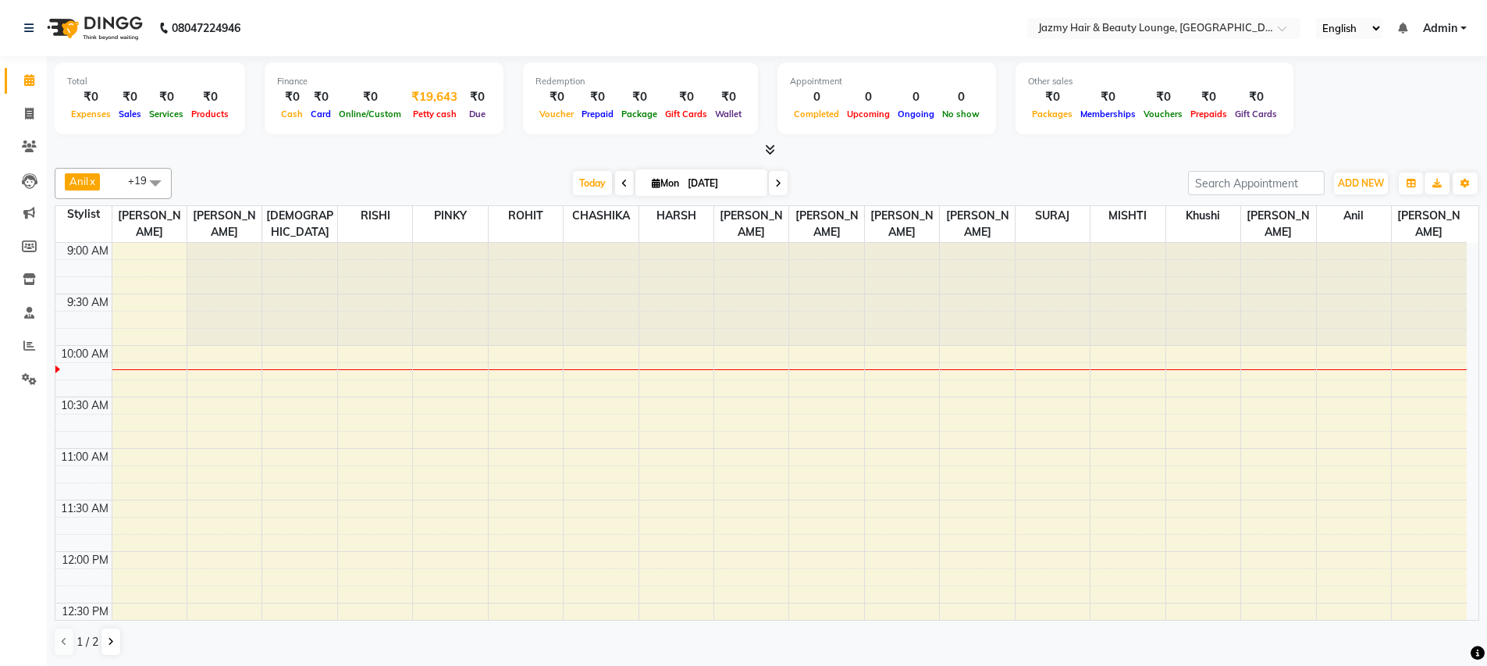
click at [439, 98] on div "₹19,643" at bounding box center [434, 97] width 59 height 18
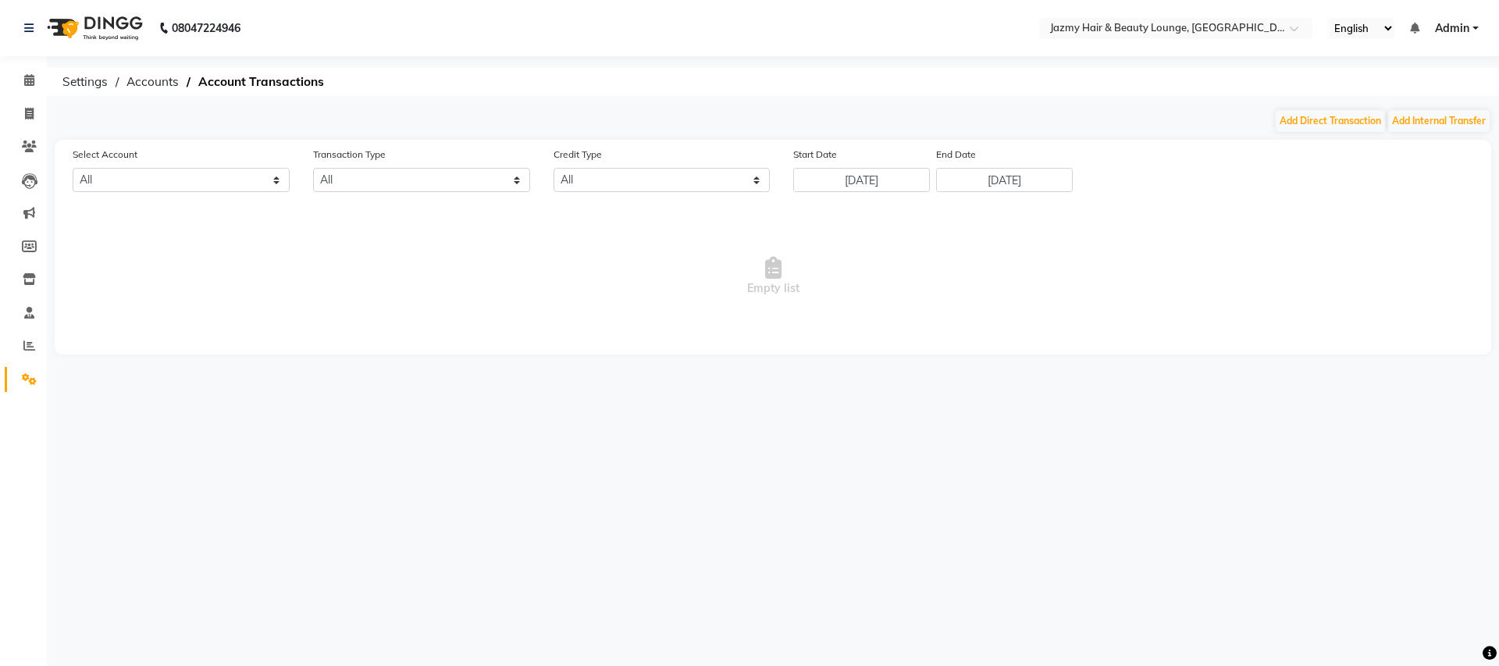
select select "2354"
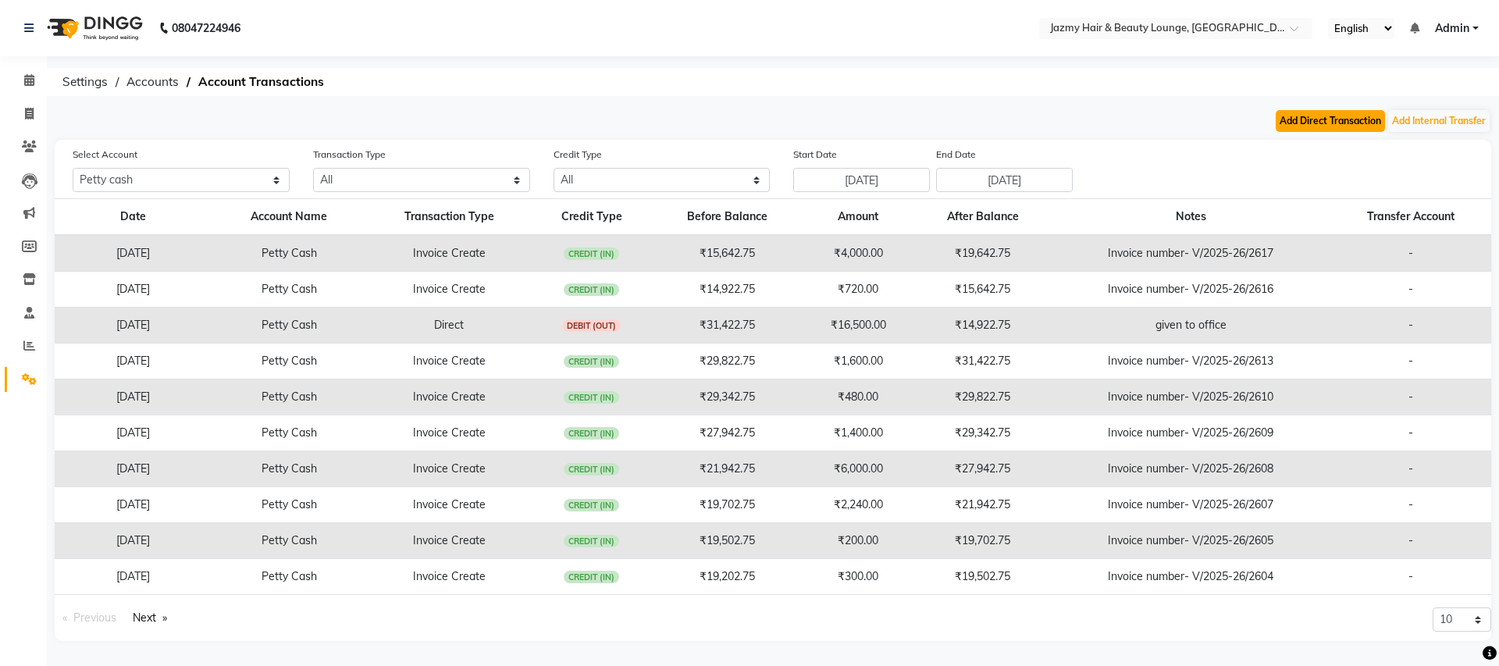
click at [1312, 121] on button "Add Direct Transaction" at bounding box center [1329, 121] width 109 height 22
select select "direct"
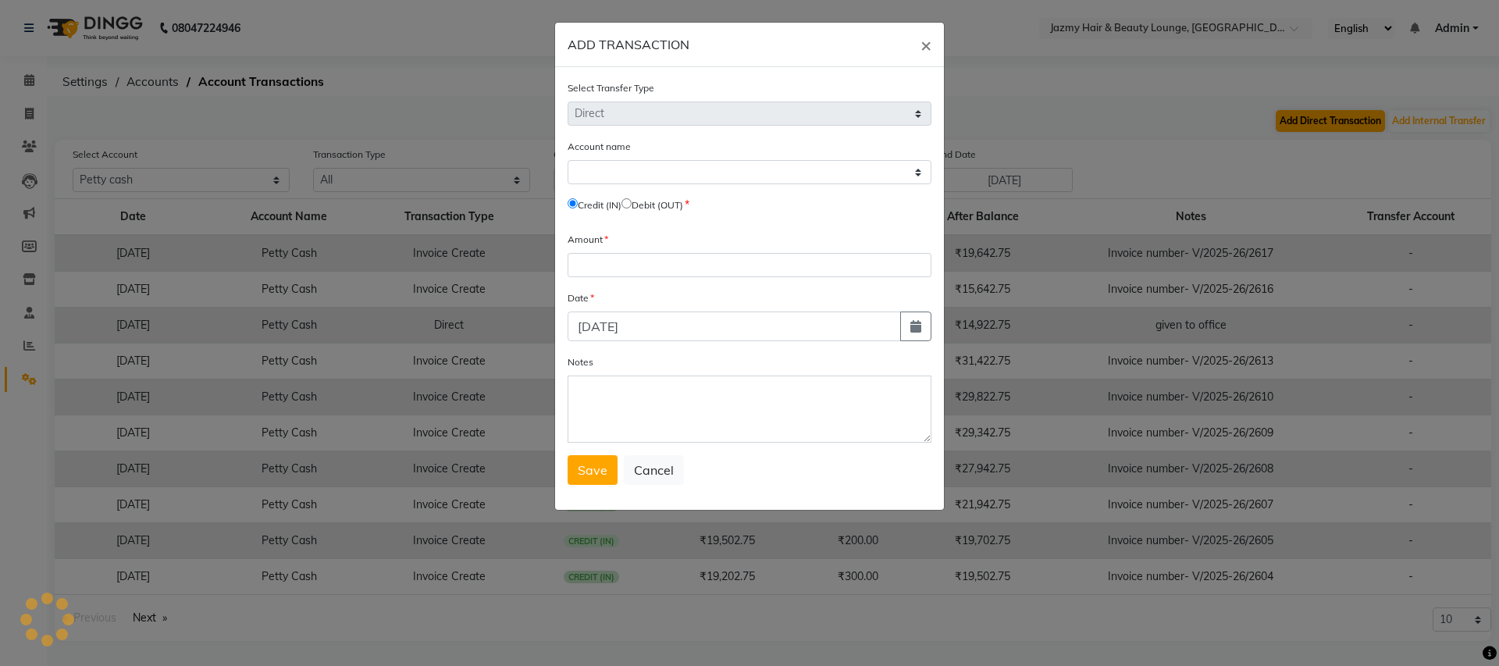
select select "2354"
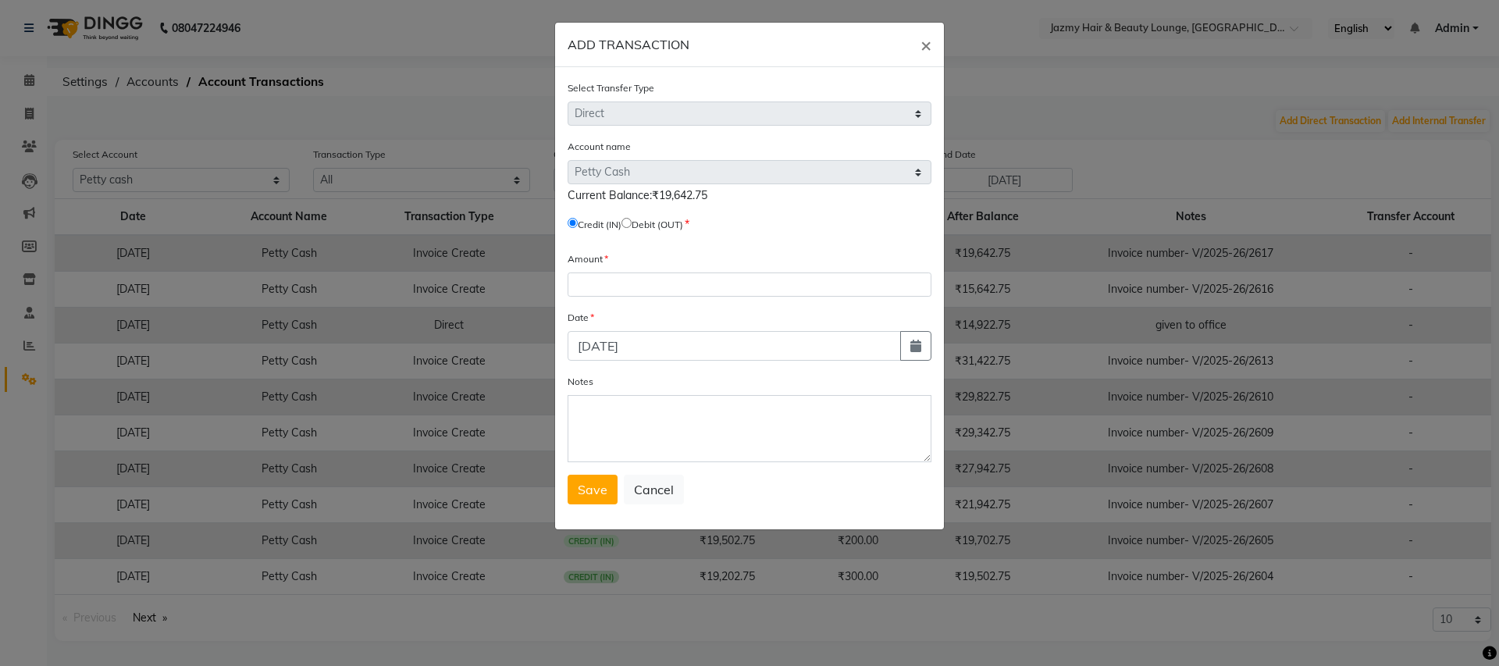
click at [1189, 176] on ngb-modal-window "ADD TRANSACTION × Select Transfer Type Select Direct Internal Account name Sele…" at bounding box center [749, 333] width 1499 height 666
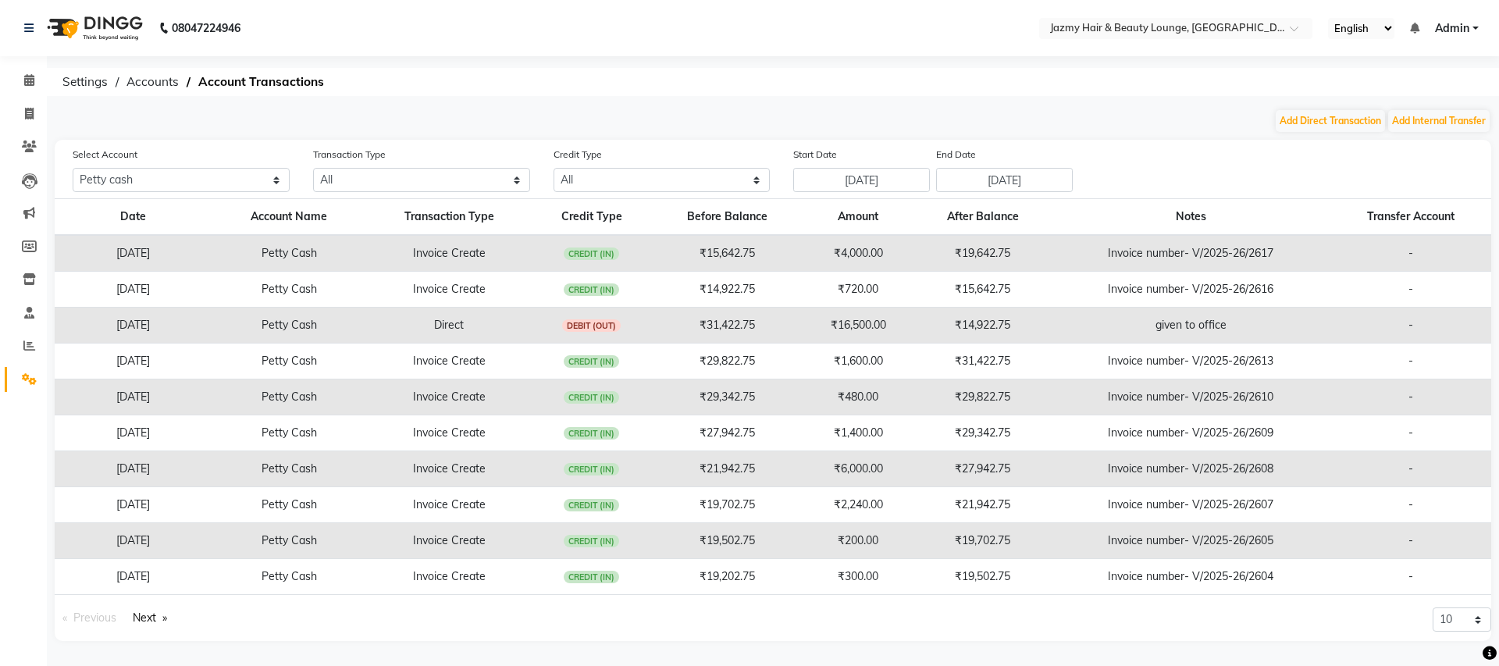
drag, startPoint x: 1494, startPoint y: 341, endPoint x: 1496, endPoint y: 510, distance: 168.6
click at [1496, 510] on main "Add Direct Transaction Add Internal Transfer Select Account All Default account…" at bounding box center [773, 386] width 1452 height 556
click at [31, 76] on icon at bounding box center [29, 80] width 10 height 12
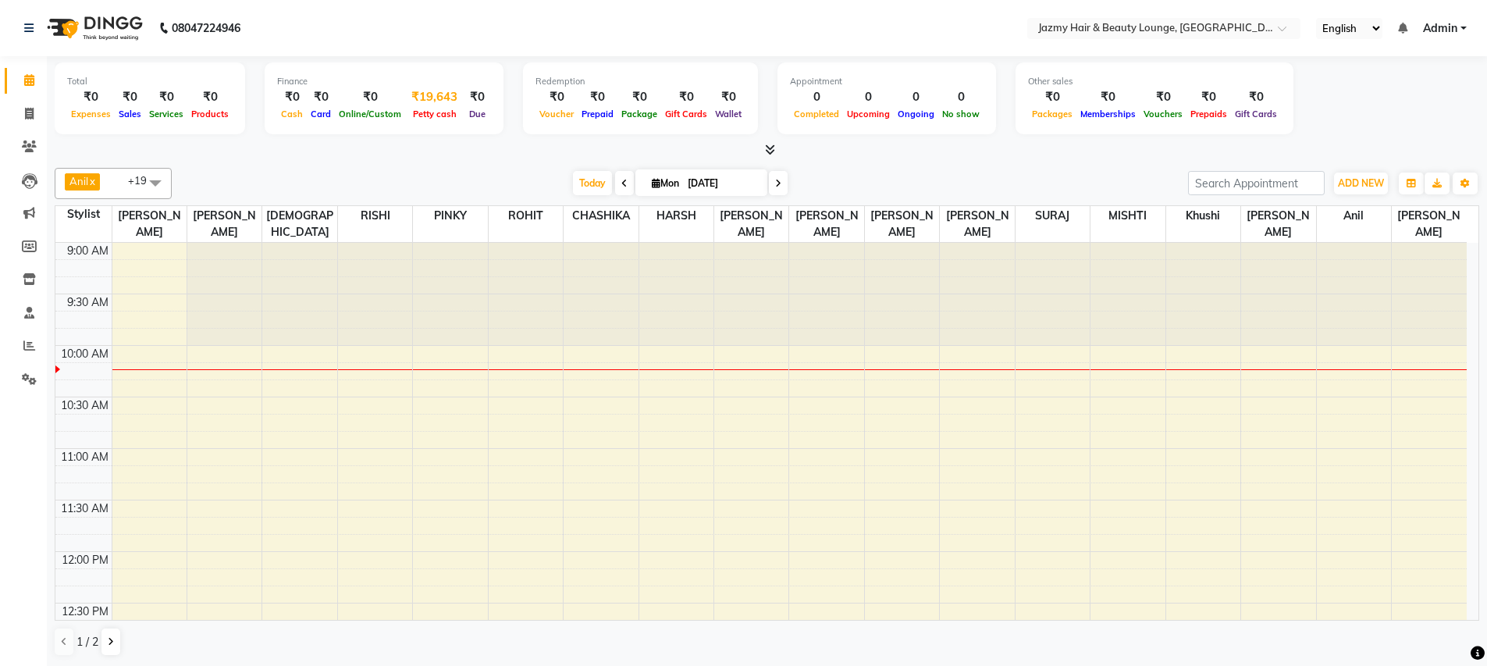
click at [443, 99] on div "₹19,643" at bounding box center [434, 97] width 59 height 18
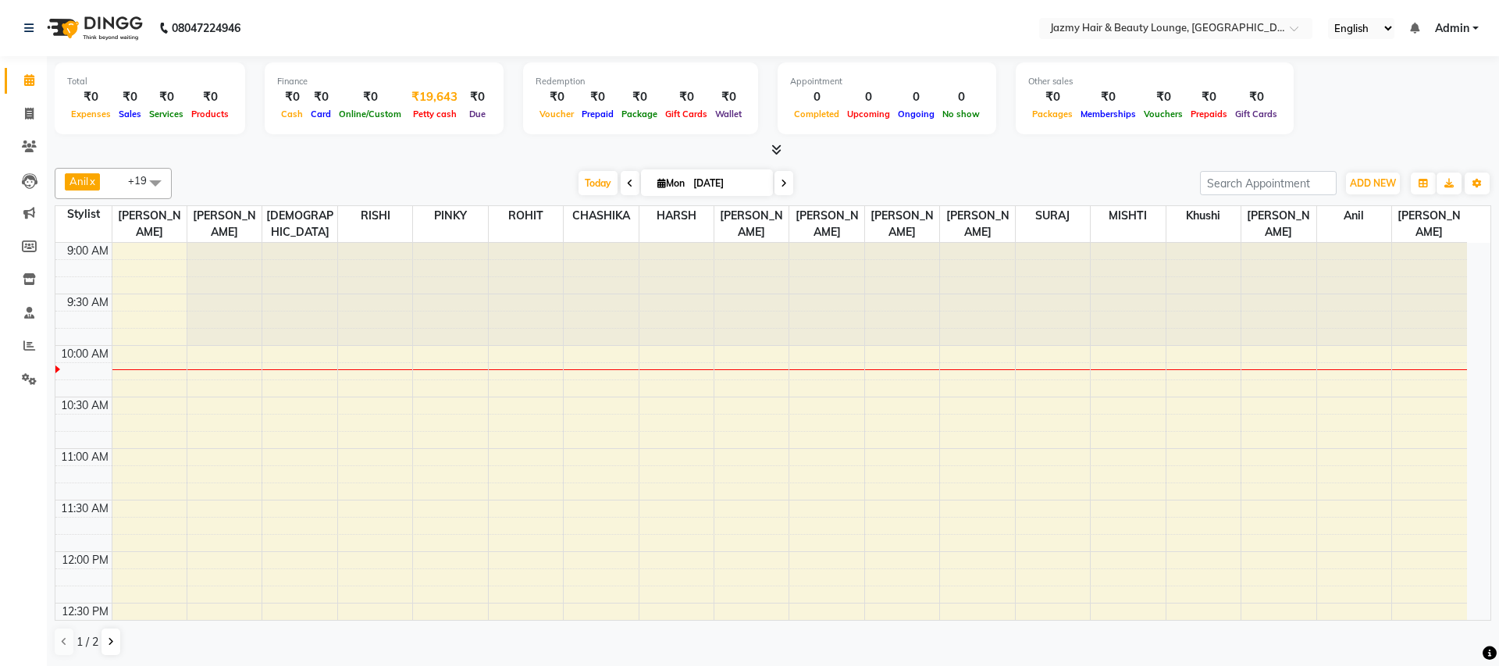
select select "2354"
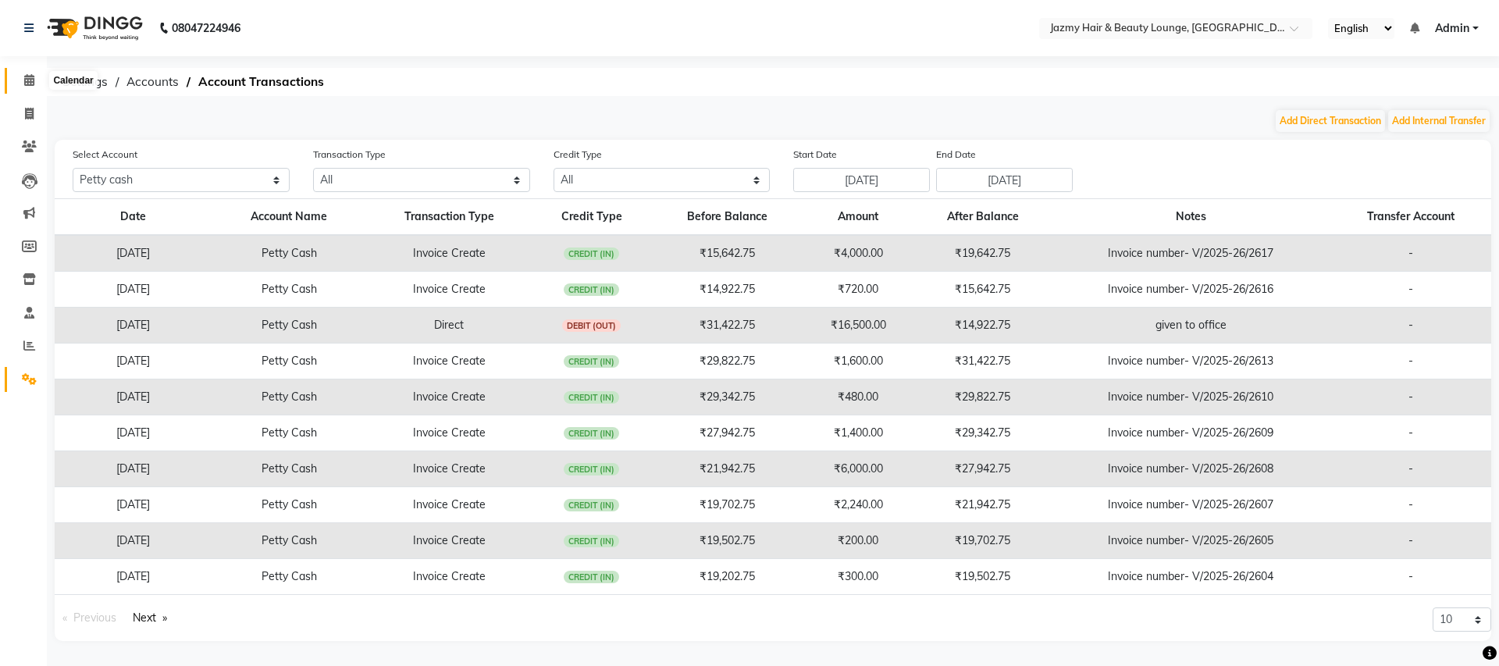
click at [27, 78] on icon at bounding box center [29, 80] width 10 height 12
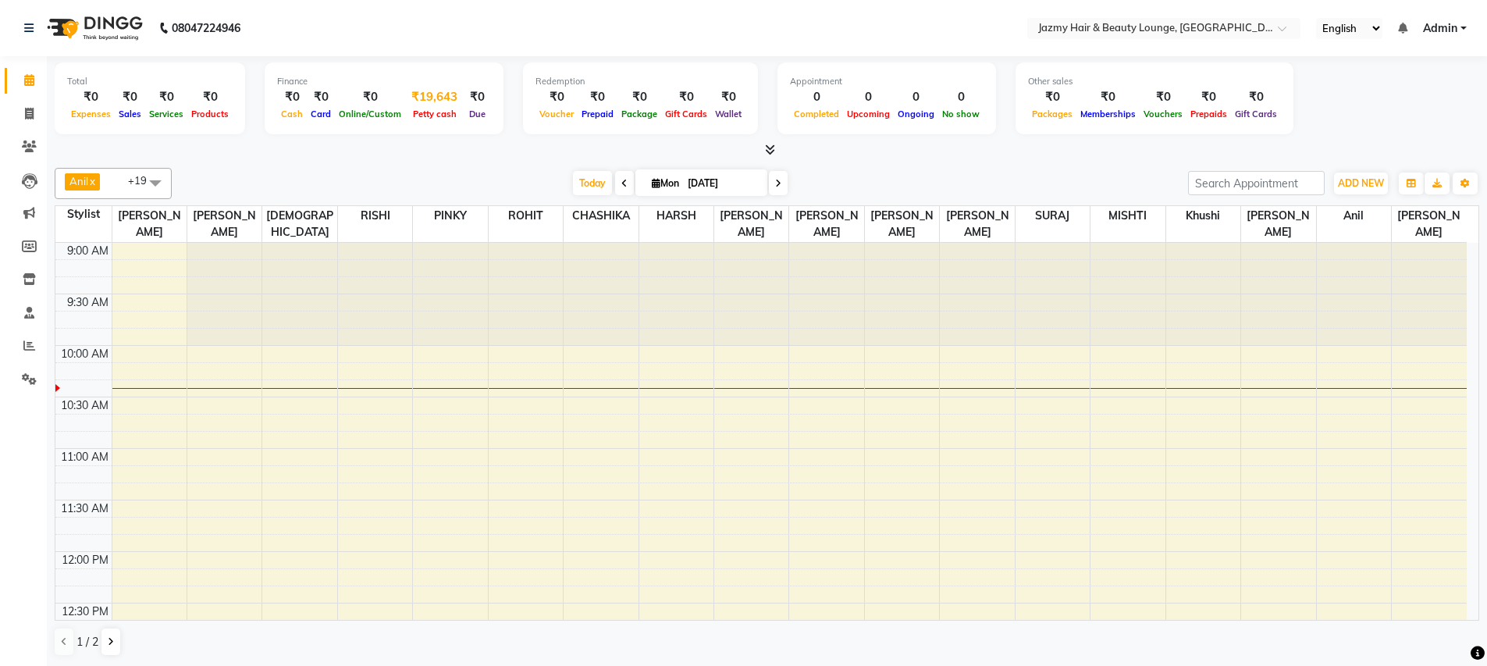
click at [439, 97] on div "₹19,643" at bounding box center [434, 97] width 59 height 18
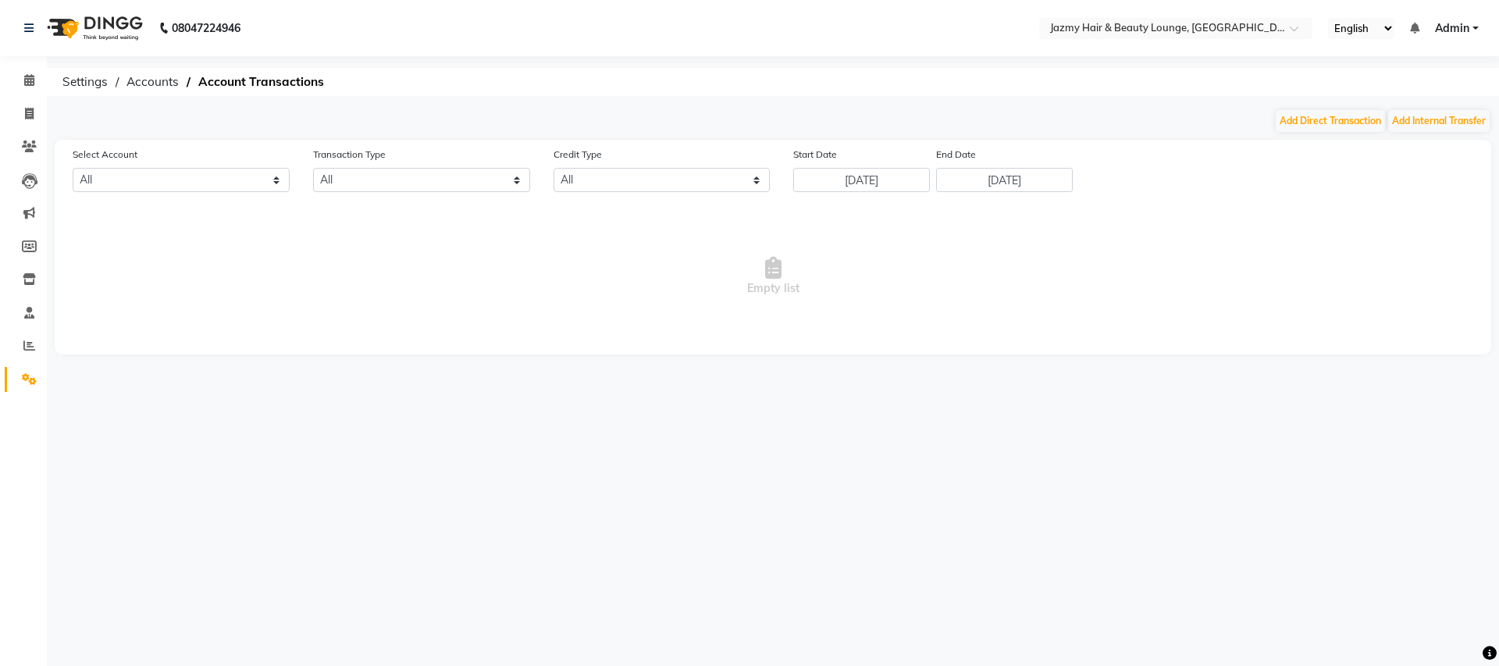
select select "2354"
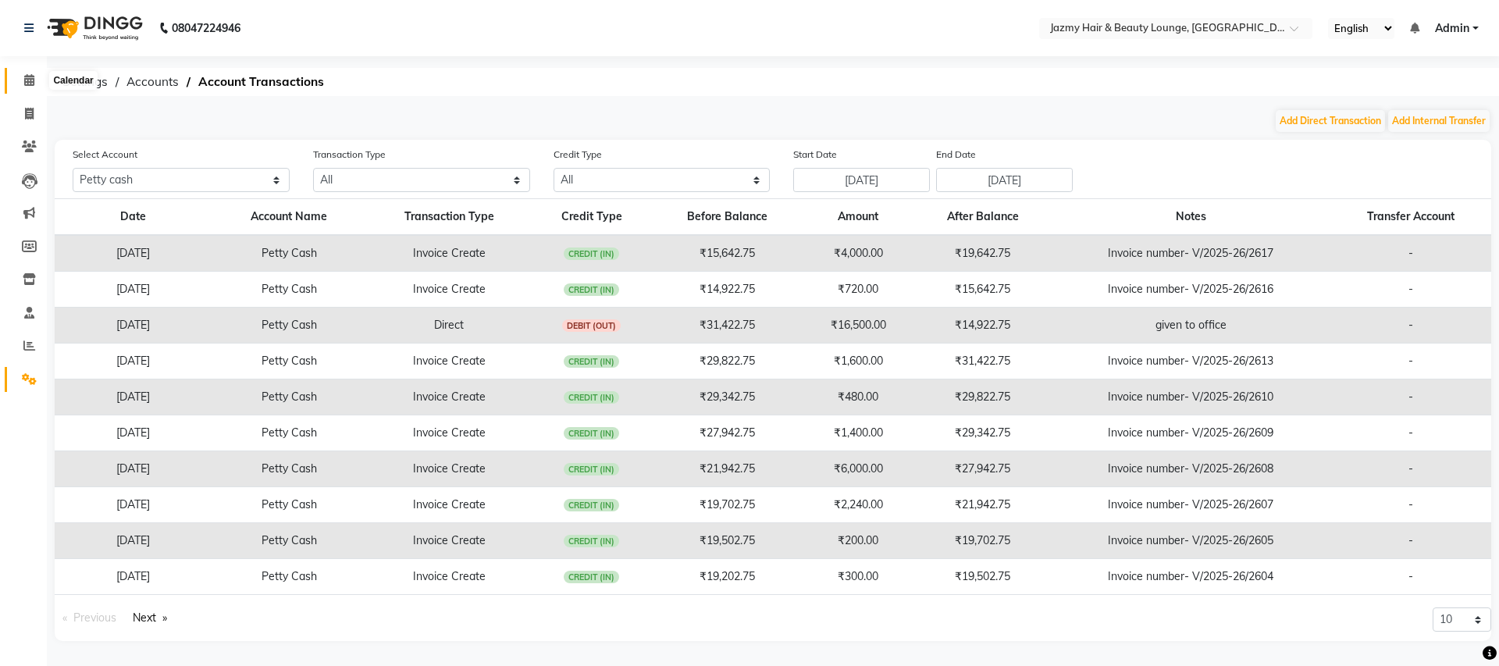
click at [30, 80] on icon at bounding box center [29, 80] width 10 height 12
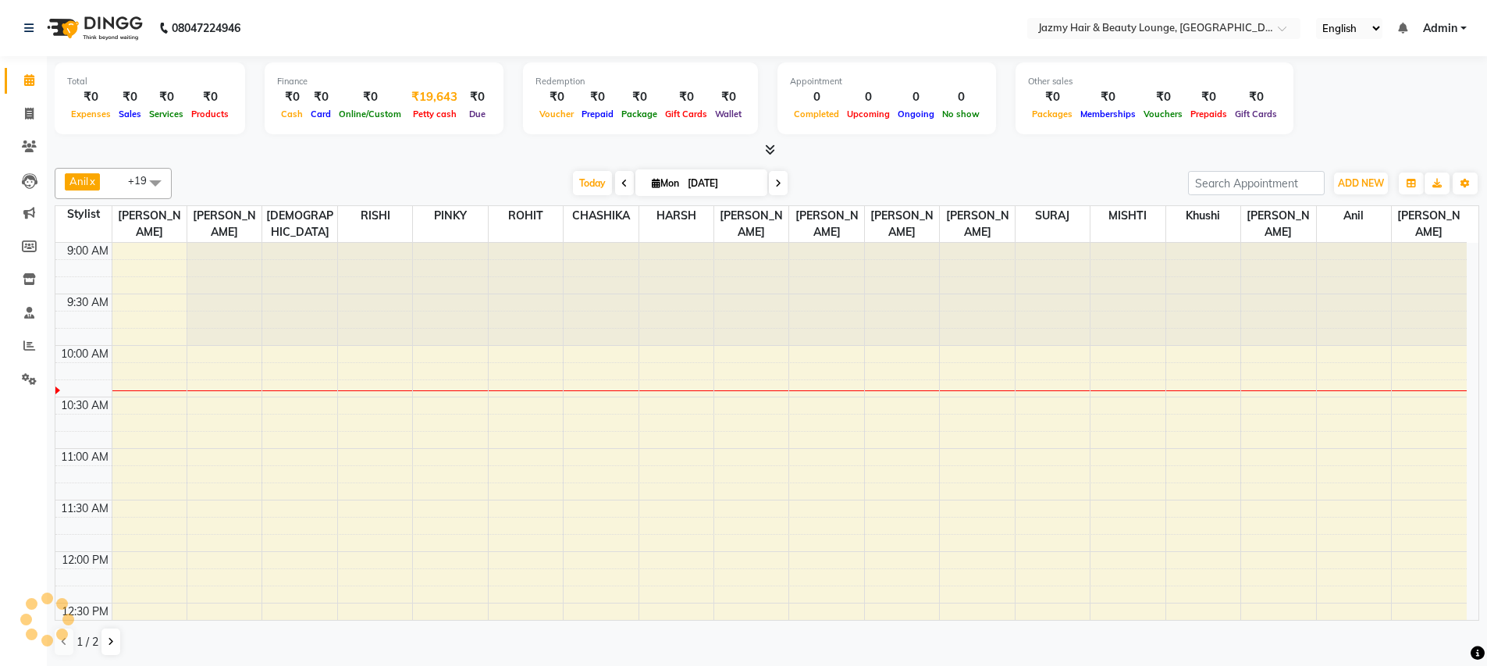
click at [429, 103] on div "₹19,643" at bounding box center [434, 97] width 59 height 18
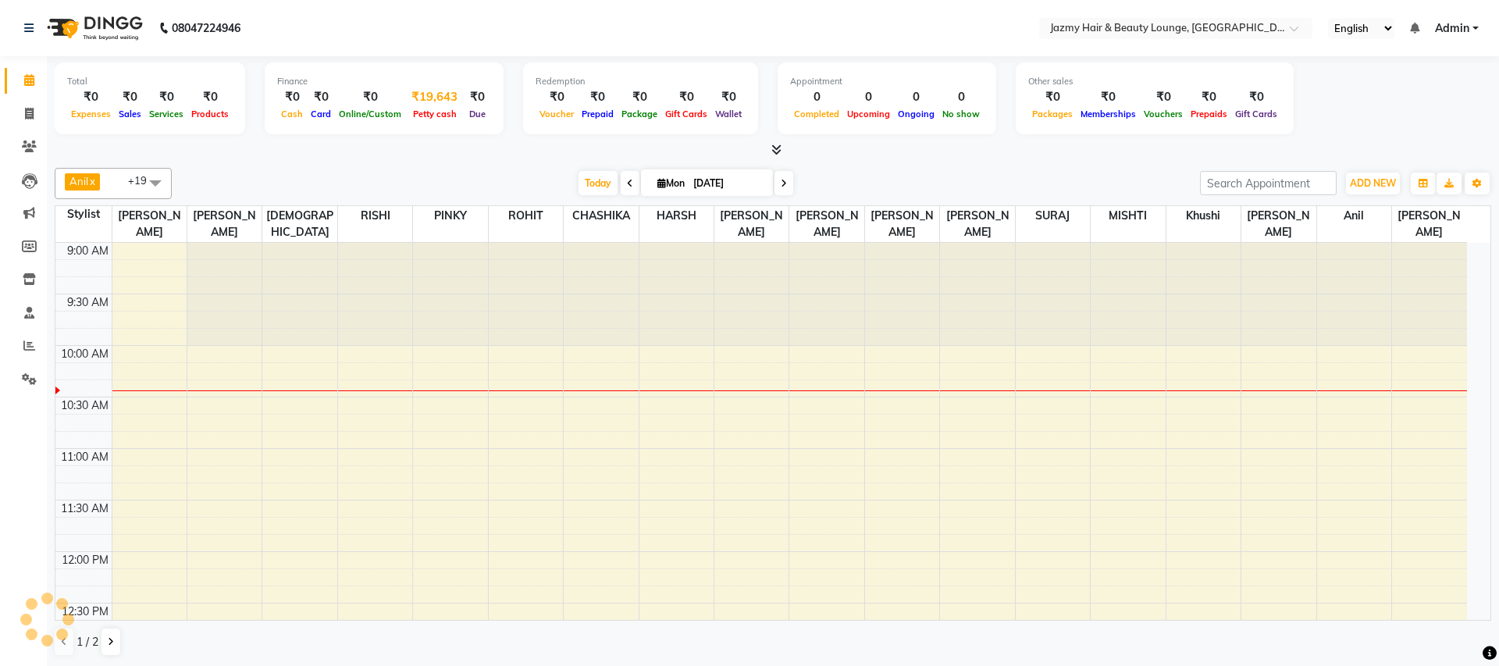
select select "2354"
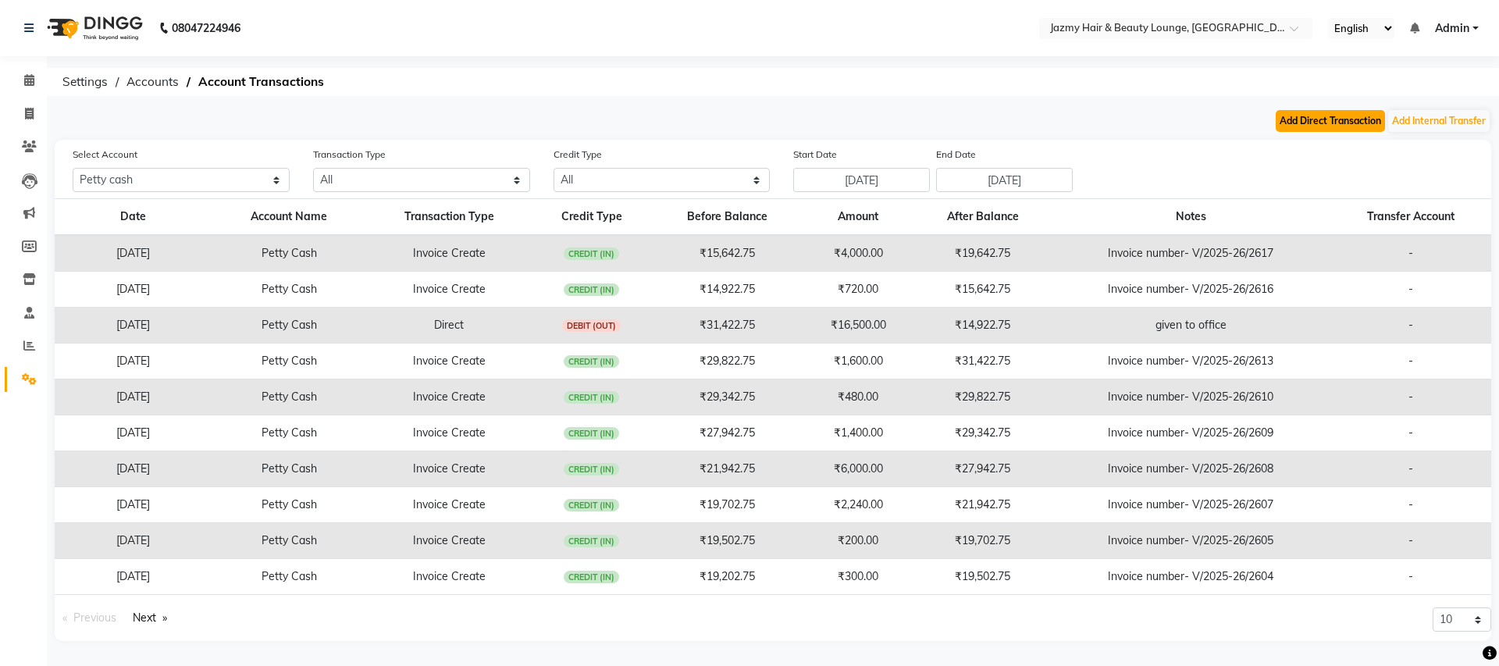
click at [1288, 118] on button "Add Direct Transaction" at bounding box center [1329, 121] width 109 height 22
select select "direct"
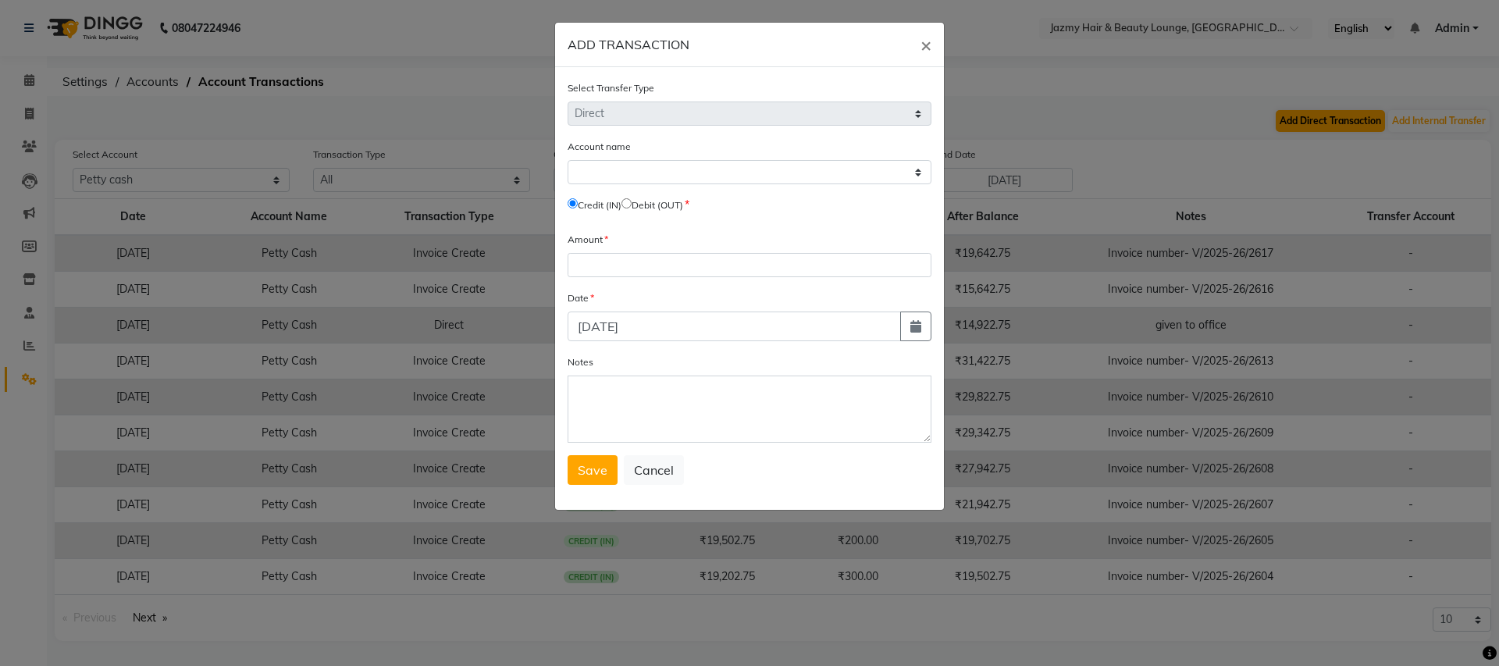
select select "2354"
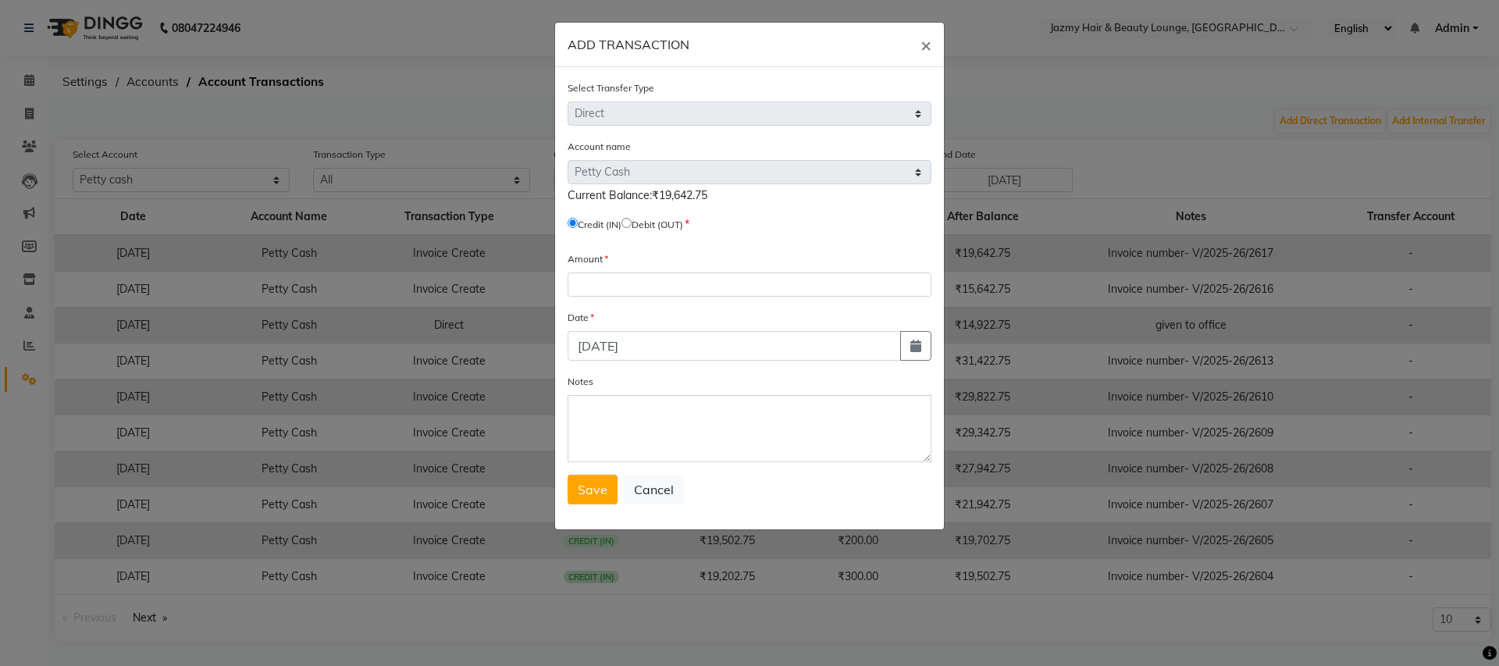
click at [631, 222] on input "radio" at bounding box center [626, 223] width 10 height 10
radio input "true"
click at [608, 282] on input "number" at bounding box center [749, 284] width 364 height 24
type input "140"
click at [651, 416] on textarea "Notes" at bounding box center [749, 428] width 364 height 67
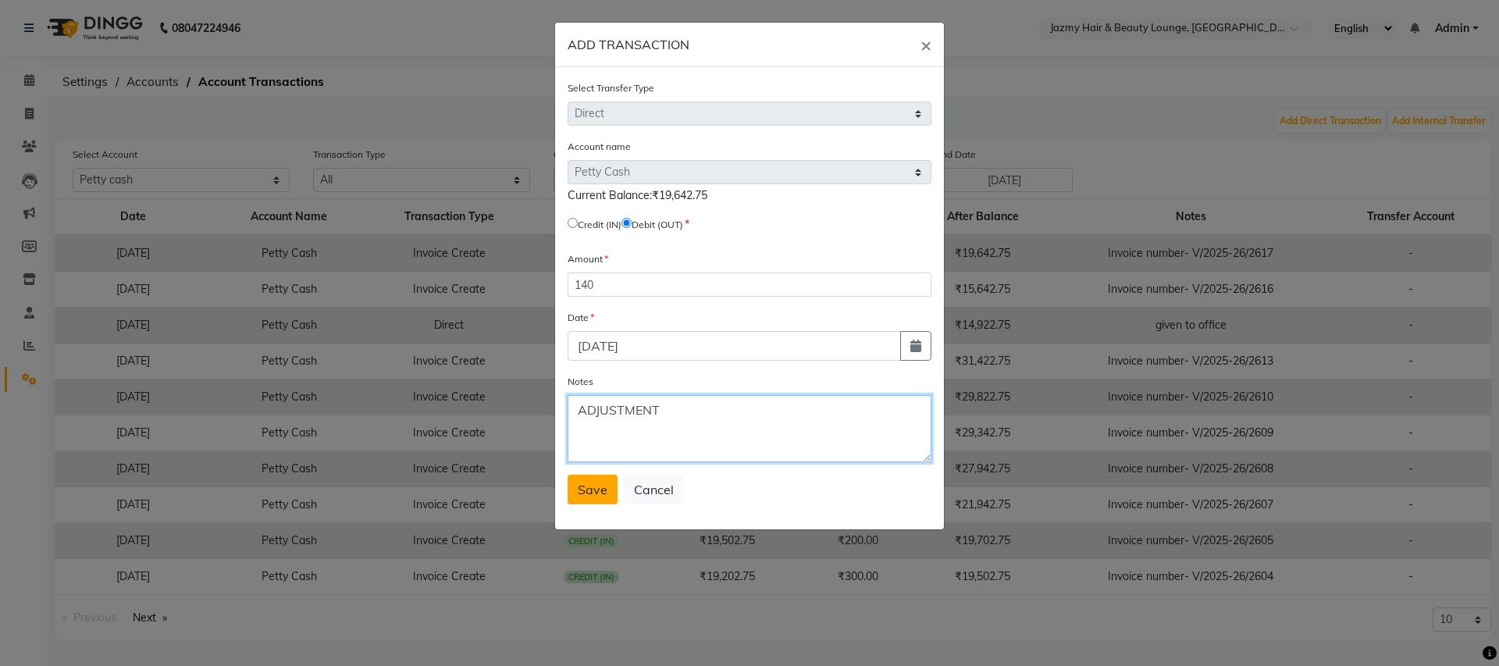
type textarea "ADJUSTMENT"
click at [587, 490] on span "Save" at bounding box center [593, 490] width 30 height 16
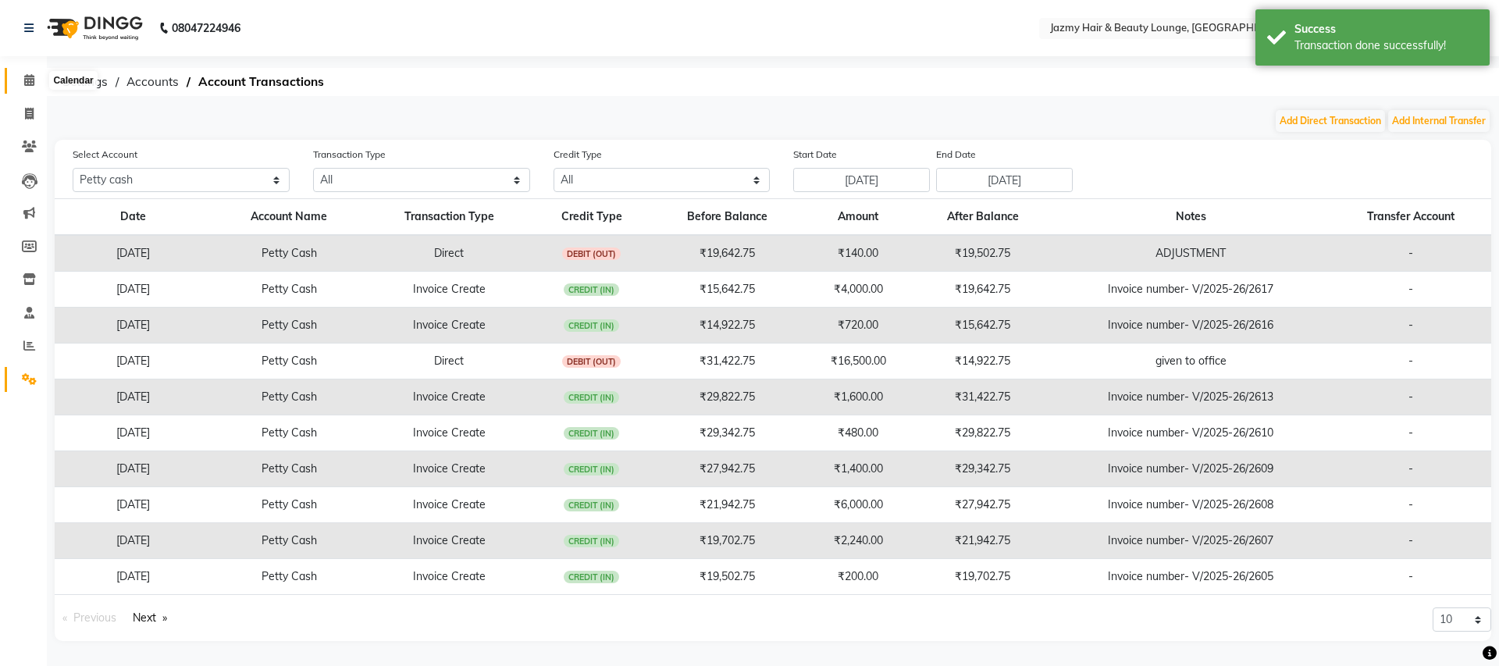
click at [24, 84] on icon at bounding box center [29, 80] width 10 height 12
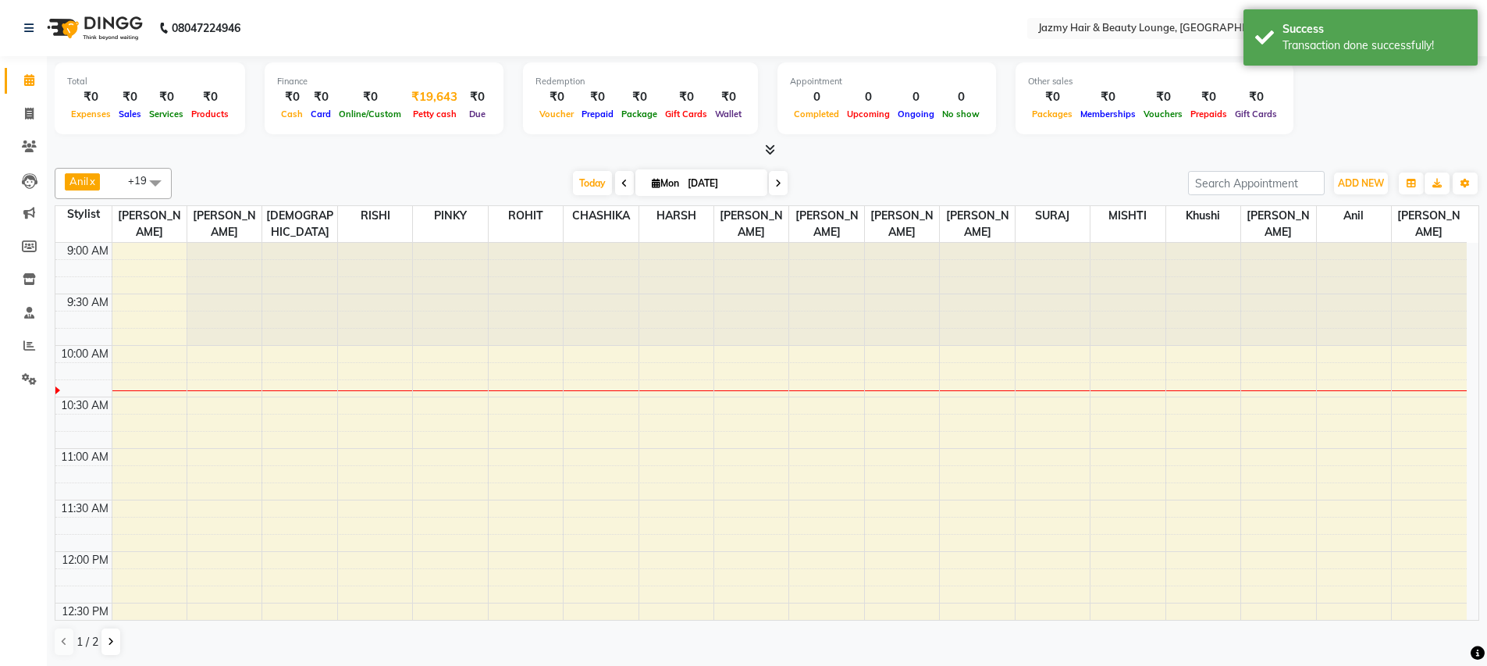
click at [443, 107] on div "Petty cash" at bounding box center [434, 113] width 59 height 16
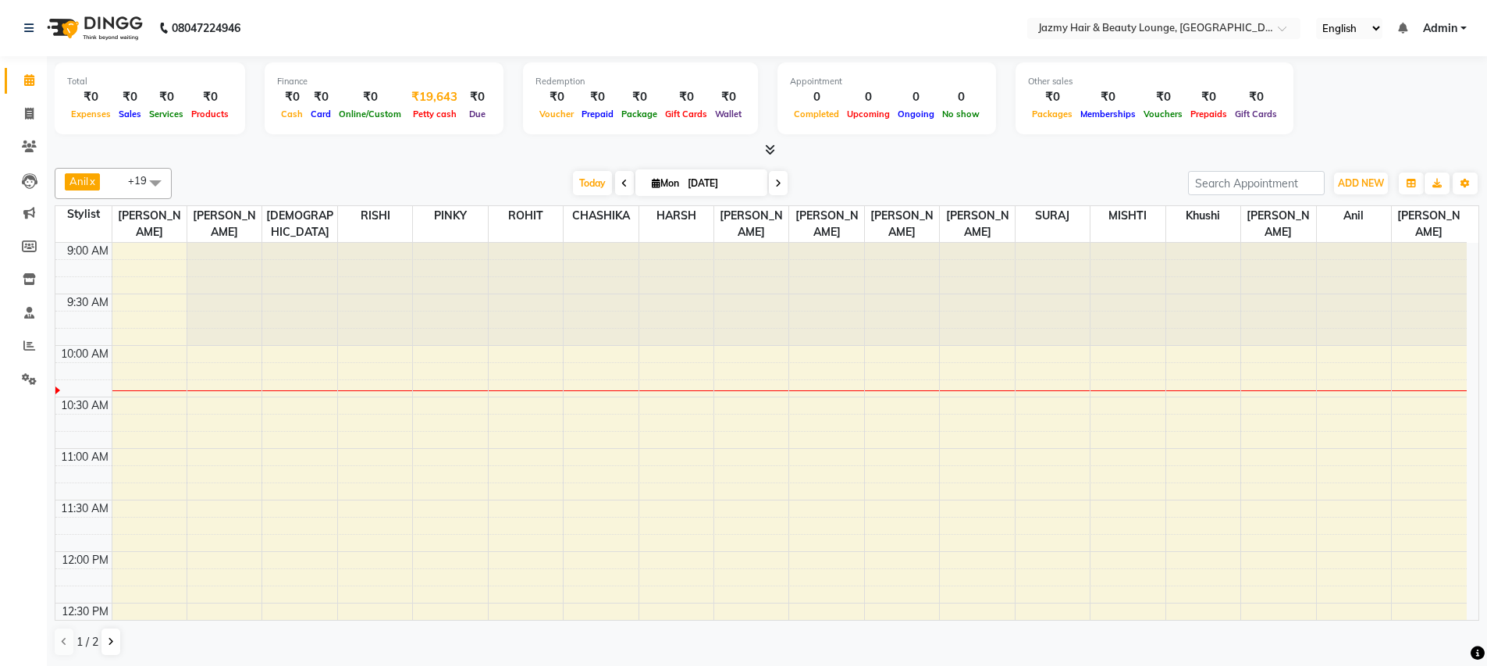
click at [438, 99] on div "₹19,643" at bounding box center [434, 97] width 59 height 18
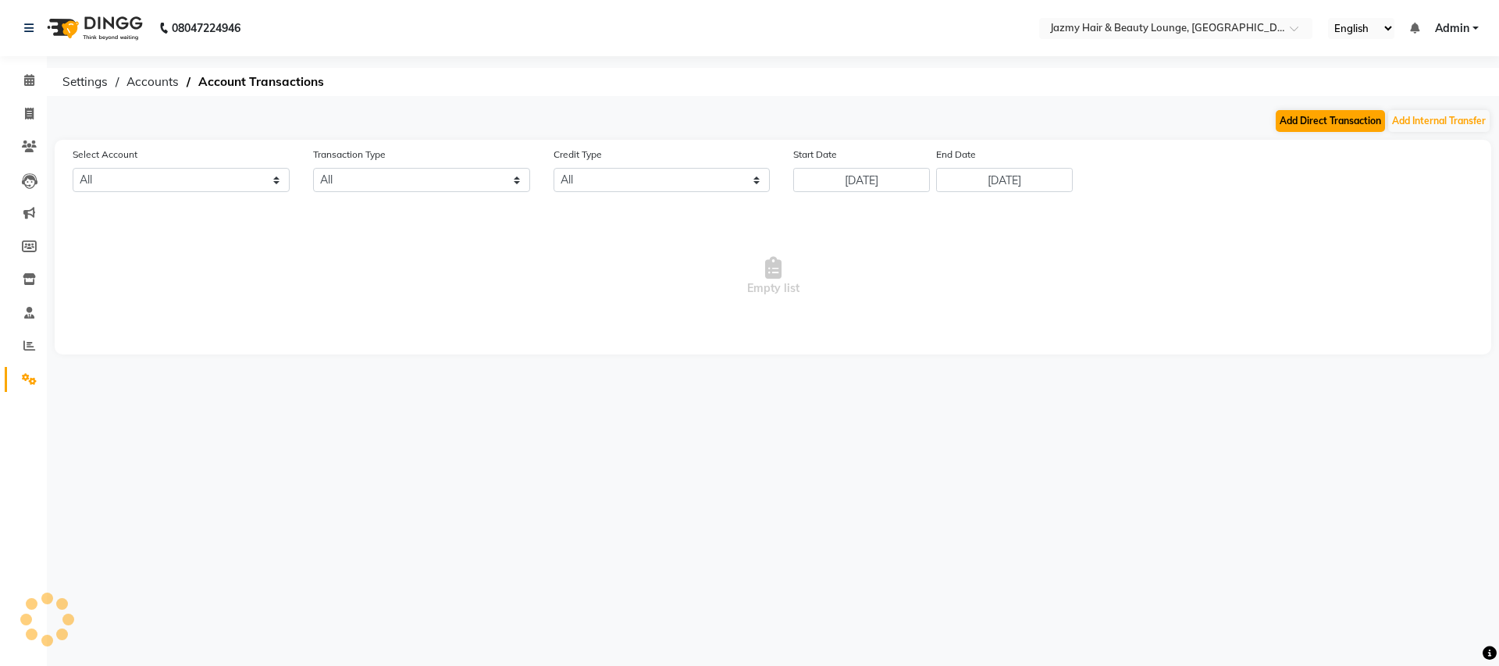
select select "2354"
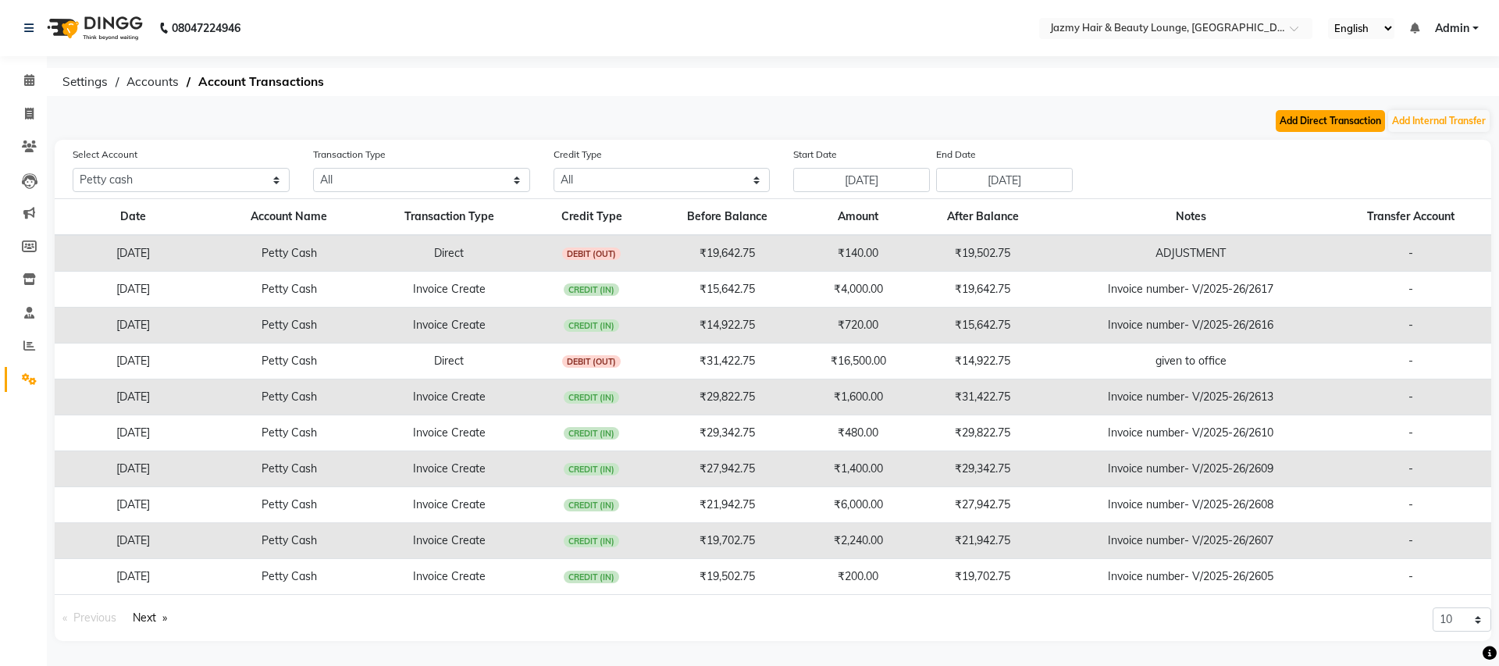
click at [1293, 123] on button "Add Direct Transaction" at bounding box center [1329, 121] width 109 height 22
select select "direct"
select select "2354"
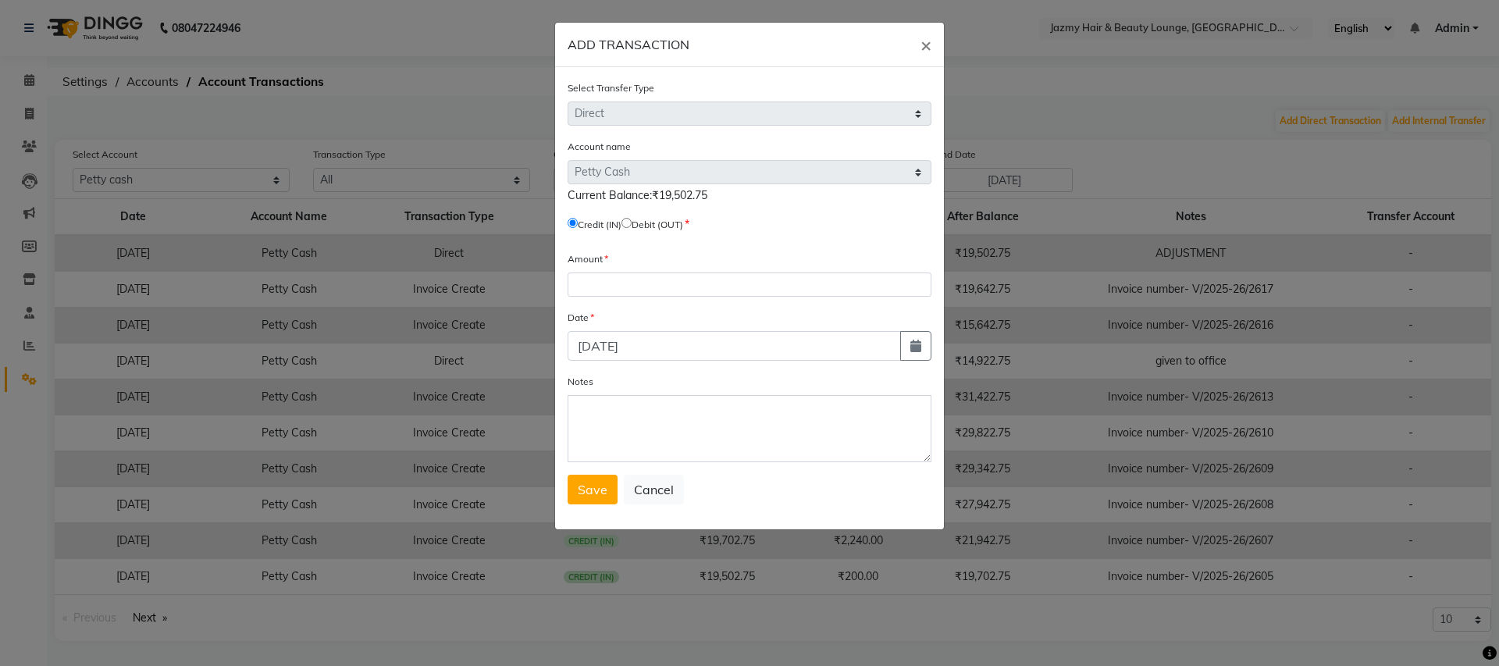
click at [1339, 336] on ngb-modal-window "ADD TRANSACTION × Select Transfer Type Select Direct Internal Account name Sele…" at bounding box center [749, 333] width 1499 height 666
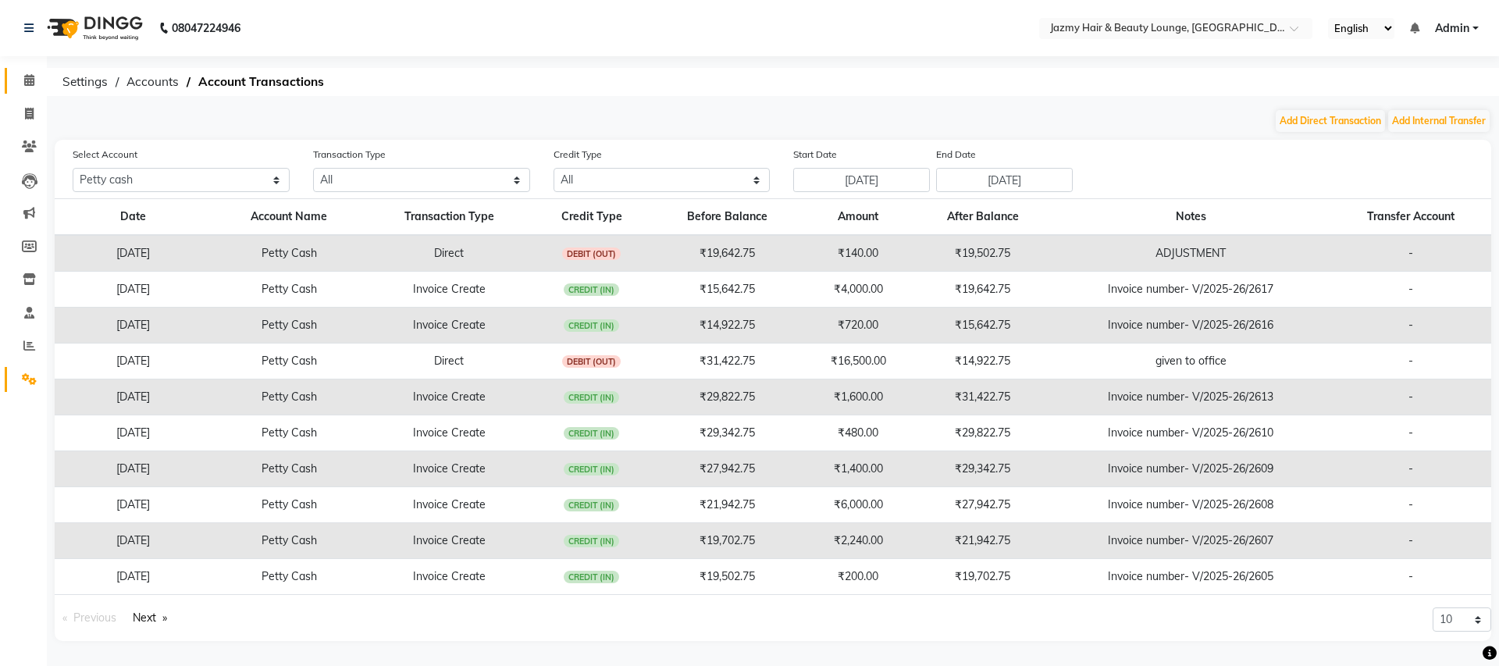
click at [36, 80] on span at bounding box center [29, 81] width 27 height 18
